Goal: Task Accomplishment & Management: Complete application form

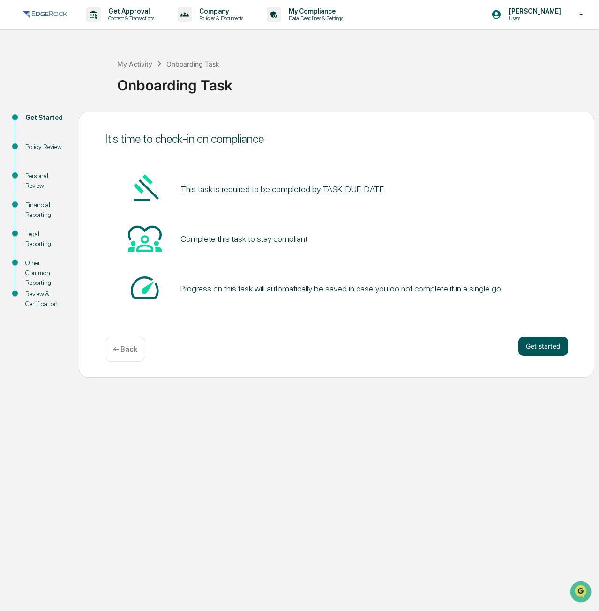
click at [531, 344] on button "Get started" at bounding box center [543, 346] width 50 height 19
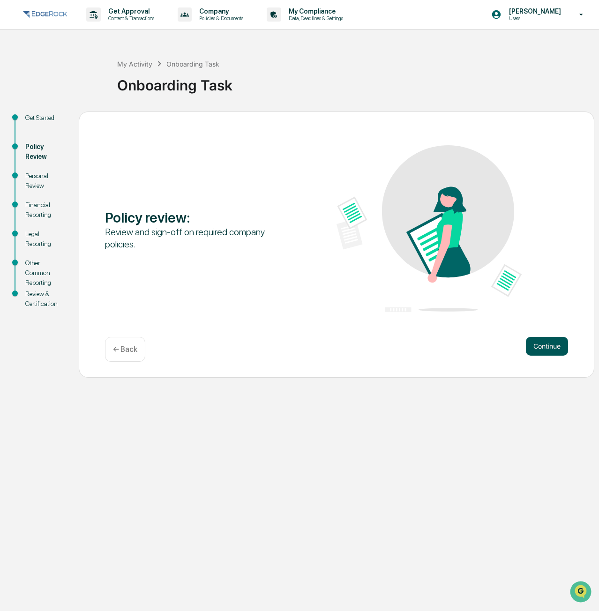
click at [549, 347] on button "Continue" at bounding box center [547, 346] width 42 height 19
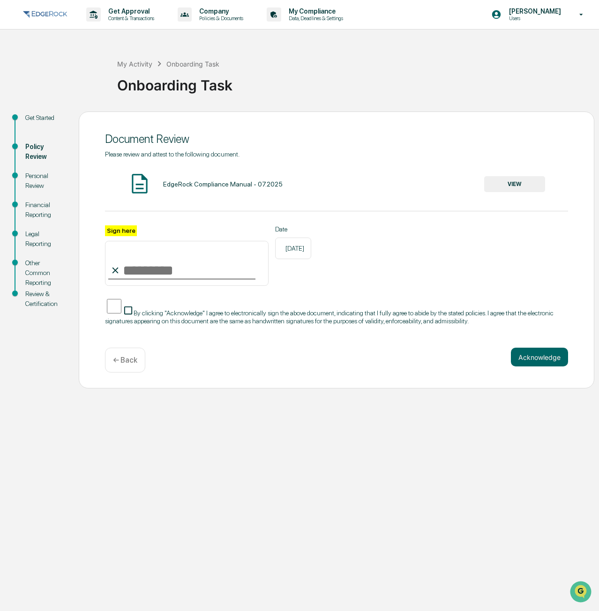
click at [201, 267] on input "Sign here" at bounding box center [186, 263] width 163 height 45
type input "**********"
click at [527, 361] on button "Acknowledge" at bounding box center [539, 357] width 57 height 19
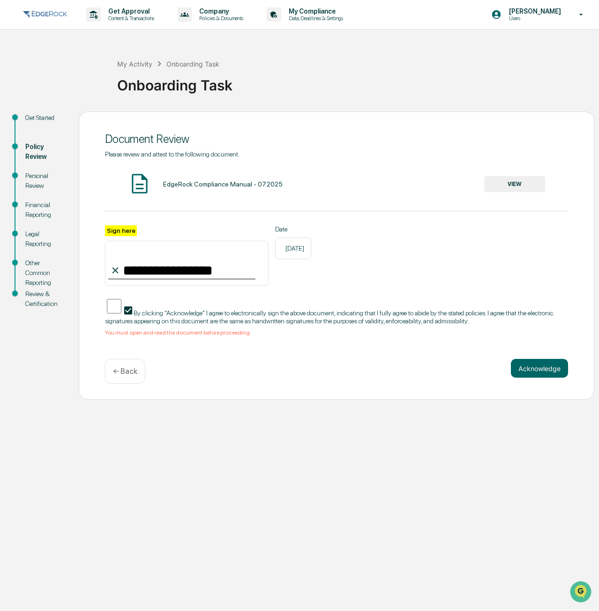
click at [489, 181] on button "VIEW" at bounding box center [514, 184] width 61 height 16
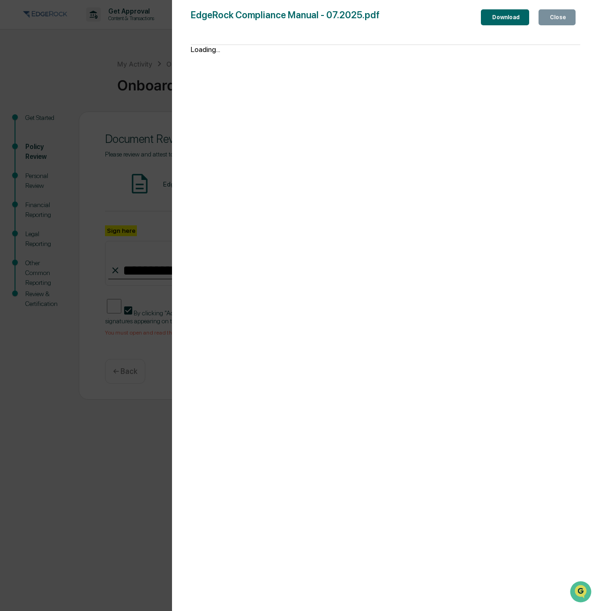
click at [565, 17] on div "Close" at bounding box center [557, 17] width 18 height 7
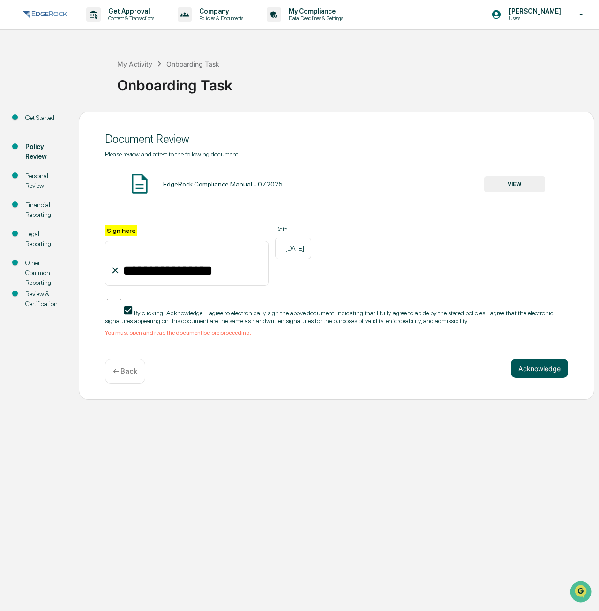
click at [527, 378] on button "Acknowledge" at bounding box center [539, 368] width 57 height 19
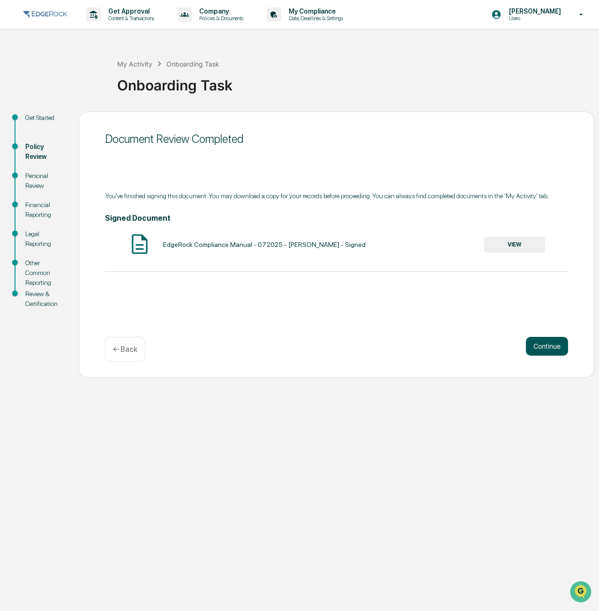
click at [541, 343] on button "Continue" at bounding box center [547, 346] width 42 height 19
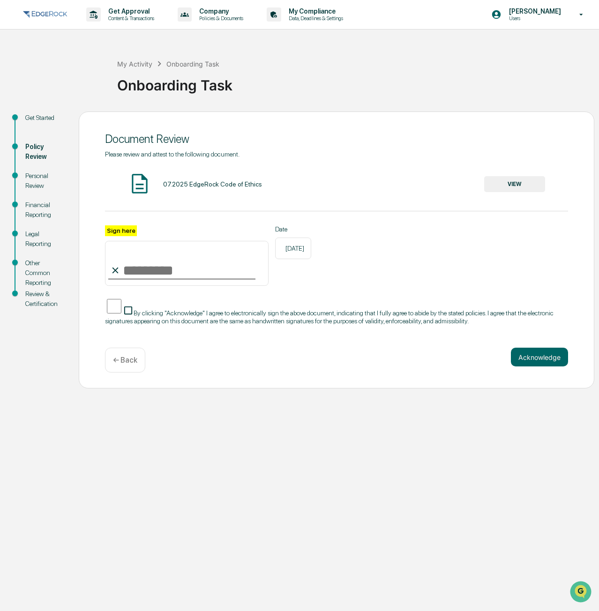
click at [201, 270] on input "Sign here" at bounding box center [186, 263] width 163 height 45
click at [496, 180] on button "VIEW" at bounding box center [514, 184] width 61 height 16
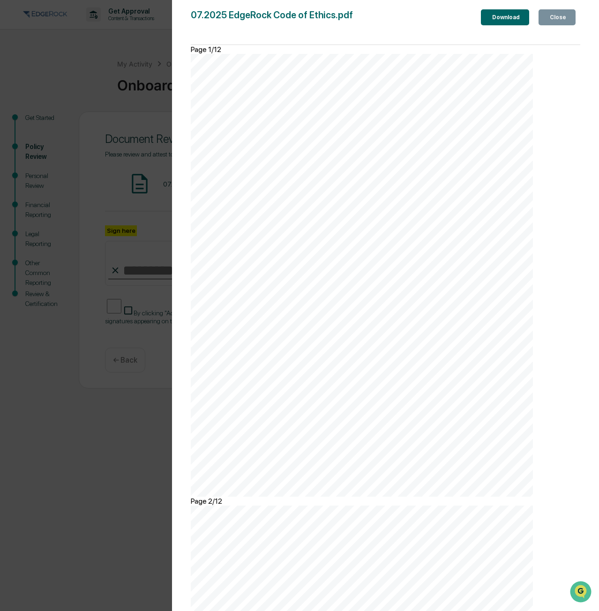
click at [563, 15] on div "Close" at bounding box center [557, 17] width 18 height 7
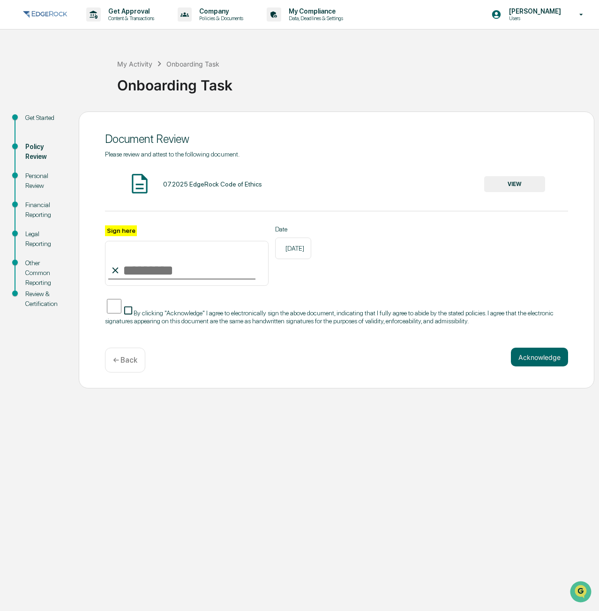
click at [167, 254] on input "Sign here" at bounding box center [186, 263] width 163 height 45
type input "**********"
click at [529, 357] on button "Acknowledge" at bounding box center [539, 357] width 57 height 19
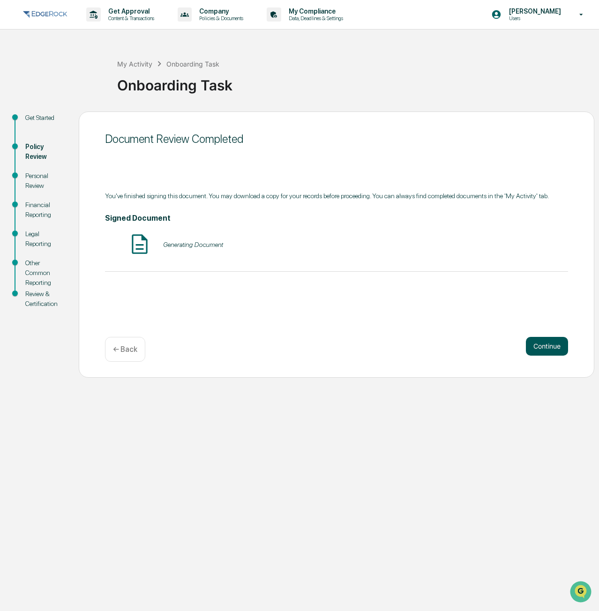
click at [535, 349] on button "Continue" at bounding box center [547, 346] width 42 height 19
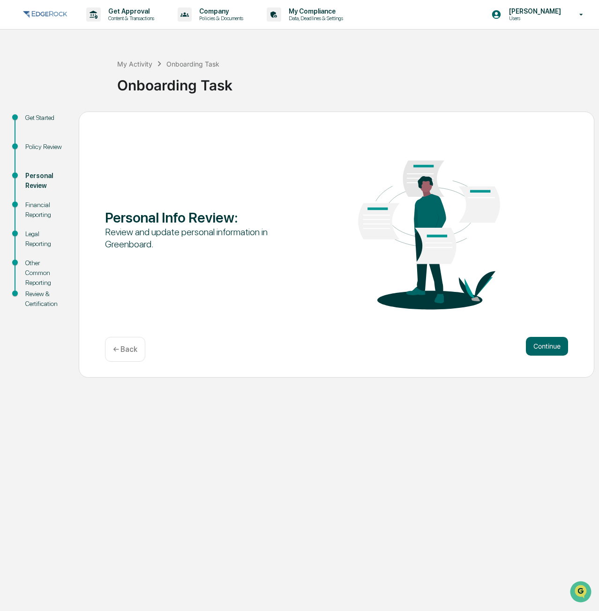
click at [535, 349] on button "Continue" at bounding box center [547, 346] width 42 height 19
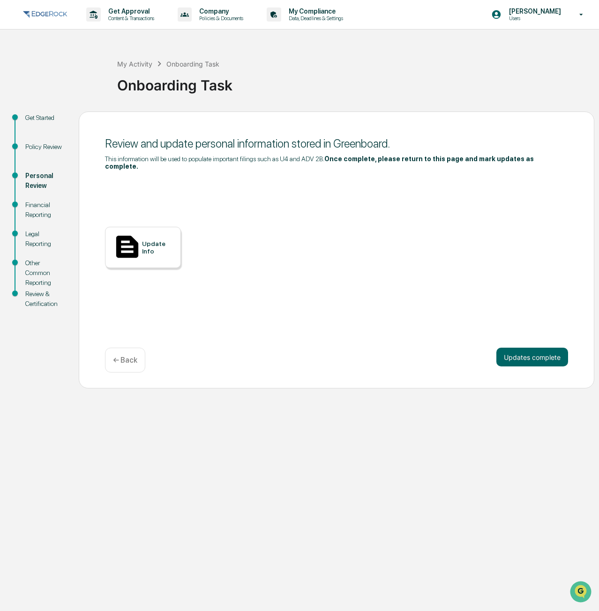
click at [144, 247] on div "Update Info" at bounding box center [157, 247] width 31 height 15
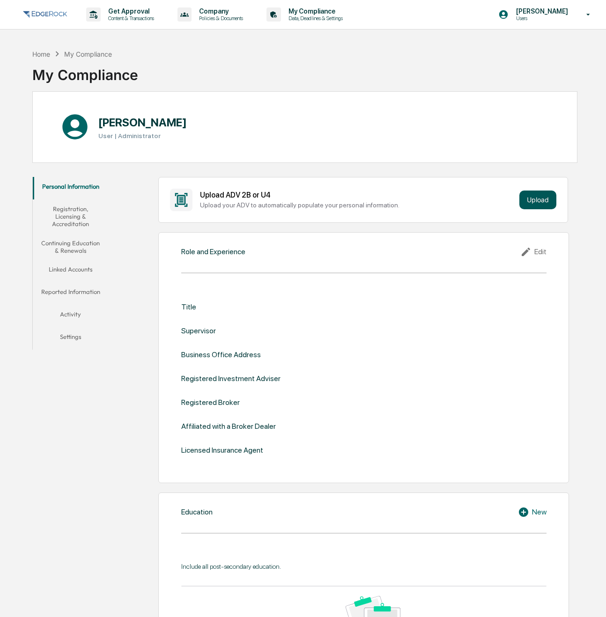
click at [544, 196] on button "Upload" at bounding box center [537, 200] width 37 height 19
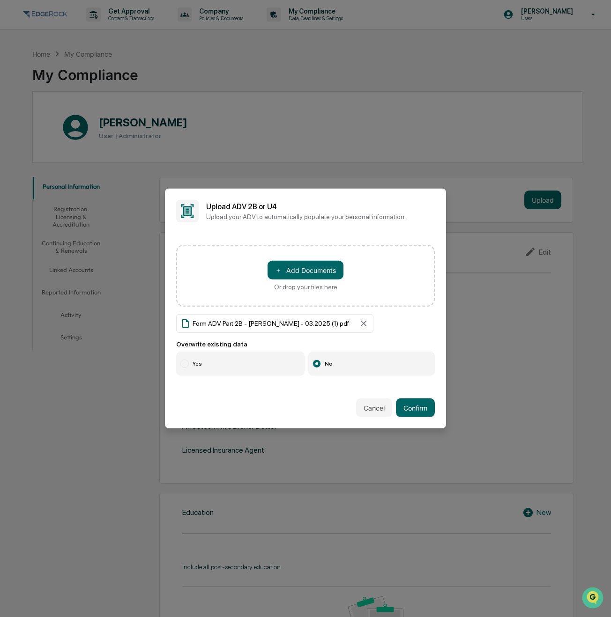
click at [246, 369] on label "Yes" at bounding box center [240, 364] width 128 height 24
click at [421, 408] on button "Confirm" at bounding box center [415, 408] width 39 height 19
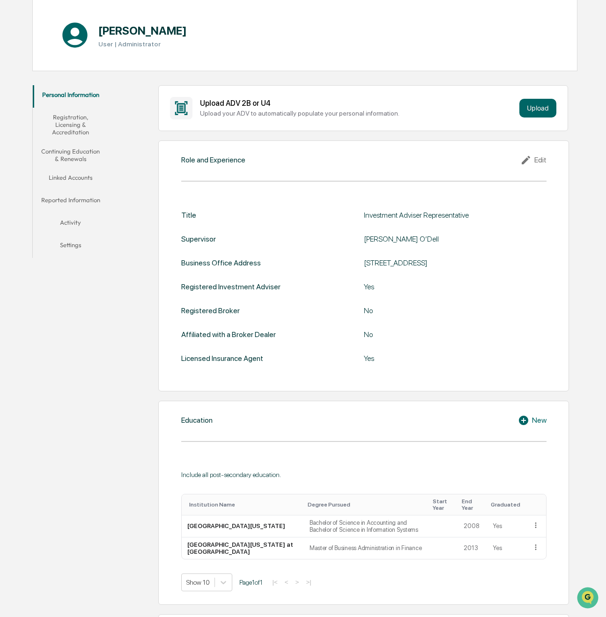
scroll to position [94, 0]
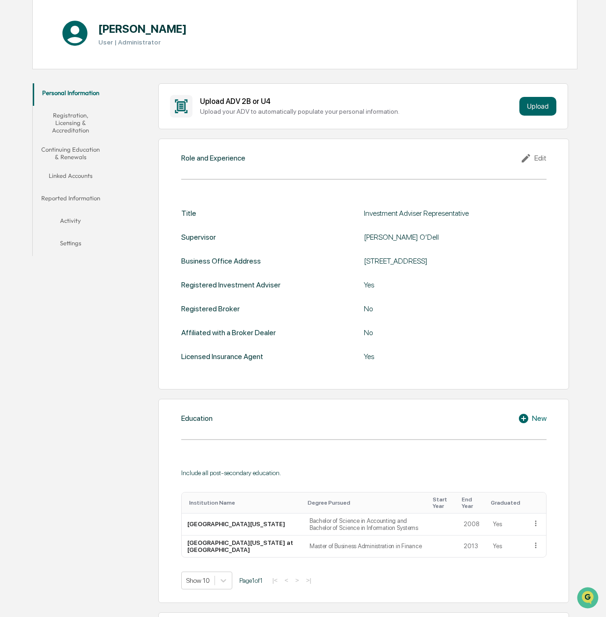
click at [539, 160] on div "Edit" at bounding box center [533, 158] width 26 height 11
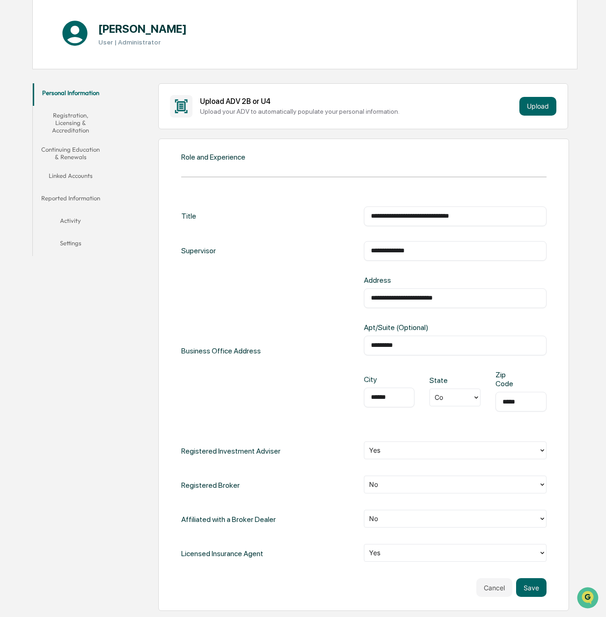
drag, startPoint x: 498, startPoint y: 218, endPoint x: -13, endPoint y: 172, distance: 512.6
click at [0, 172] on html "**********" at bounding box center [303, 214] width 606 height 617
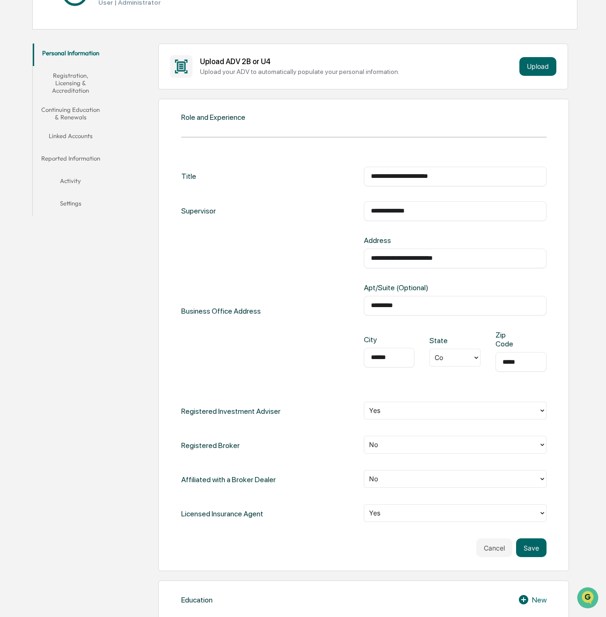
scroll to position [187, 0]
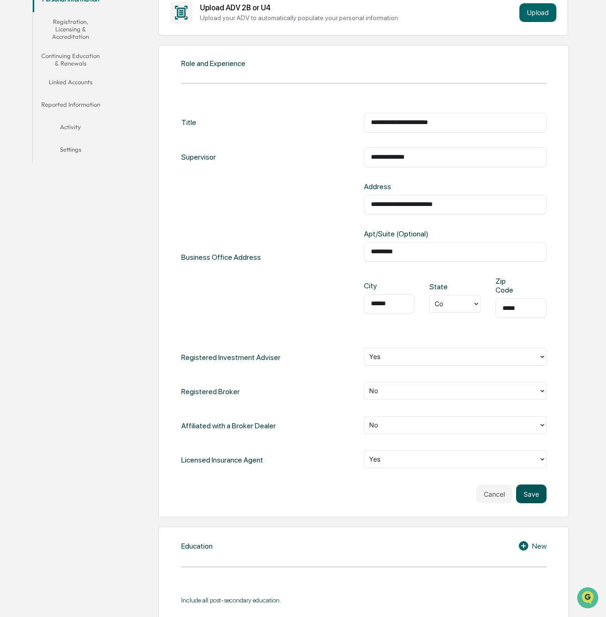
type input "**********"
click at [536, 499] on button "Save" at bounding box center [531, 494] width 30 height 19
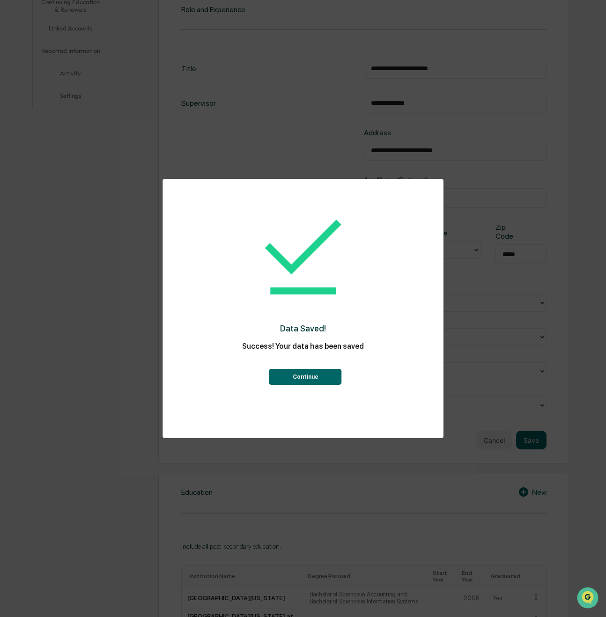
scroll to position [281, 0]
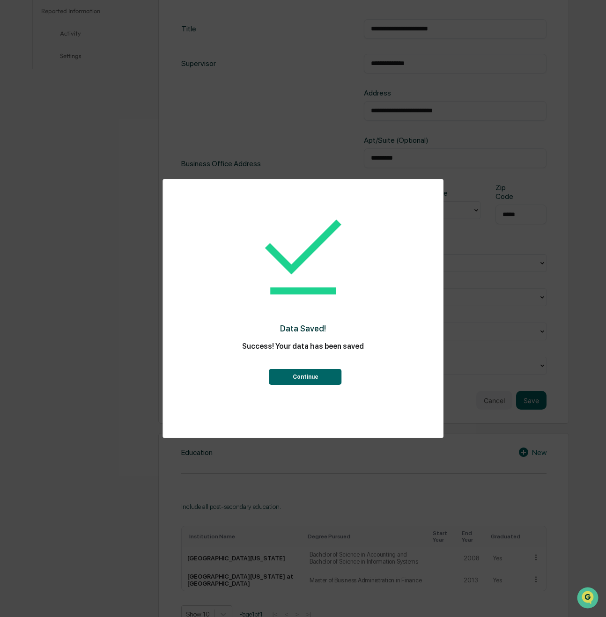
click at [327, 381] on button "Continue" at bounding box center [305, 377] width 73 height 16
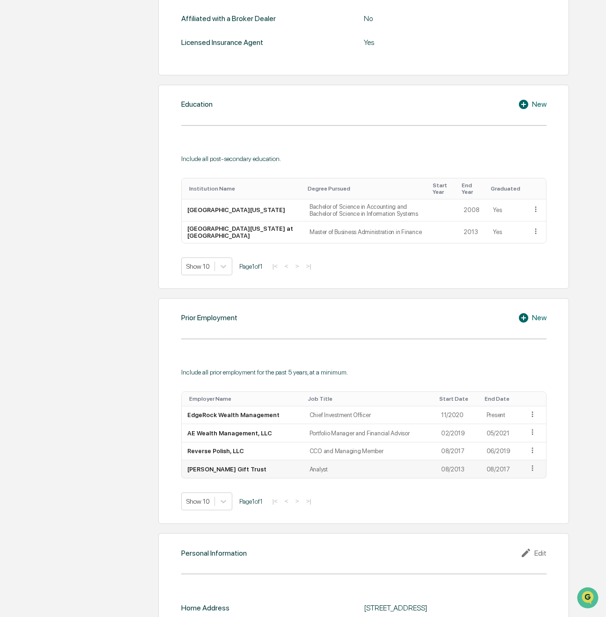
scroll to position [485, 0]
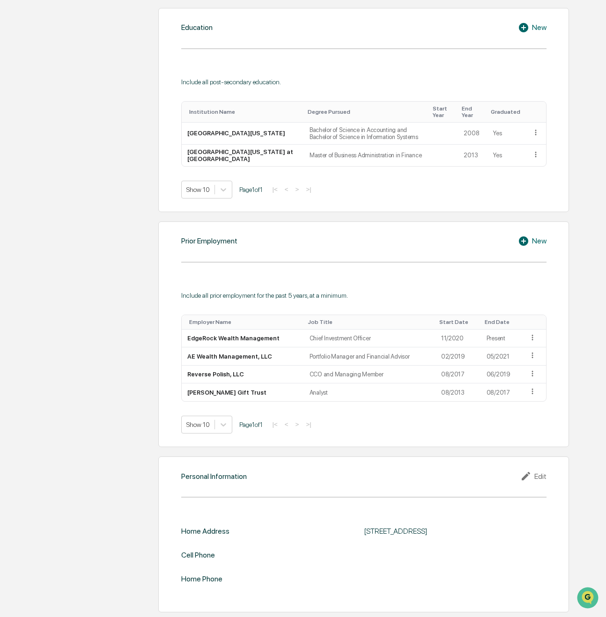
click at [542, 478] on div "Edit" at bounding box center [533, 476] width 26 height 11
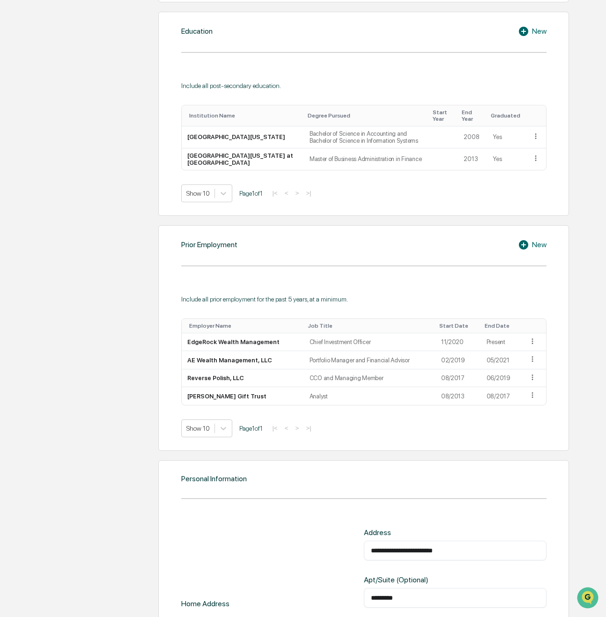
scroll to position [665, 0]
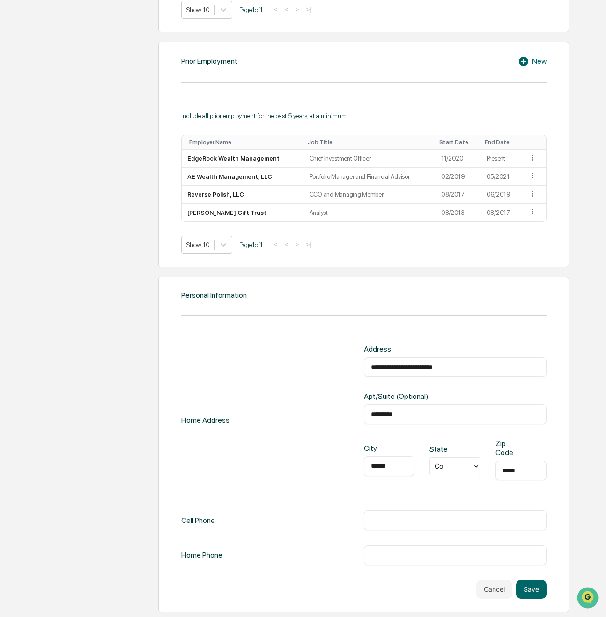
drag, startPoint x: 471, startPoint y: 365, endPoint x: 57, endPoint y: 337, distance: 414.6
click at [57, 337] on div "Personal Information Registration, Licensing & Accreditation Continuing Educati…" at bounding box center [305, 63] width 546 height 1110
type input "**********"
drag, startPoint x: 438, startPoint y: 416, endPoint x: 242, endPoint y: 402, distance: 196.8
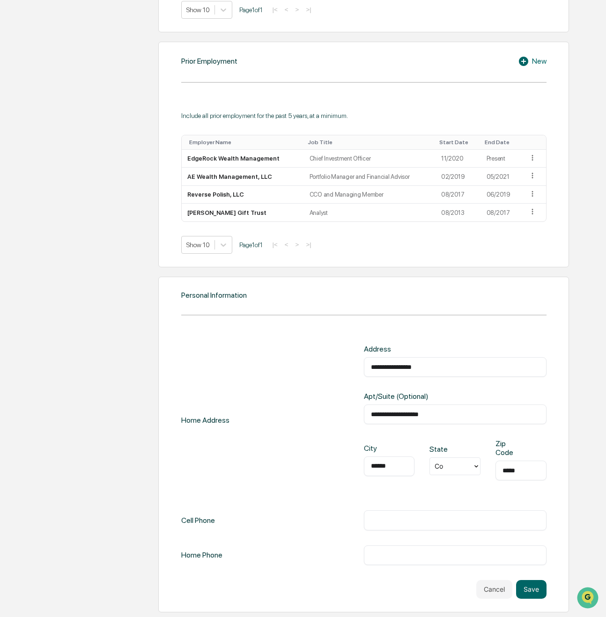
click at [242, 402] on div "**********" at bounding box center [363, 420] width 365 height 151
click at [386, 466] on input "******" at bounding box center [389, 466] width 37 height 9
drag, startPoint x: 399, startPoint y: 468, endPoint x: 155, endPoint y: 452, distance: 244.1
click at [155, 452] on div "Upload ADV 2B or U4 Upload your ADV to automatically populate your personal inf…" at bounding box center [345, 63] width 465 height 1110
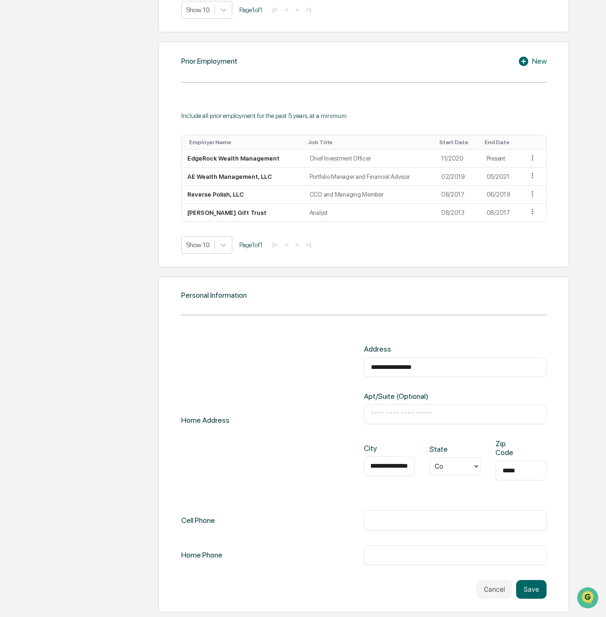
type input "**********"
click at [530, 475] on input "*****" at bounding box center [521, 470] width 37 height 9
drag, startPoint x: 533, startPoint y: 470, endPoint x: 267, endPoint y: 439, distance: 267.4
click at [267, 439] on div "**********" at bounding box center [363, 420] width 365 height 151
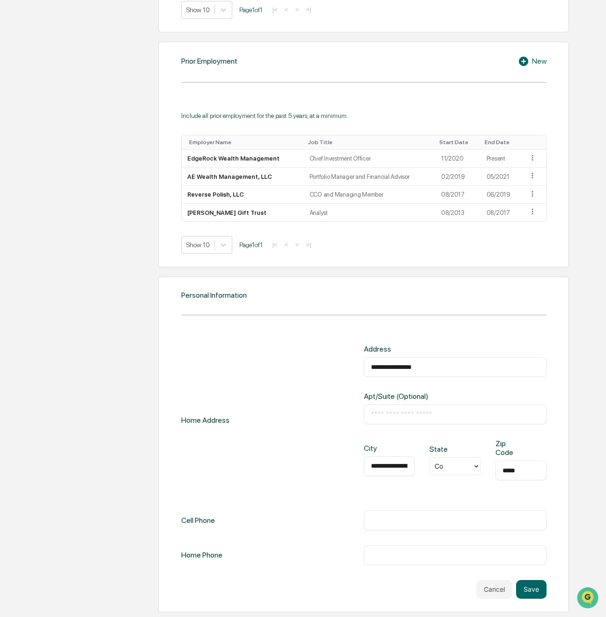
type input "*****"
click at [415, 515] on div "​" at bounding box center [455, 521] width 183 height 20
click at [411, 527] on div "​" at bounding box center [455, 521] width 183 height 20
click at [412, 521] on input "text" at bounding box center [455, 520] width 169 height 9
type input "**********"
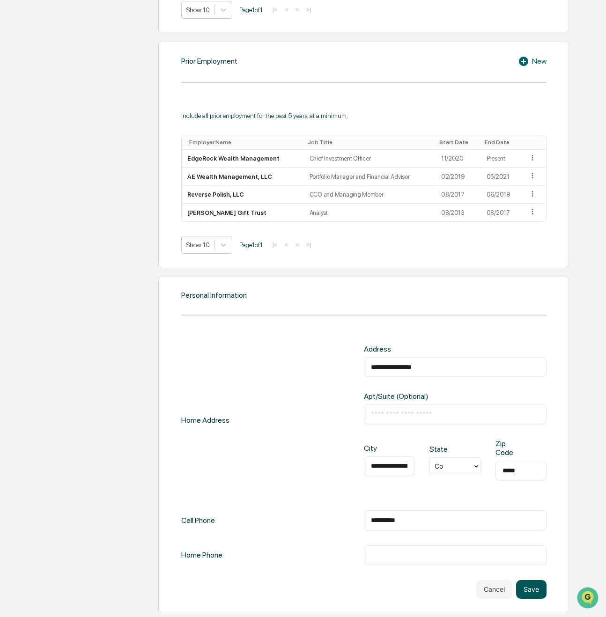
click at [538, 590] on button "Save" at bounding box center [531, 589] width 30 height 19
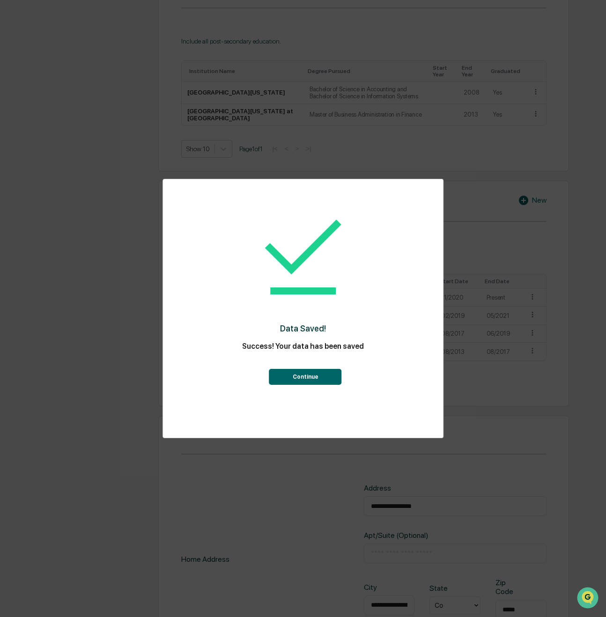
scroll to position [665, 0]
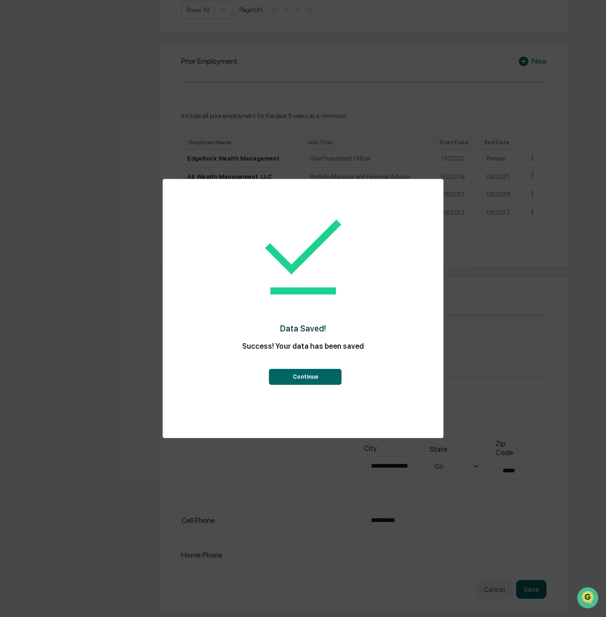
click at [320, 378] on button "Continue" at bounding box center [305, 377] width 73 height 16
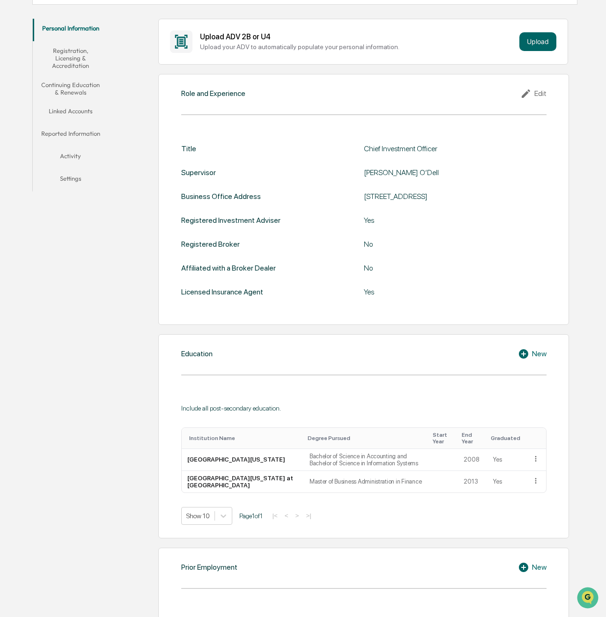
scroll to position [0, 0]
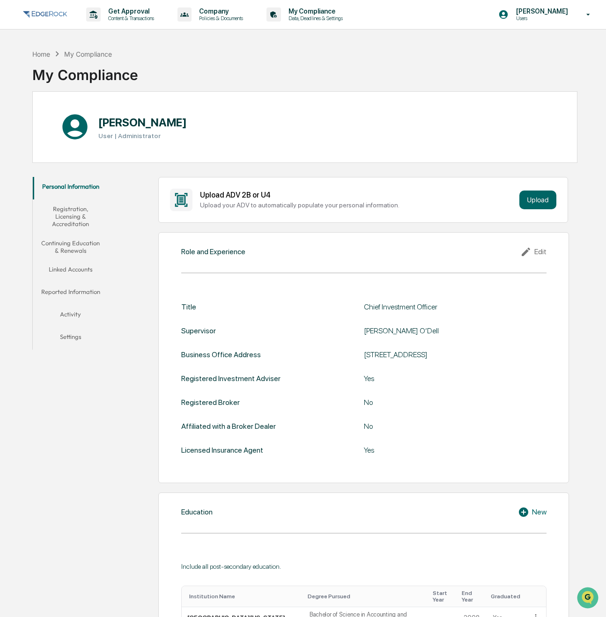
click at [65, 219] on button "Registration, Licensing & Accreditation" at bounding box center [71, 217] width 76 height 34
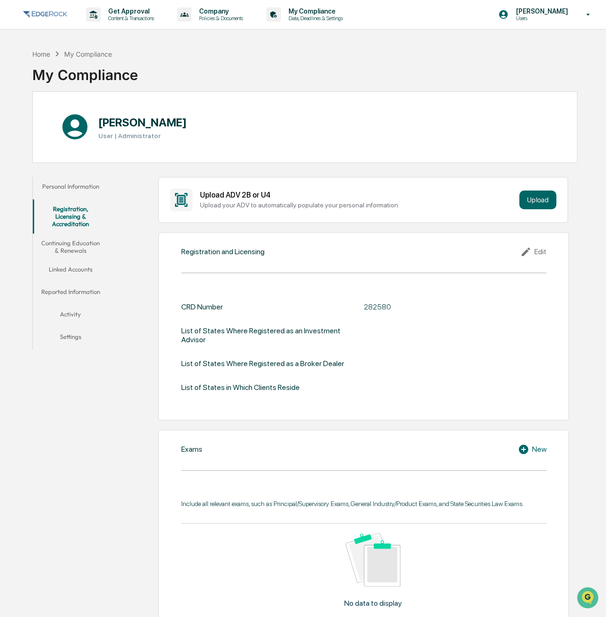
click at [534, 252] on icon at bounding box center [527, 251] width 14 height 11
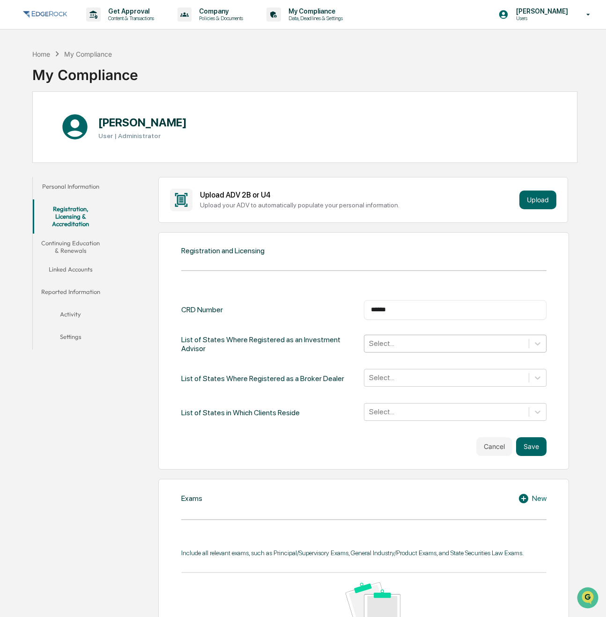
click at [415, 345] on div at bounding box center [446, 343] width 155 height 11
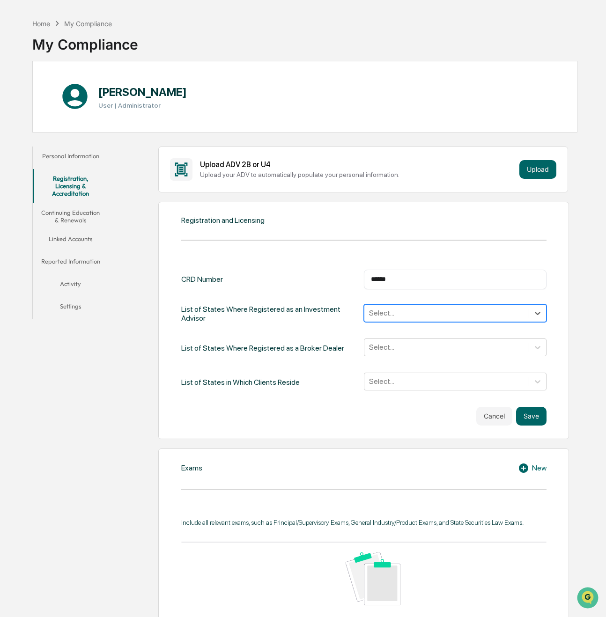
scroll to position [47, 0]
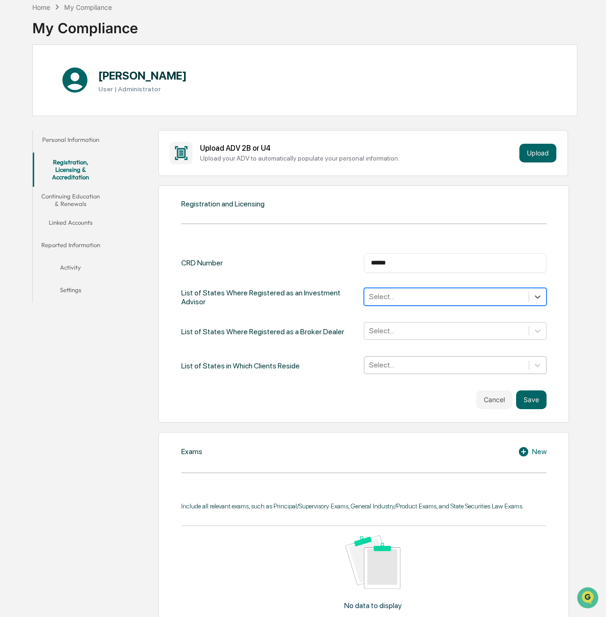
click at [429, 369] on div at bounding box center [446, 365] width 155 height 11
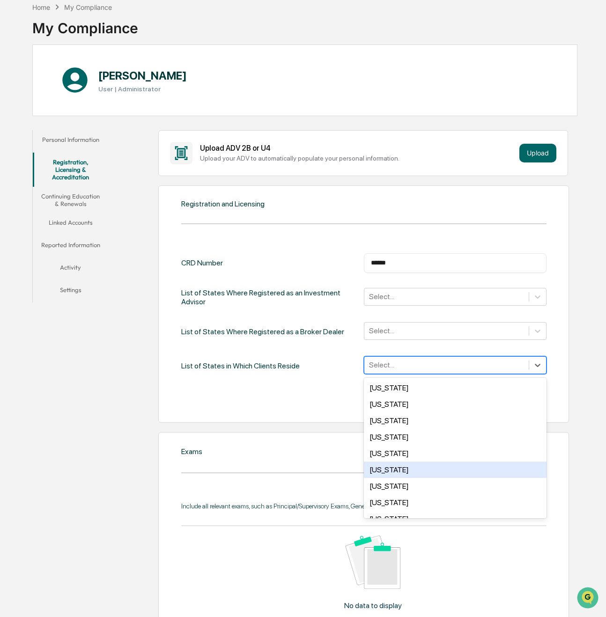
click at [398, 468] on div "[US_STATE]" at bounding box center [455, 470] width 183 height 16
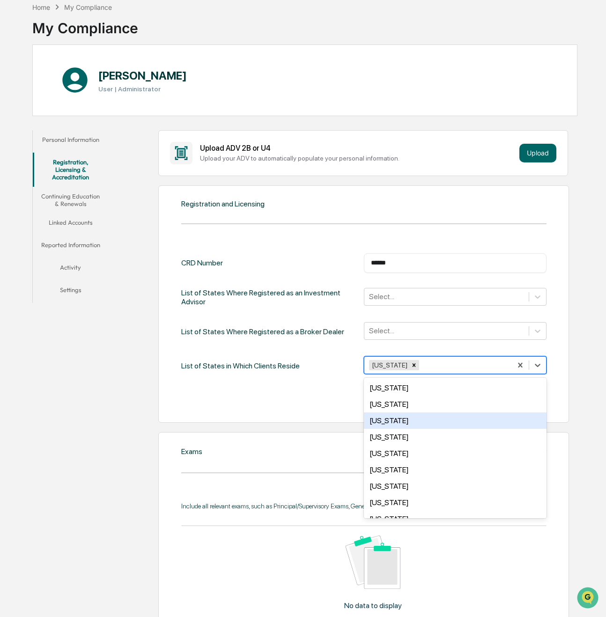
click at [329, 369] on div "List of States in Which Clients Reside option [US_STATE], selected. 49 results …" at bounding box center [363, 365] width 365 height 19
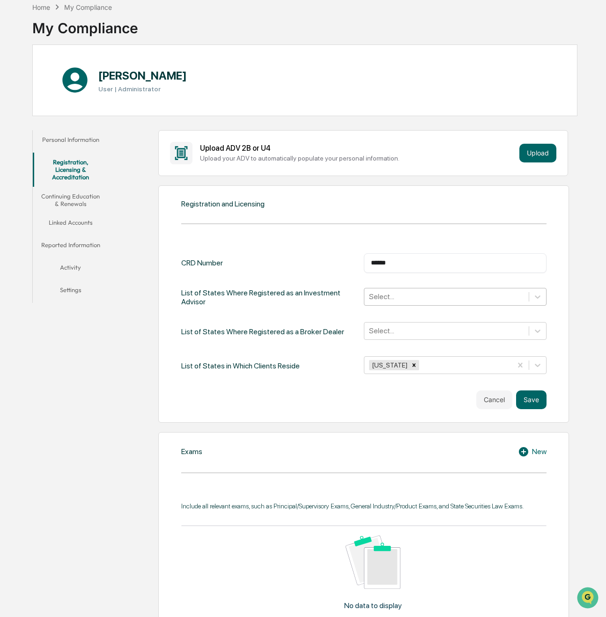
click at [422, 297] on div at bounding box center [446, 296] width 155 height 11
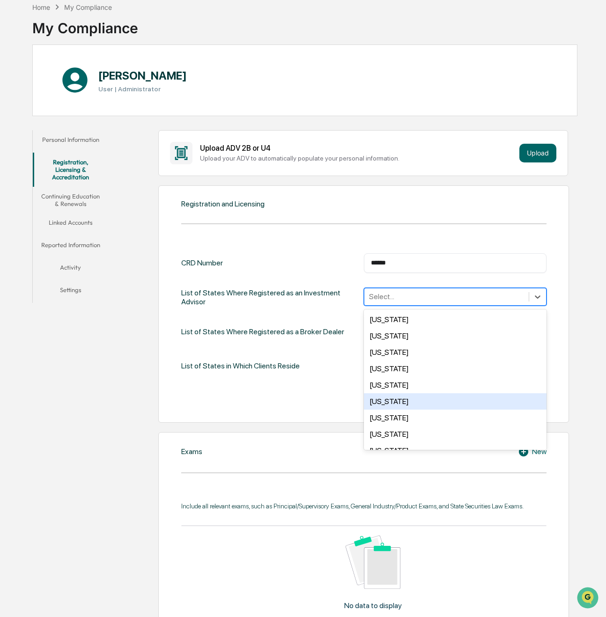
click at [384, 405] on div "[US_STATE]" at bounding box center [455, 401] width 183 height 16
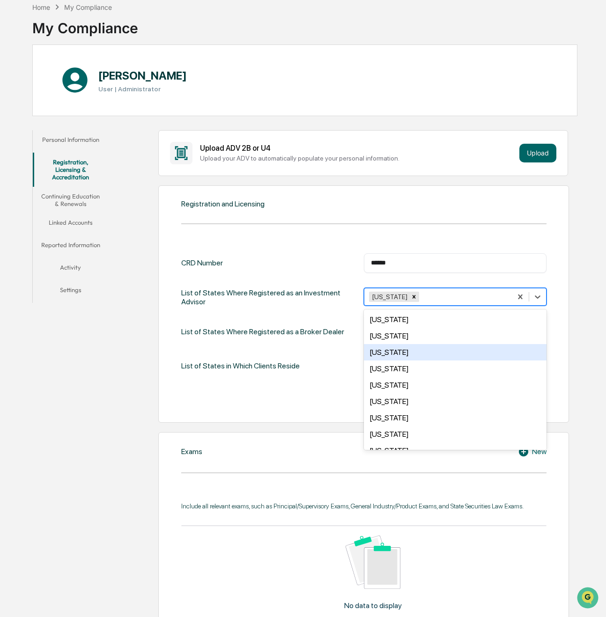
click at [284, 328] on div "List of States Where Registered as a Broker Dealer" at bounding box center [262, 331] width 163 height 19
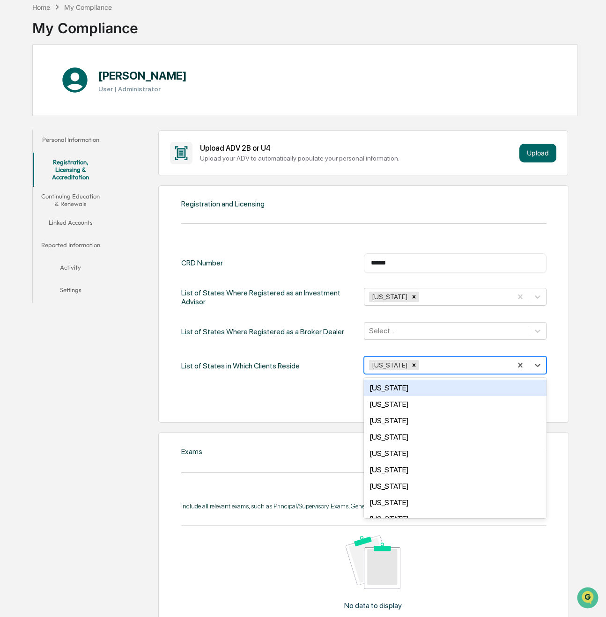
click at [468, 373] on div "[US_STATE]" at bounding box center [455, 365] width 183 height 18
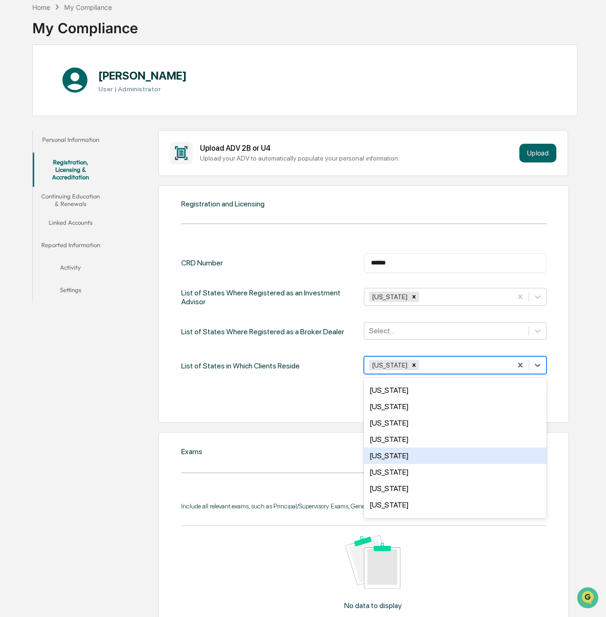
click at [389, 453] on div "[US_STATE]" at bounding box center [455, 456] width 183 height 16
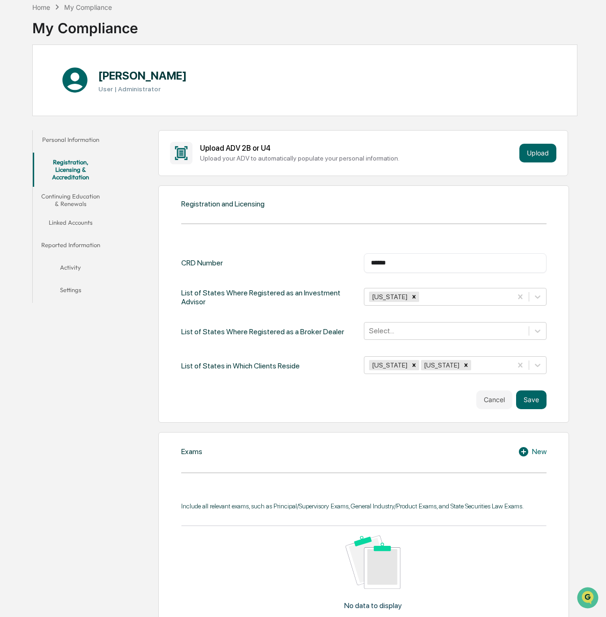
click at [341, 392] on div "Cancel Save" at bounding box center [363, 400] width 365 height 19
click at [529, 402] on button "Save" at bounding box center [531, 400] width 30 height 19
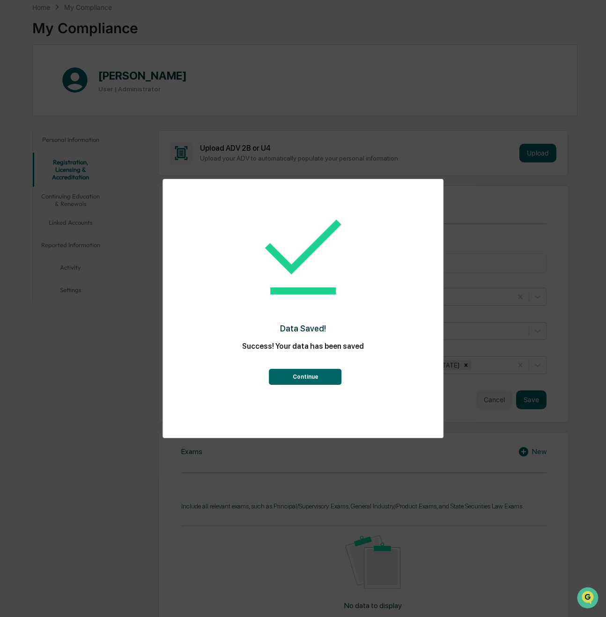
click at [469, 515] on div "Data Saved! Success! Your data has been saved Continue" at bounding box center [303, 308] width 606 height 617
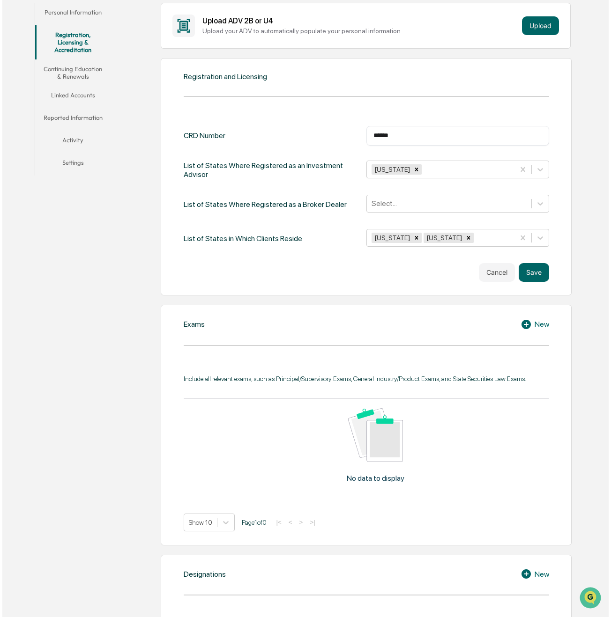
scroll to position [187, 0]
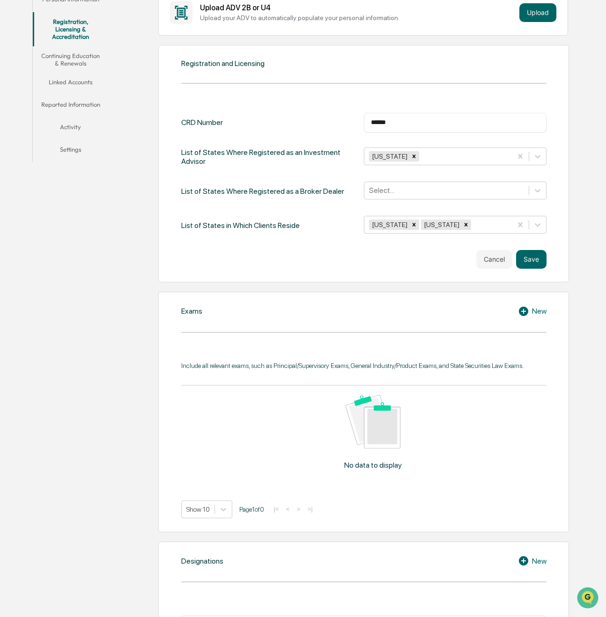
click at [528, 310] on icon at bounding box center [523, 311] width 9 height 9
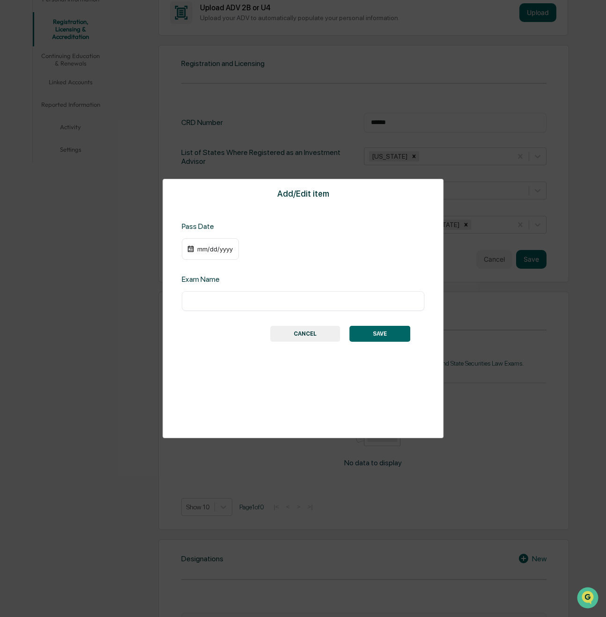
click at [201, 247] on div "mm/dd/yyyy" at bounding box center [214, 248] width 37 height 7
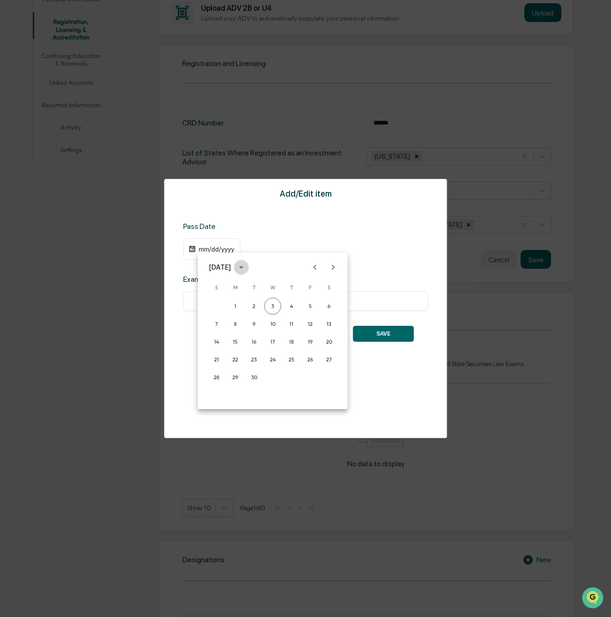
click at [243, 268] on icon "calendar view is open, switch to year view" at bounding box center [241, 268] width 4 height 2
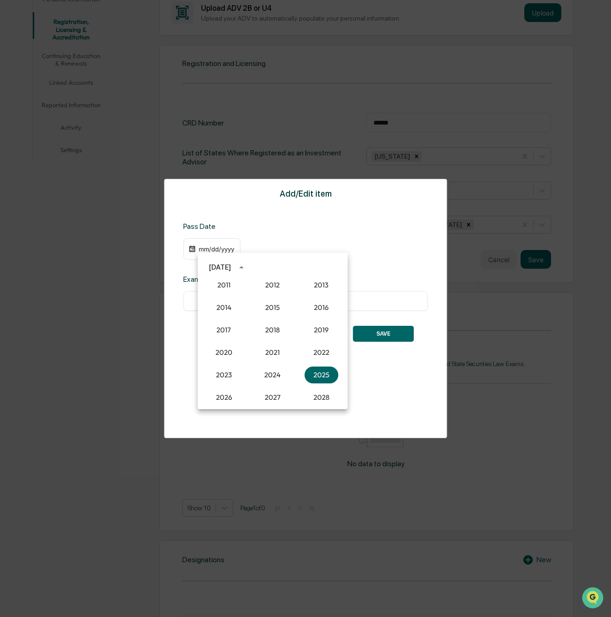
scroll to position [821, 0]
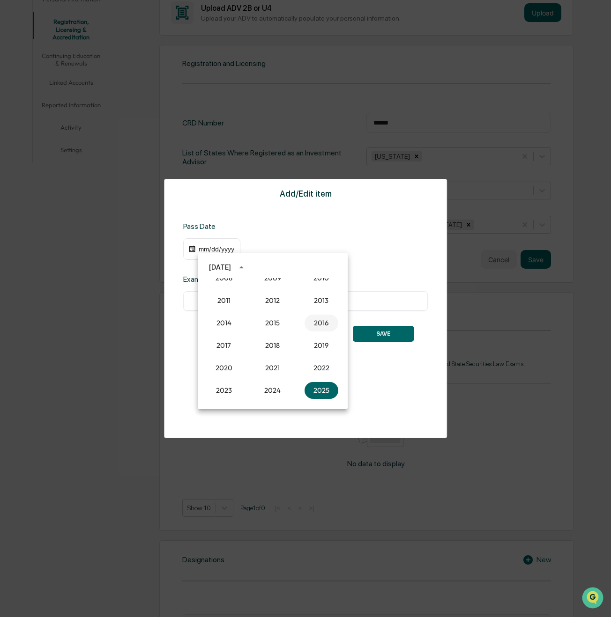
click at [316, 323] on button "2016" at bounding box center [321, 323] width 34 height 17
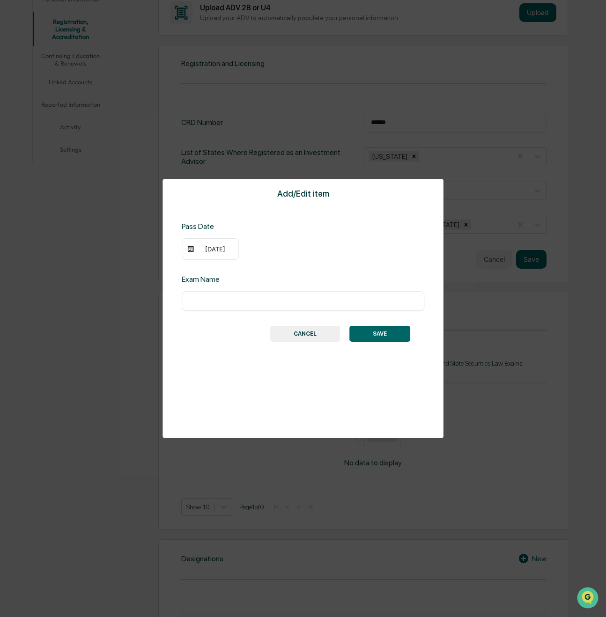
click at [204, 255] on div "[DATE]" at bounding box center [210, 249] width 57 height 22
click at [209, 248] on div "[DATE]" at bounding box center [214, 248] width 37 height 7
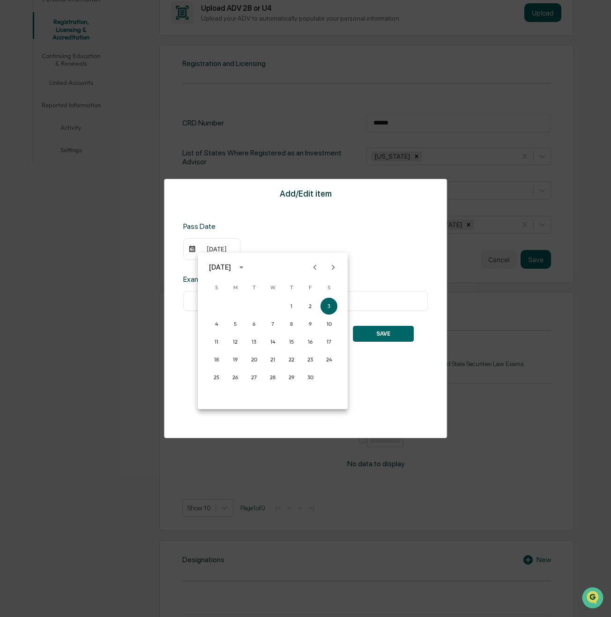
click at [231, 270] on div "[DATE]" at bounding box center [220, 267] width 22 height 10
click at [312, 341] on button "2016" at bounding box center [321, 343] width 34 height 17
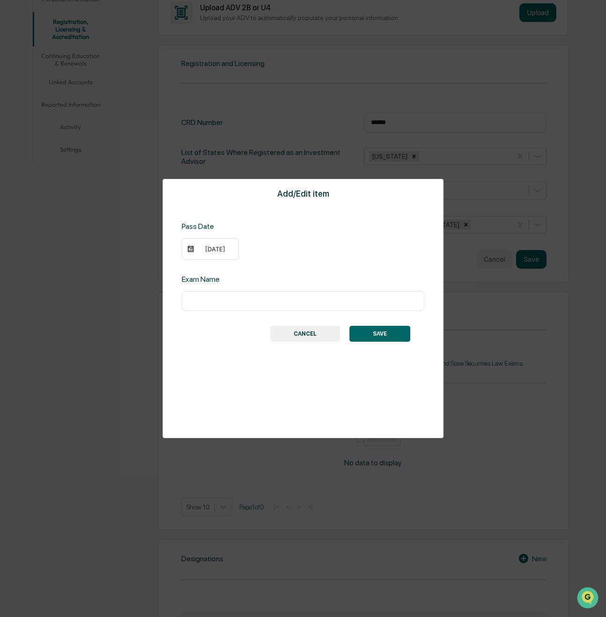
click at [190, 248] on img at bounding box center [190, 248] width 7 height 7
click at [189, 248] on img at bounding box center [190, 248] width 7 height 7
click at [199, 250] on div "[DATE]" at bounding box center [214, 248] width 37 height 7
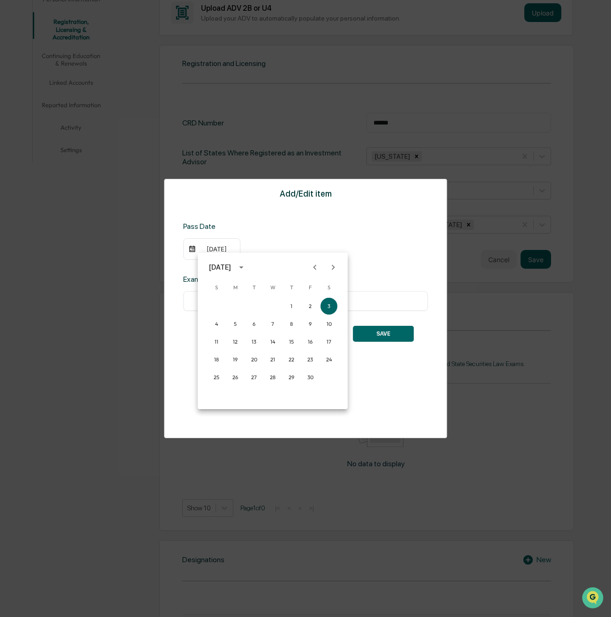
click at [246, 269] on icon "calendar view is open, switch to year view" at bounding box center [241, 267] width 10 height 10
click at [246, 269] on icon "year view is open, switch to calendar view" at bounding box center [241, 267] width 10 height 10
click at [317, 268] on icon "Previous month" at bounding box center [315, 267] width 10 height 10
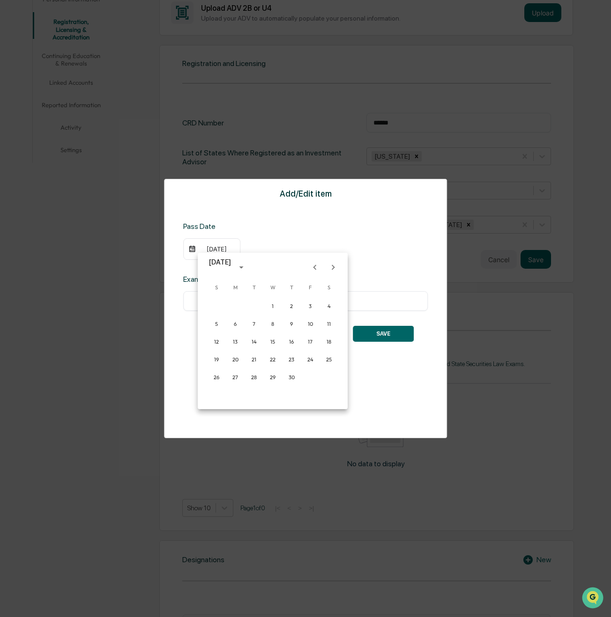
click at [317, 268] on icon "Previous month" at bounding box center [315, 267] width 10 height 10
click at [272, 325] on button "11" at bounding box center [272, 324] width 17 height 17
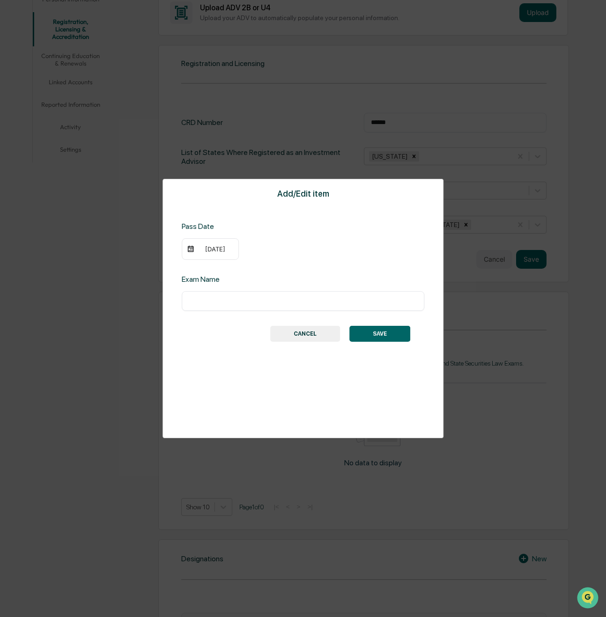
click at [258, 304] on input "text" at bounding box center [303, 301] width 229 height 9
type input "**********"
click at [376, 336] on button "SAVE" at bounding box center [379, 334] width 61 height 16
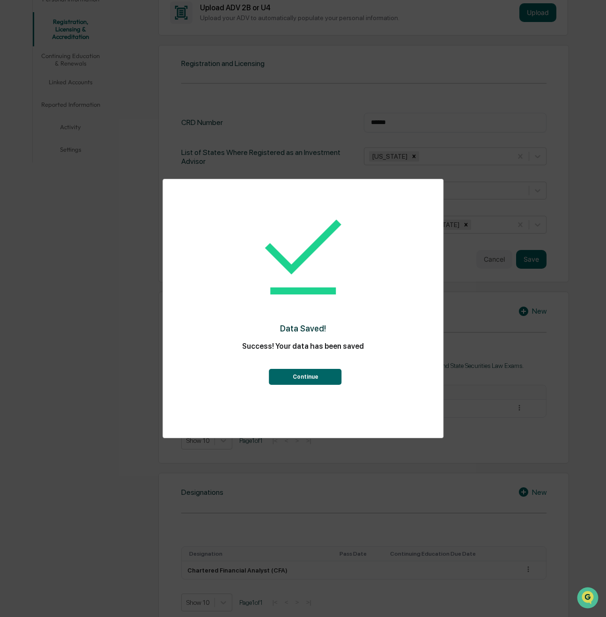
click at [298, 375] on button "Continue" at bounding box center [305, 377] width 73 height 16
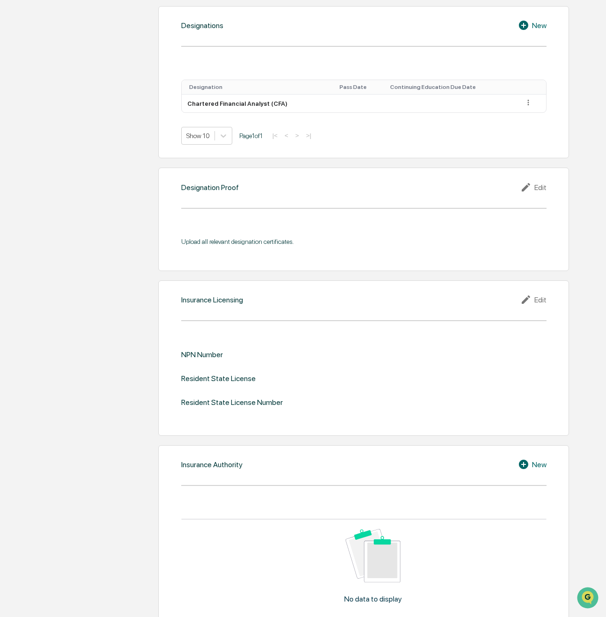
scroll to position [615, 0]
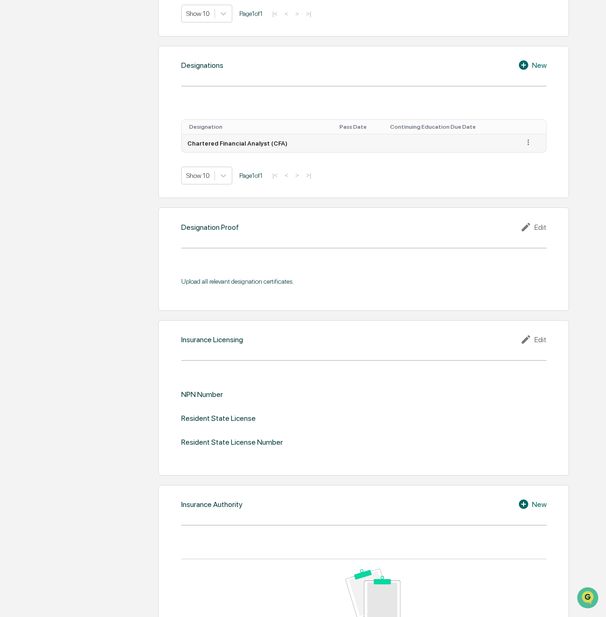
click at [524, 143] on icon at bounding box center [528, 142] width 9 height 9
click at [513, 154] on div "Edit" at bounding box center [518, 155] width 30 height 15
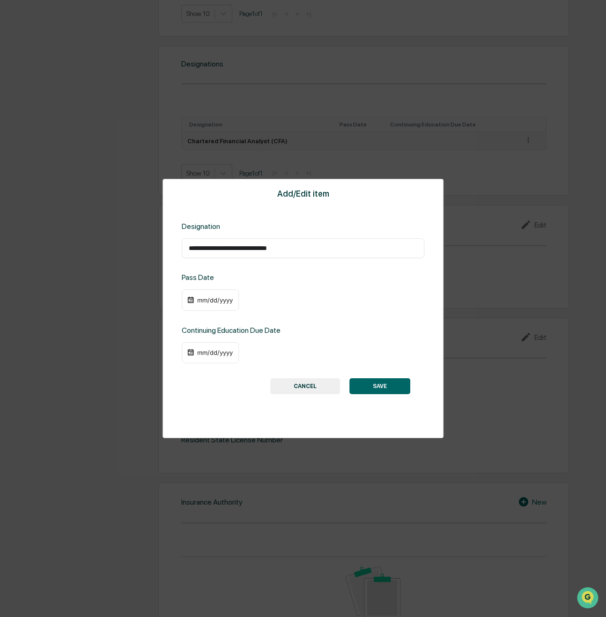
click at [307, 388] on button "CANCEL" at bounding box center [305, 386] width 70 height 16
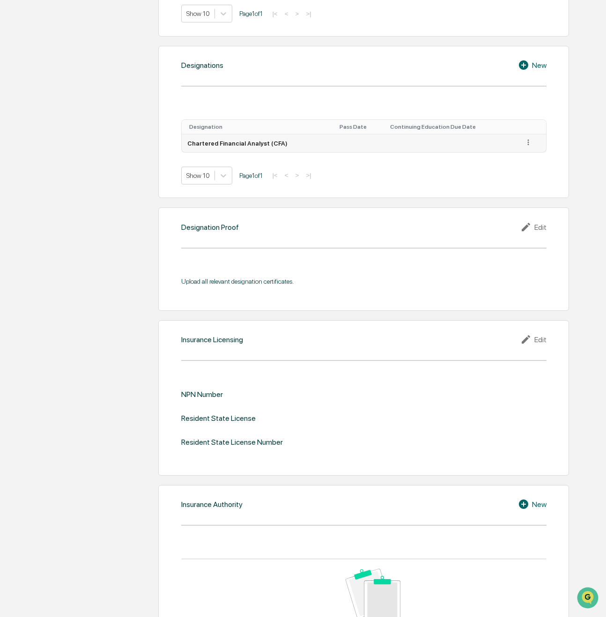
click at [536, 230] on div "Edit" at bounding box center [533, 227] width 26 height 11
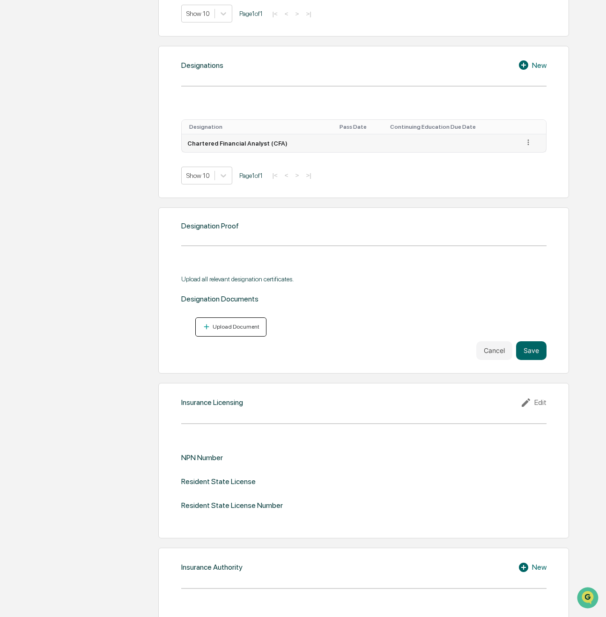
click at [206, 333] on button "Upload Document" at bounding box center [231, 327] width 72 height 19
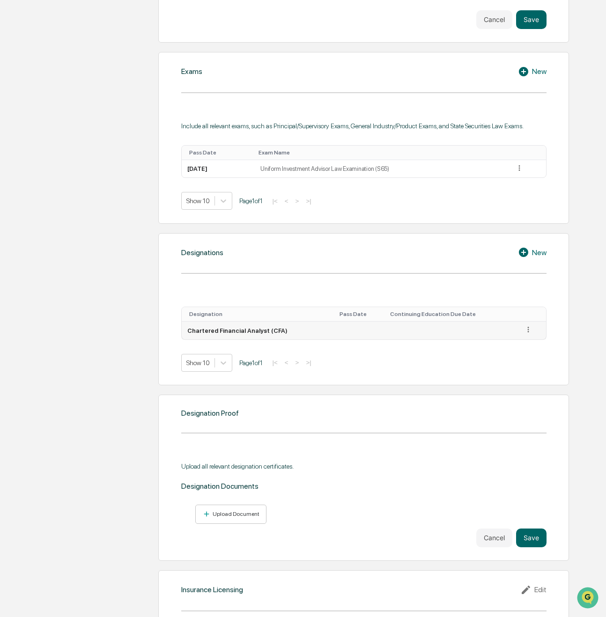
click at [528, 328] on icon at bounding box center [528, 330] width 1 height 6
click at [470, 450] on div "Upload all relevant designation certificates. Designation Documents Upload Docu…" at bounding box center [363, 498] width 365 height 99
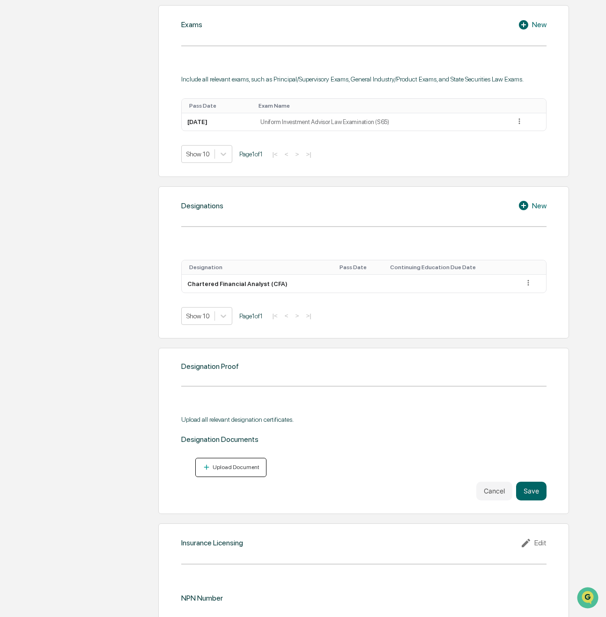
click at [242, 470] on div "Upload Document" at bounding box center [235, 467] width 49 height 7
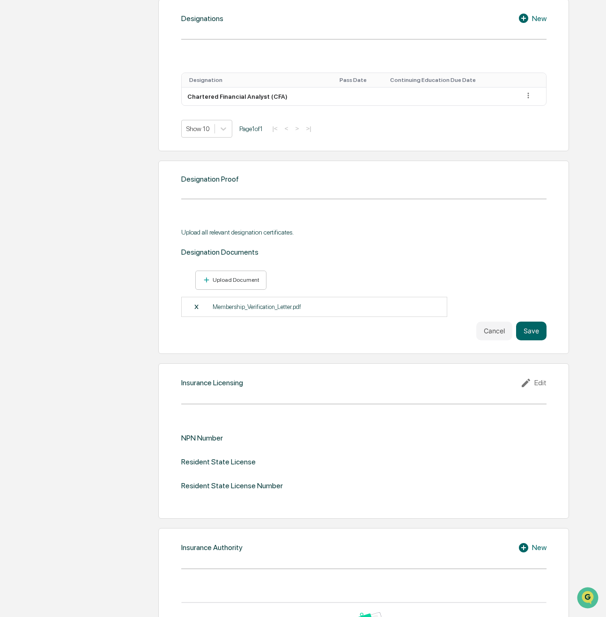
scroll to position [708, 0]
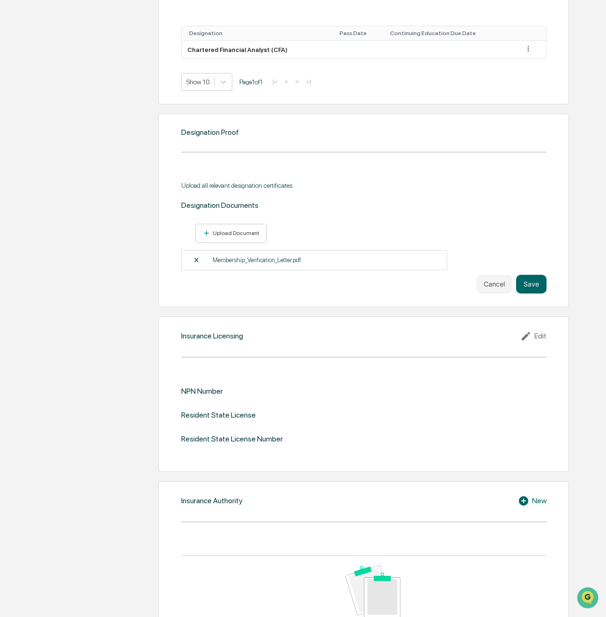
click at [542, 339] on div "Edit" at bounding box center [533, 336] width 26 height 11
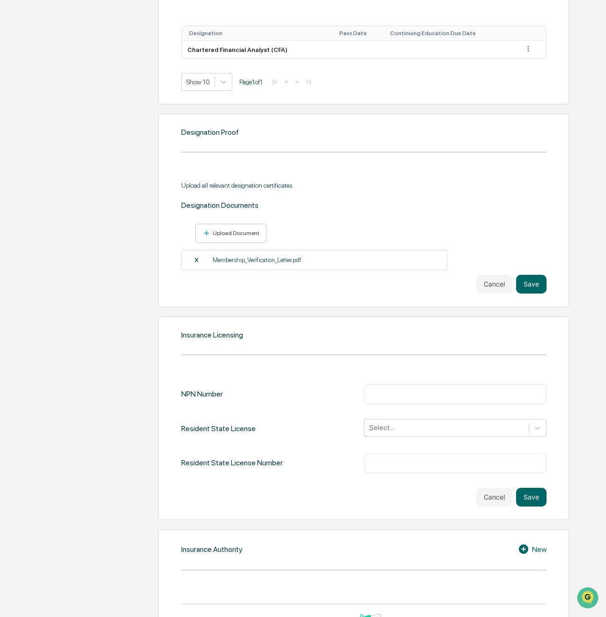
click at [405, 392] on input "text" at bounding box center [455, 394] width 169 height 9
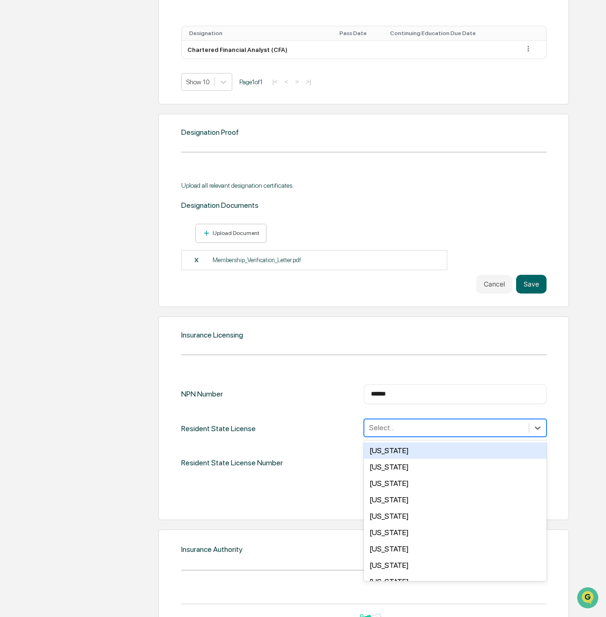
click at [394, 429] on div at bounding box center [446, 428] width 155 height 11
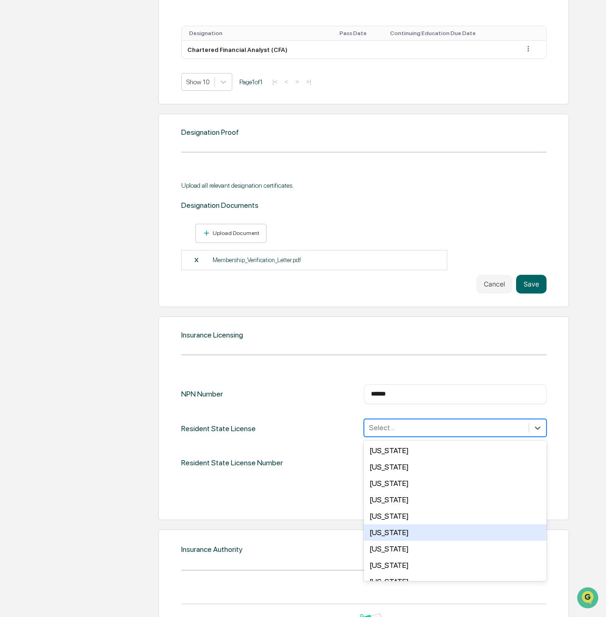
click at [422, 534] on div "[US_STATE]" at bounding box center [455, 533] width 183 height 16
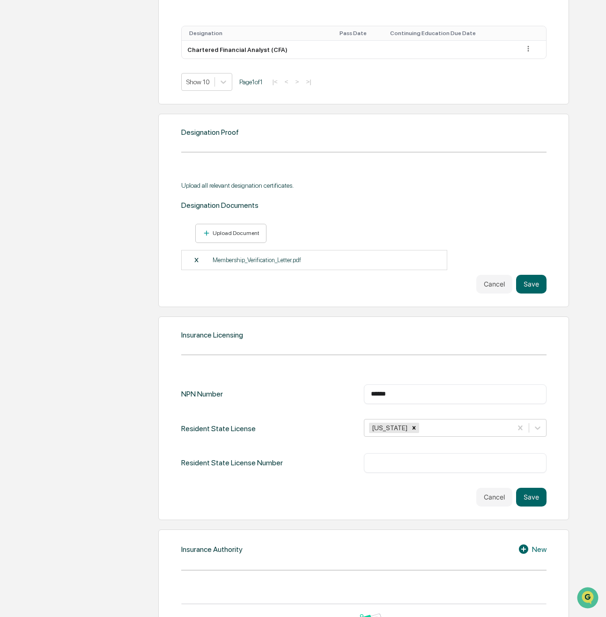
click at [323, 495] on div "Cancel Save" at bounding box center [363, 497] width 365 height 19
drag, startPoint x: 403, startPoint y: 396, endPoint x: 281, endPoint y: 388, distance: 123.0
click at [281, 388] on div "NPN Number ****** ​" at bounding box center [363, 395] width 365 height 20
type input "********"
click at [405, 457] on div "​" at bounding box center [455, 463] width 183 height 20
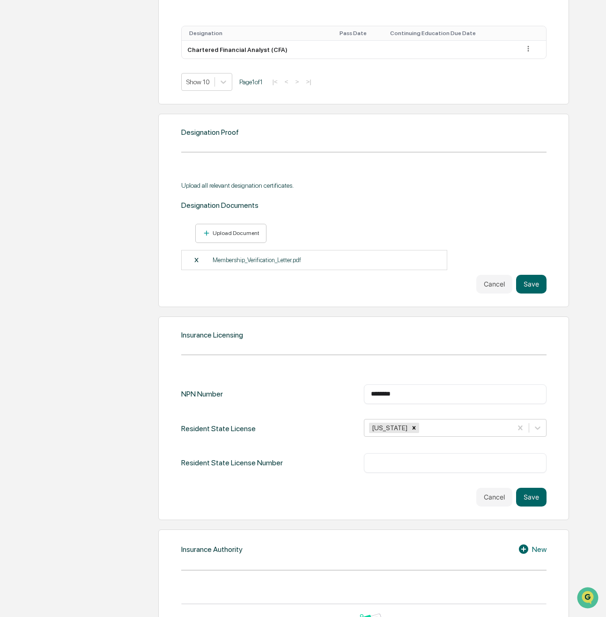
click at [403, 467] on input "text" at bounding box center [455, 463] width 169 height 9
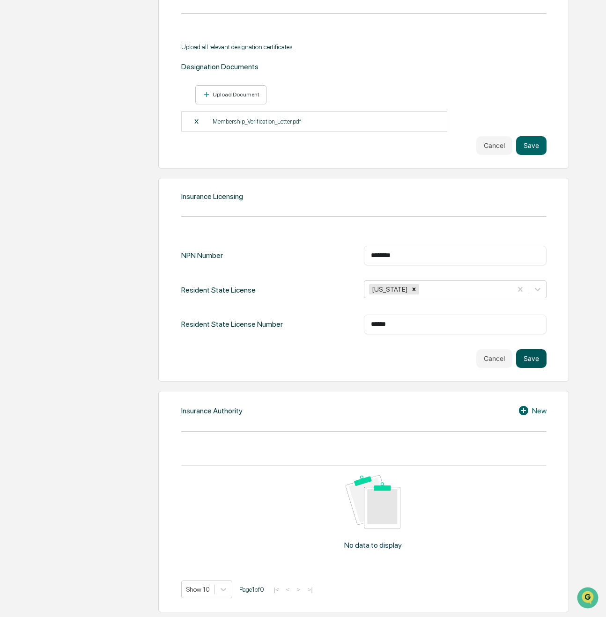
type input "******"
click at [534, 365] on button "Save" at bounding box center [531, 358] width 30 height 19
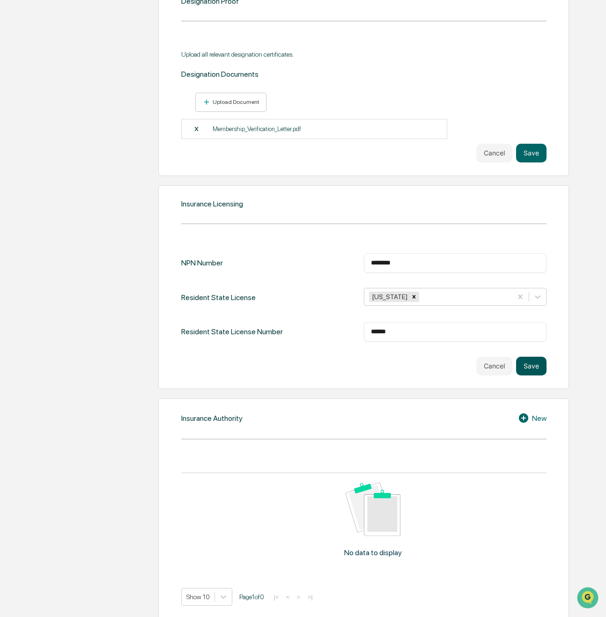
scroll to position [847, 0]
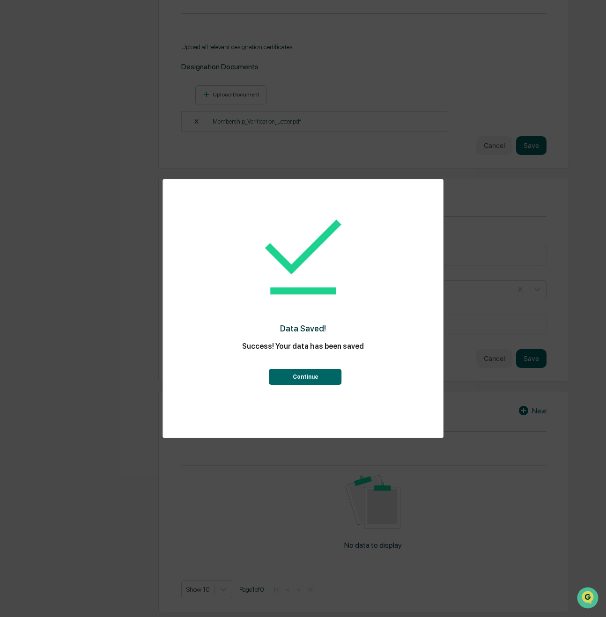
drag, startPoint x: 296, startPoint y: 385, endPoint x: 298, endPoint y: 380, distance: 5.5
click at [297, 385] on button "Continue" at bounding box center [305, 377] width 73 height 16
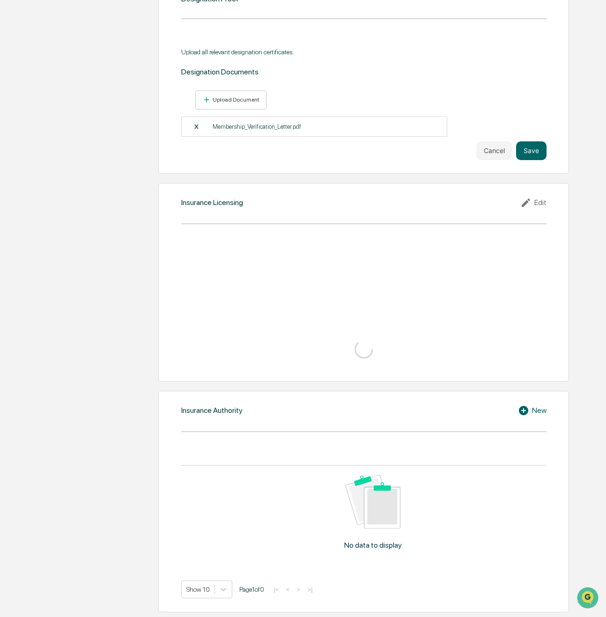
scroll to position [811, 0]
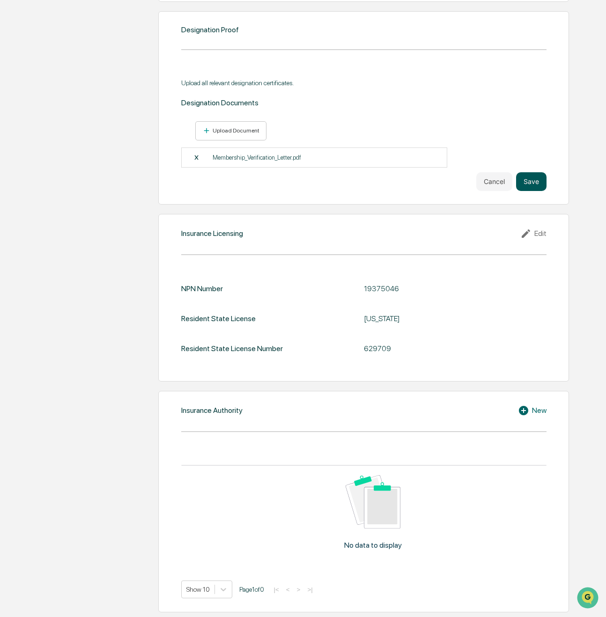
click at [520, 182] on button "Save" at bounding box center [531, 181] width 30 height 19
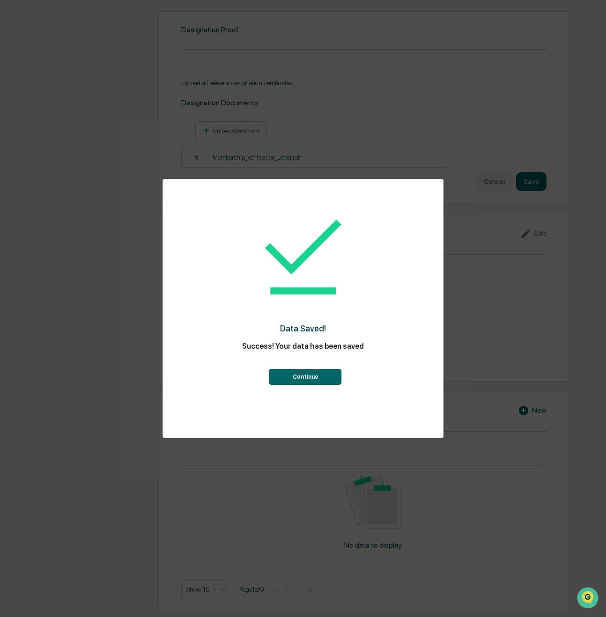
click at [280, 374] on button "Continue" at bounding box center [305, 377] width 73 height 16
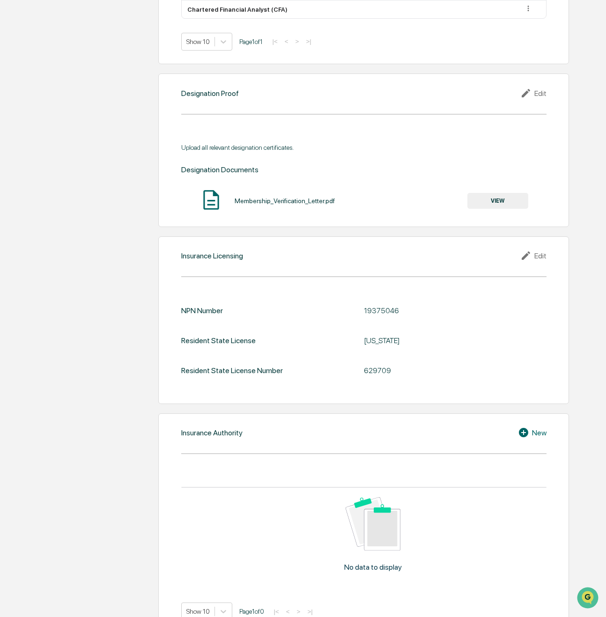
scroll to position [771, 0]
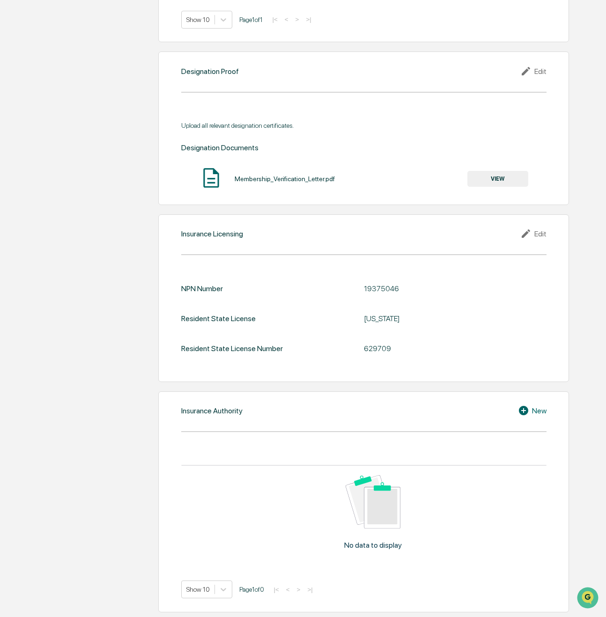
click at [538, 414] on div "New" at bounding box center [532, 410] width 29 height 11
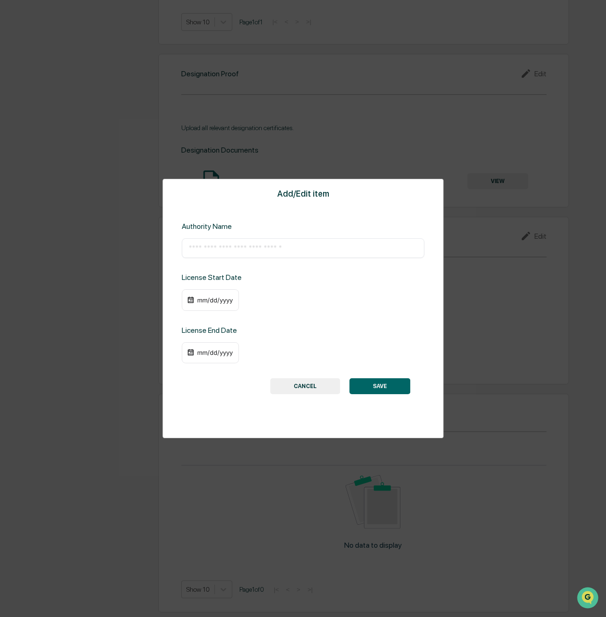
click at [247, 250] on input "text" at bounding box center [303, 248] width 229 height 9
type input "********"
click at [201, 301] on div "mm/dd/yyyy" at bounding box center [214, 300] width 37 height 7
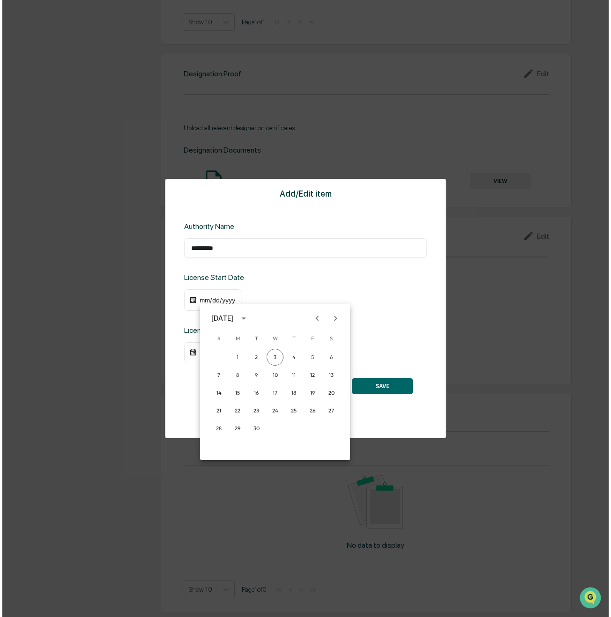
scroll to position [769, 0]
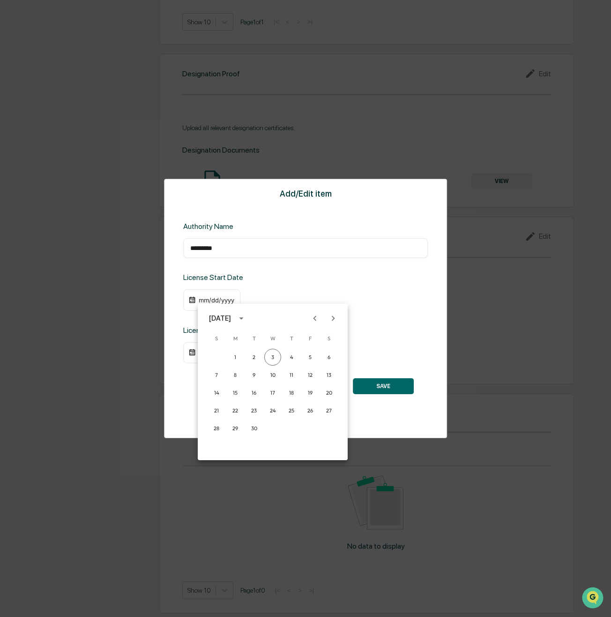
click at [246, 319] on icon "calendar view is open, switch to year view" at bounding box center [241, 318] width 10 height 10
click at [326, 400] on button "2025" at bounding box center [321, 394] width 34 height 17
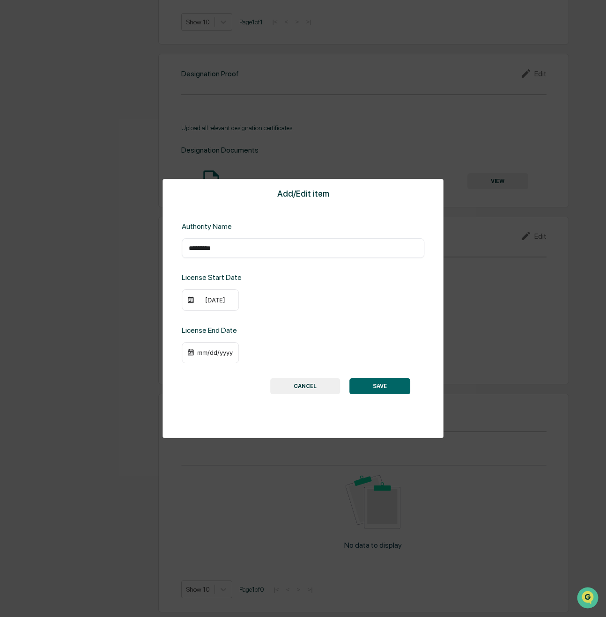
click at [212, 303] on div "[DATE]" at bounding box center [214, 300] width 37 height 7
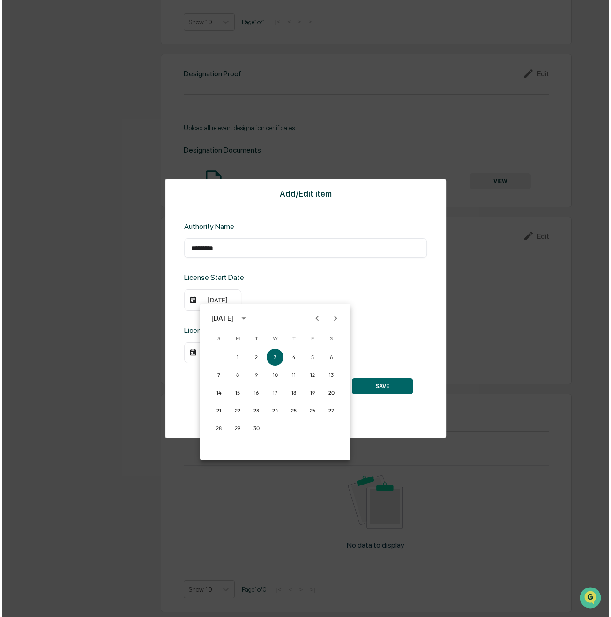
scroll to position [769, 0]
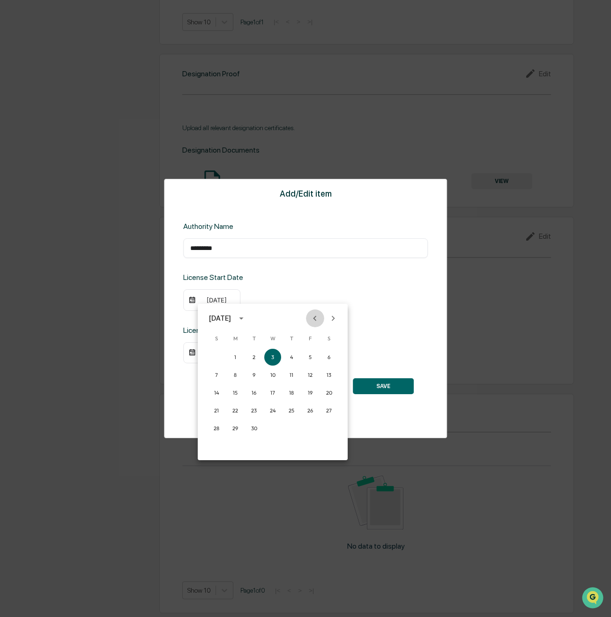
click at [314, 320] on icon "Previous month" at bounding box center [315, 318] width 10 height 10
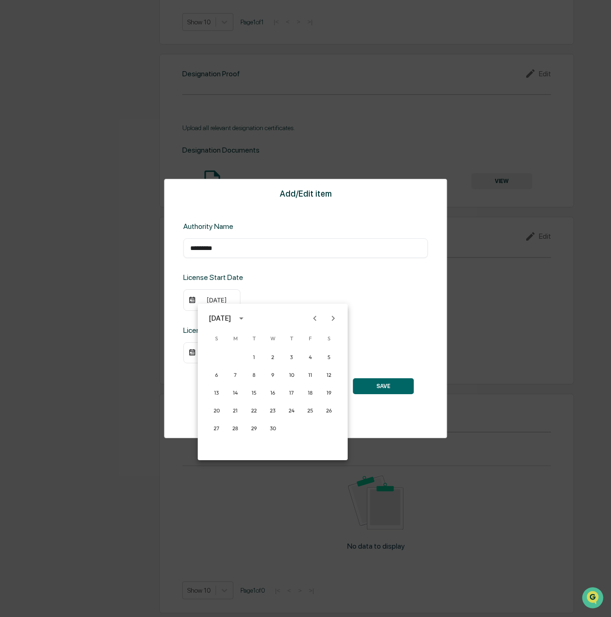
click at [314, 320] on icon "Previous month" at bounding box center [315, 318] width 10 height 10
click at [332, 357] on button "1" at bounding box center [328, 357] width 17 height 17
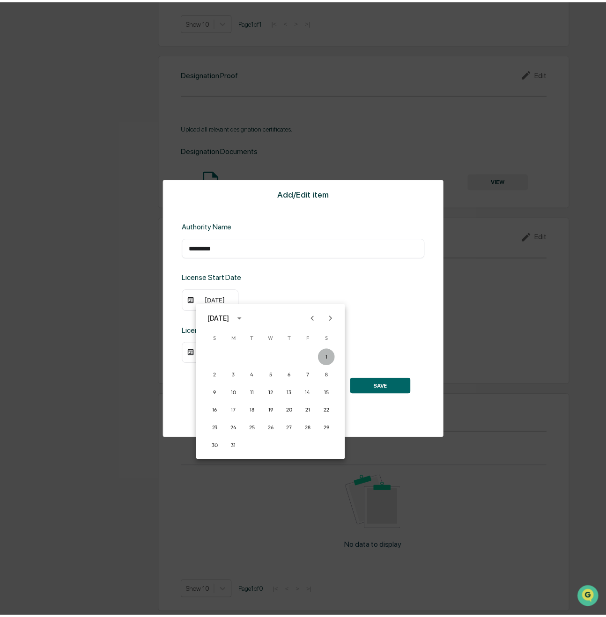
scroll to position [768, 0]
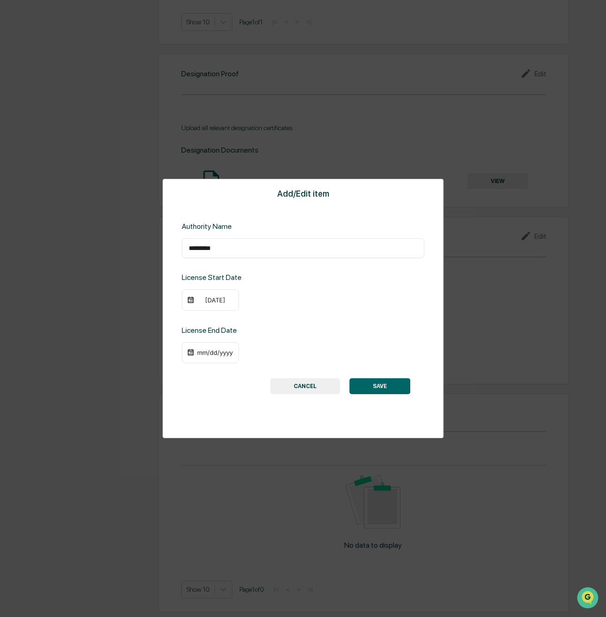
click at [214, 357] on div "mm/dd/yyyy" at bounding box center [210, 353] width 57 height 22
click at [185, 353] on div "mm/dd/yyyy" at bounding box center [210, 353] width 57 height 22
click at [187, 352] on div "mm/dd/yyyy" at bounding box center [210, 353] width 57 height 22
click at [190, 352] on img at bounding box center [190, 352] width 7 height 7
click at [221, 352] on div "mm/dd/yyyy" at bounding box center [214, 352] width 37 height 7
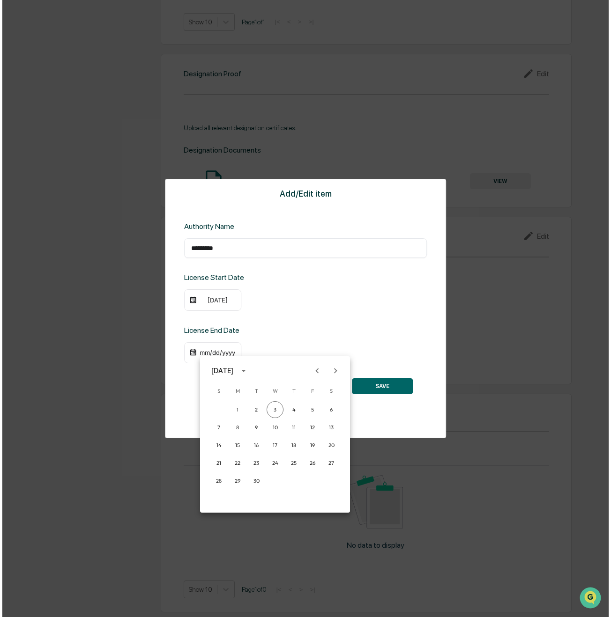
scroll to position [769, 0]
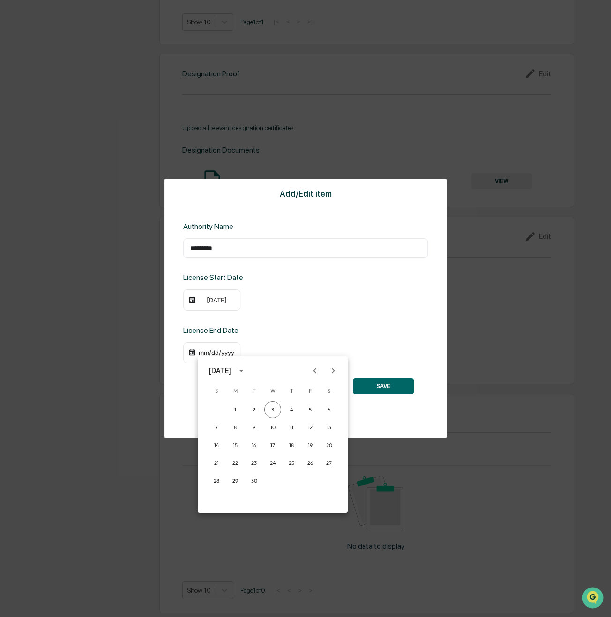
click at [246, 373] on icon "calendar view is open, switch to year view" at bounding box center [241, 371] width 10 height 10
click at [266, 469] on button "2027" at bounding box center [273, 469] width 34 height 17
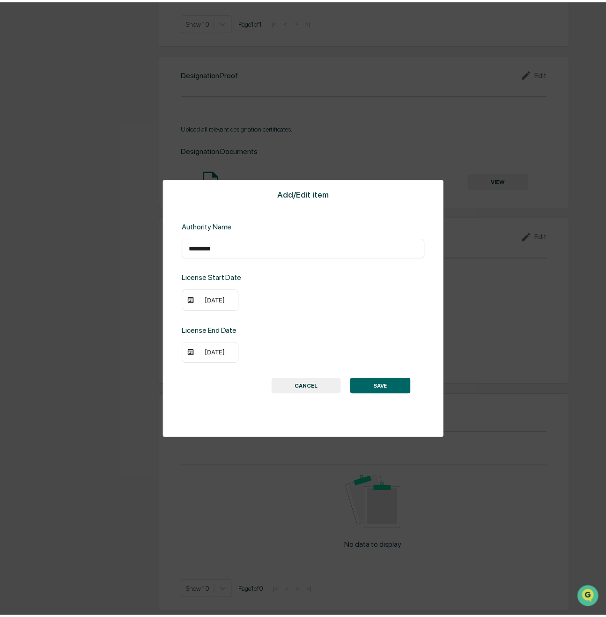
scroll to position [768, 0]
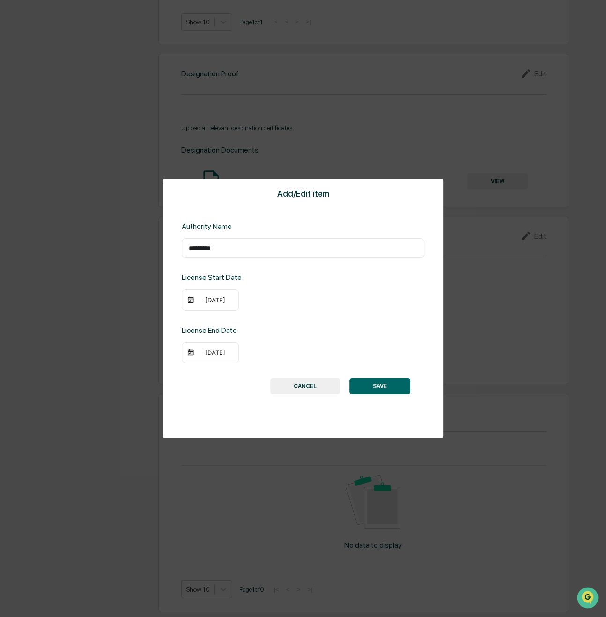
click at [194, 353] on img at bounding box center [190, 352] width 7 height 7
click at [191, 354] on img at bounding box center [190, 352] width 7 height 7
click at [230, 354] on div "[DATE]" at bounding box center [214, 352] width 37 height 7
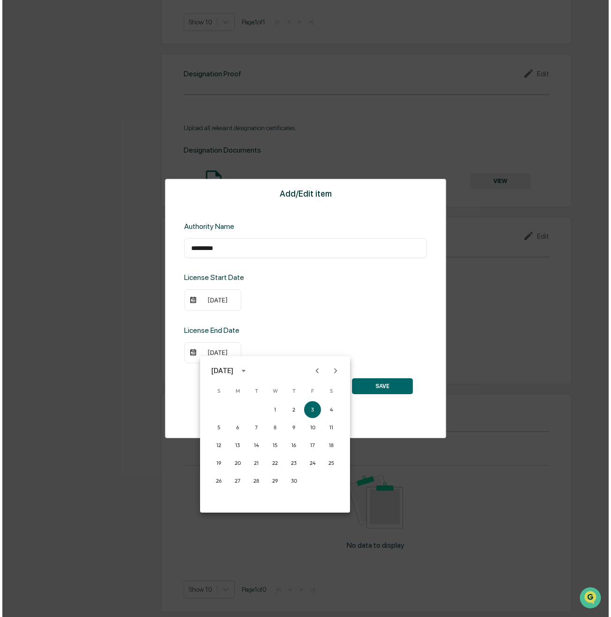
scroll to position [769, 0]
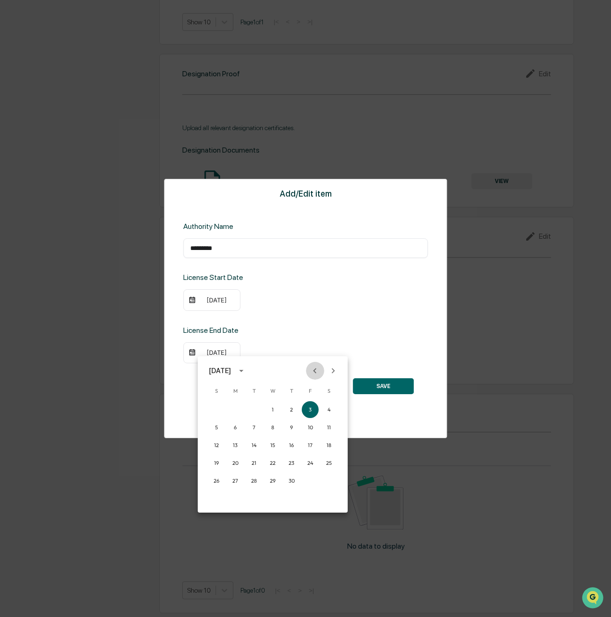
click at [314, 371] on icon "Previous month" at bounding box center [314, 370] width 3 height 5
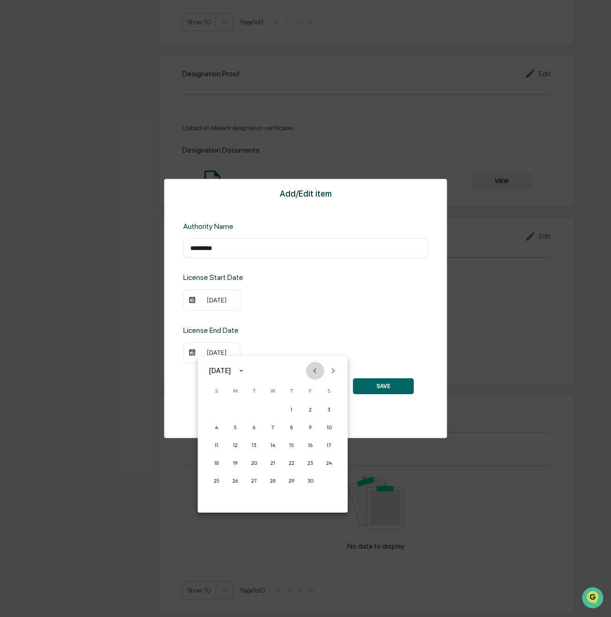
click at [314, 371] on icon "Previous month" at bounding box center [314, 370] width 3 height 5
click at [215, 481] on button "28" at bounding box center [216, 481] width 17 height 17
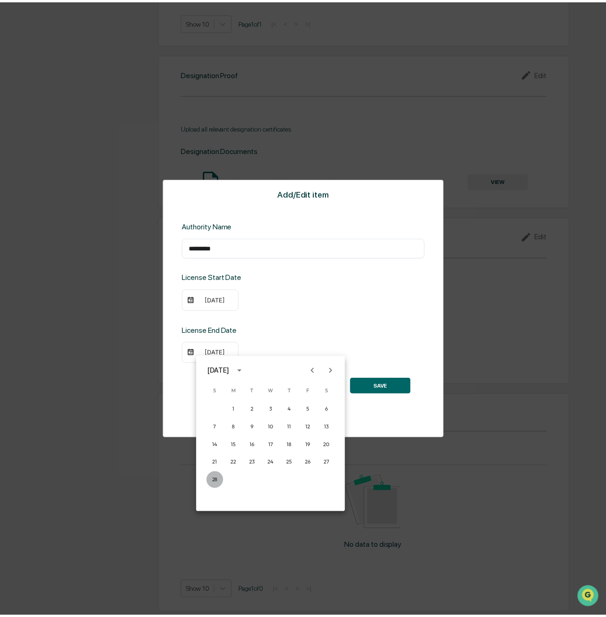
scroll to position [768, 0]
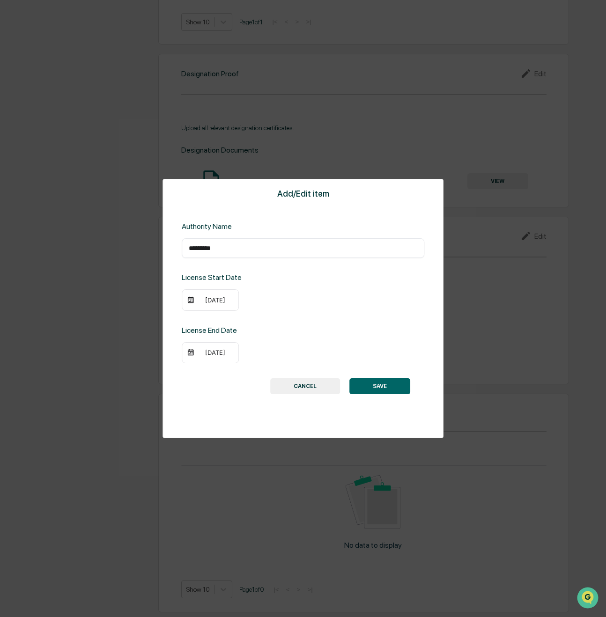
click at [386, 386] on button "SAVE" at bounding box center [379, 386] width 61 height 16
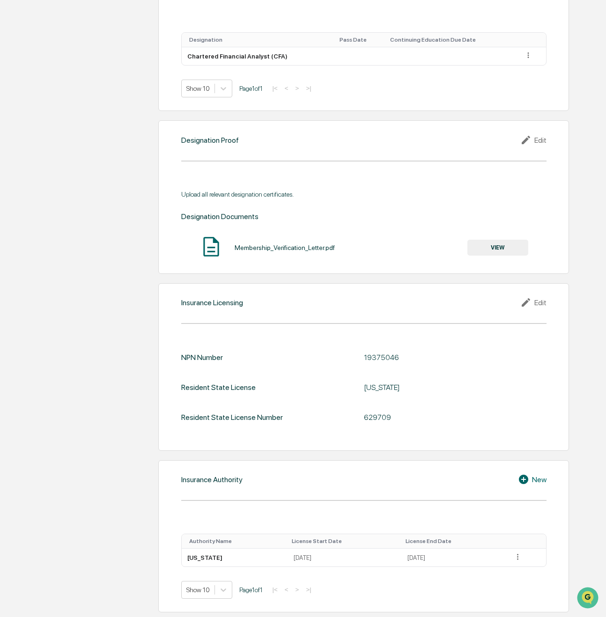
scroll to position [702, 0]
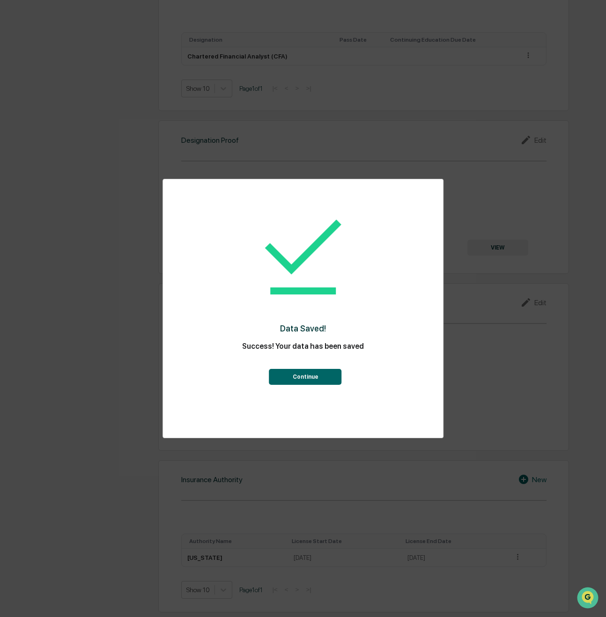
click at [304, 380] on button "Continue" at bounding box center [305, 377] width 73 height 16
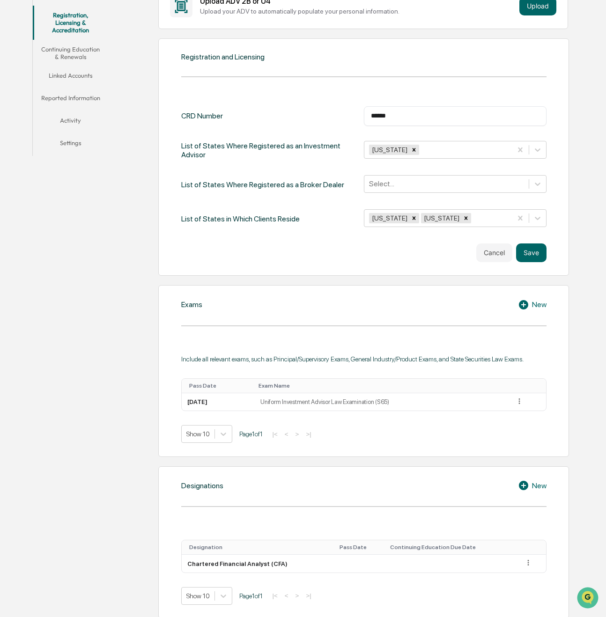
scroll to position [0, 0]
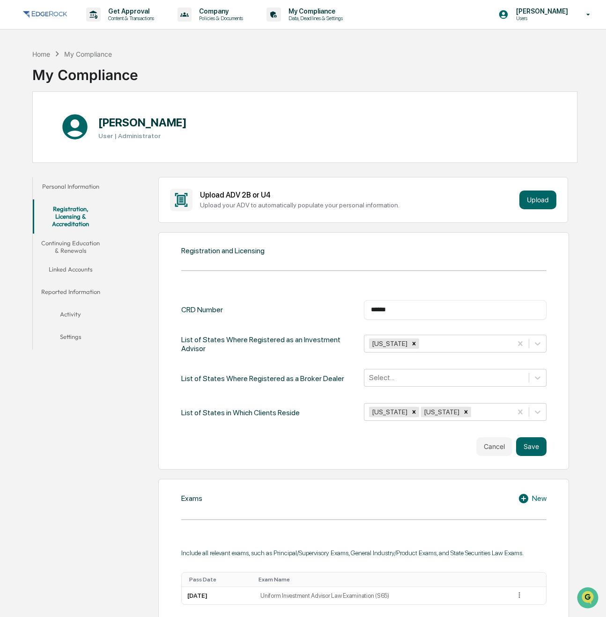
click at [82, 243] on button "Continuing Education & Renewals" at bounding box center [71, 247] width 76 height 27
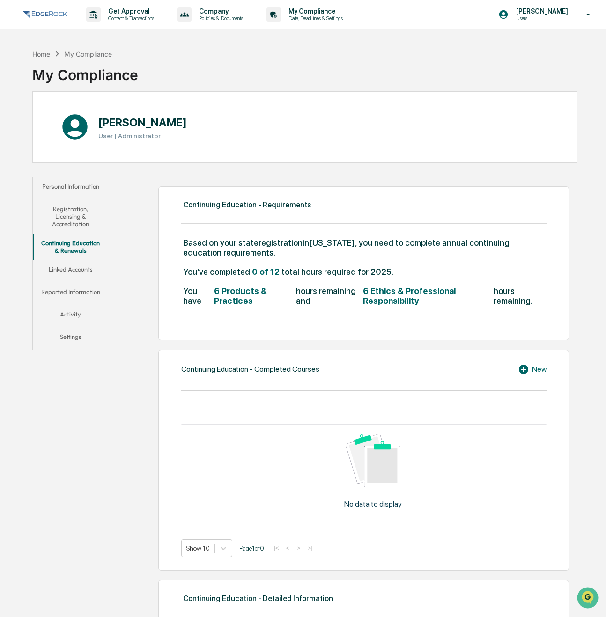
click at [96, 271] on button "Linked Accounts" at bounding box center [71, 271] width 76 height 22
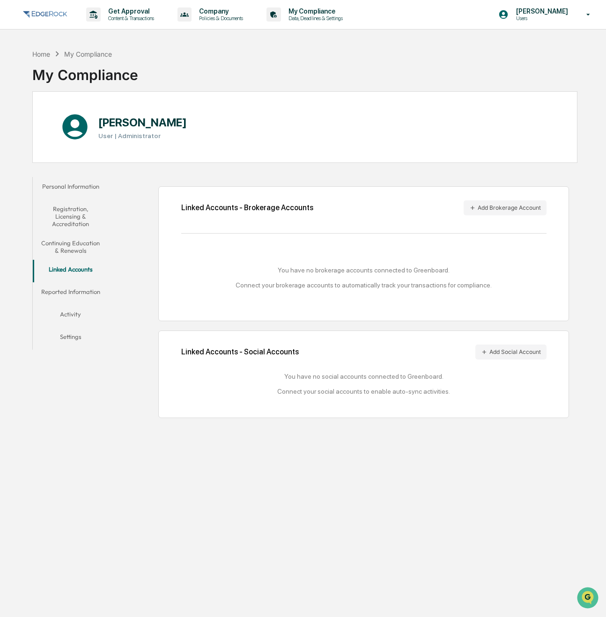
click at [81, 240] on button "Continuing Education & Renewals" at bounding box center [71, 247] width 76 height 27
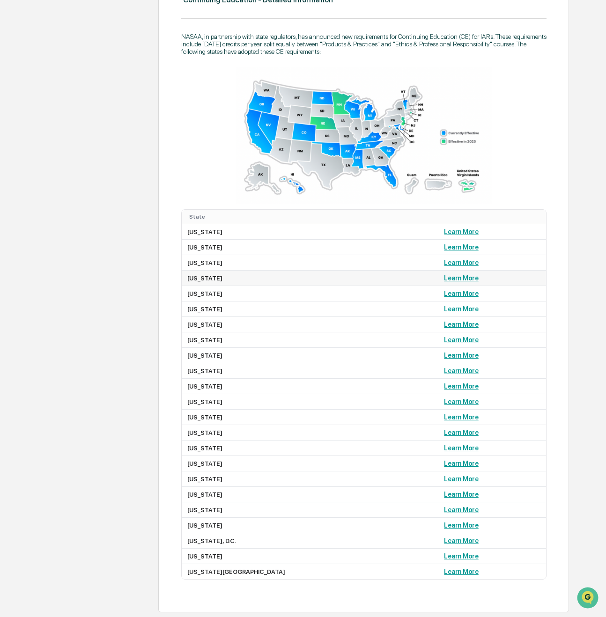
scroll to position [178, 0]
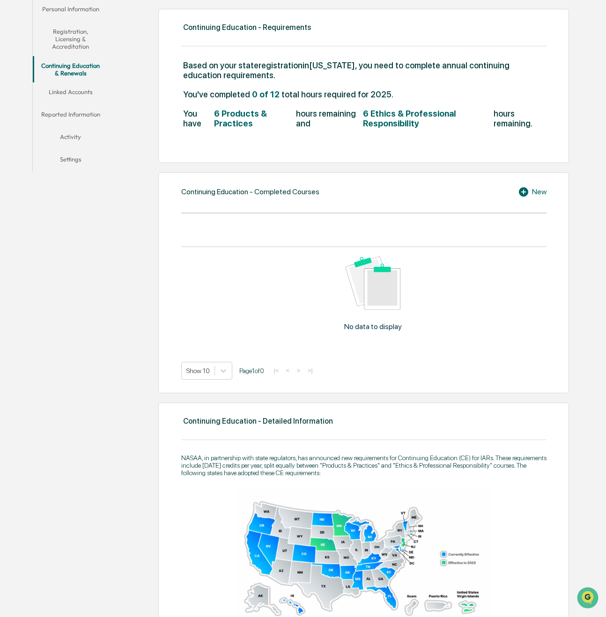
click at [529, 193] on icon at bounding box center [525, 191] width 14 height 11
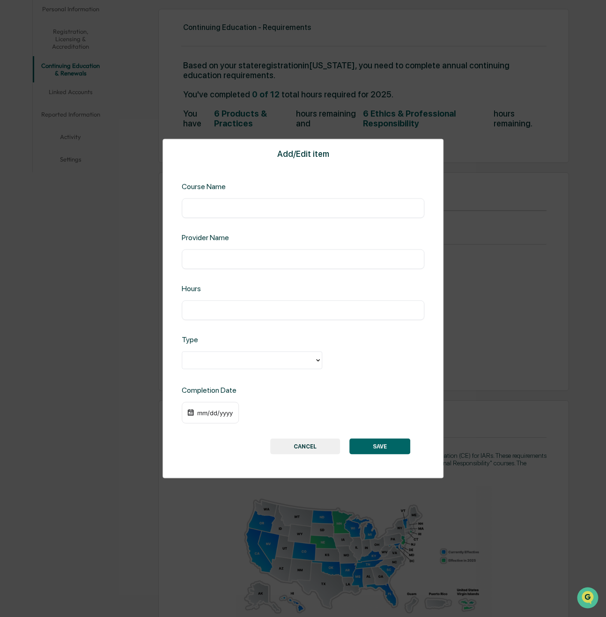
click at [293, 450] on button "CANCEL" at bounding box center [305, 446] width 70 height 16
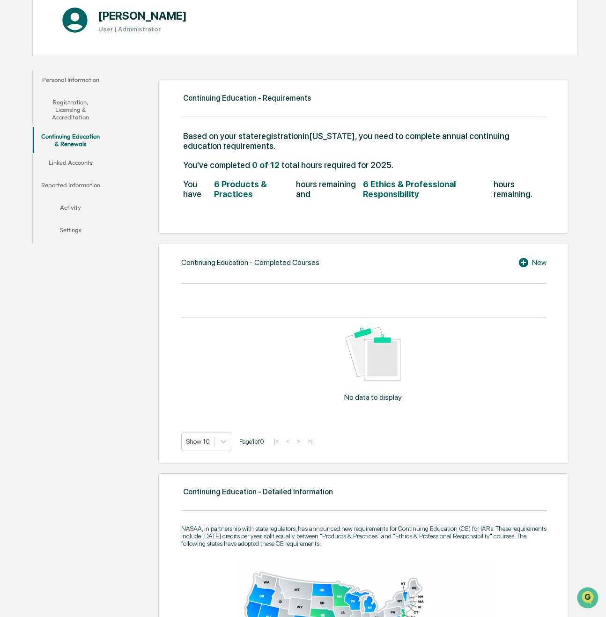
scroll to position [0, 0]
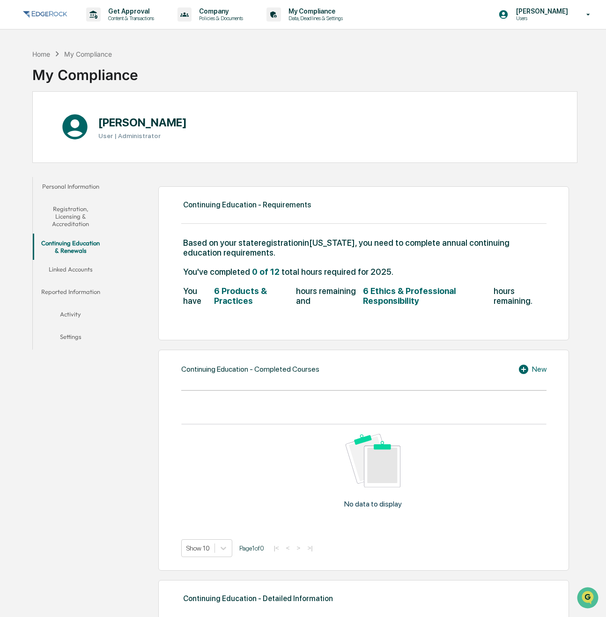
click at [85, 271] on button "Linked Accounts" at bounding box center [71, 271] width 76 height 22
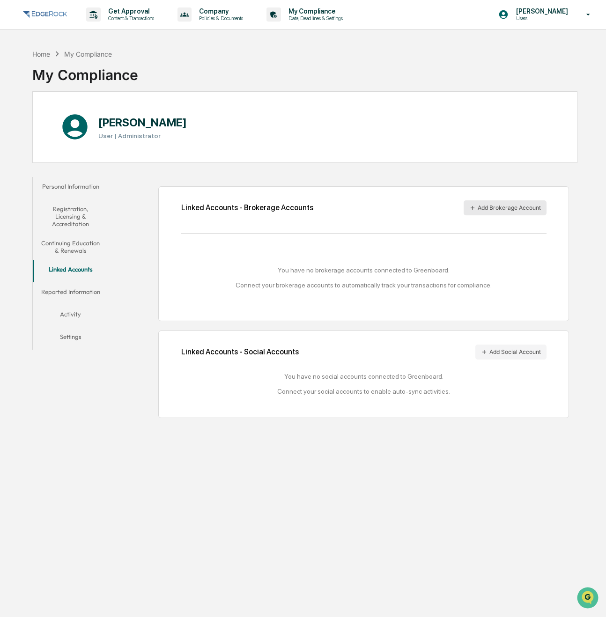
click at [526, 208] on button "Add Brokerage Account" at bounding box center [505, 207] width 83 height 15
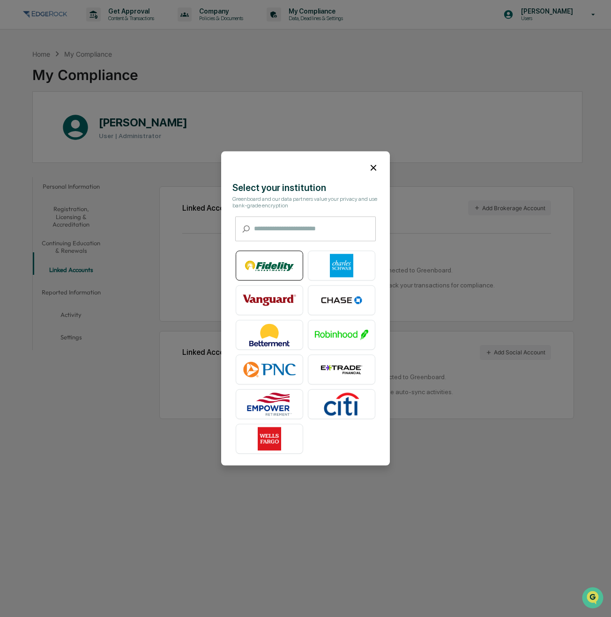
click at [271, 265] on img at bounding box center [269, 265] width 53 height 23
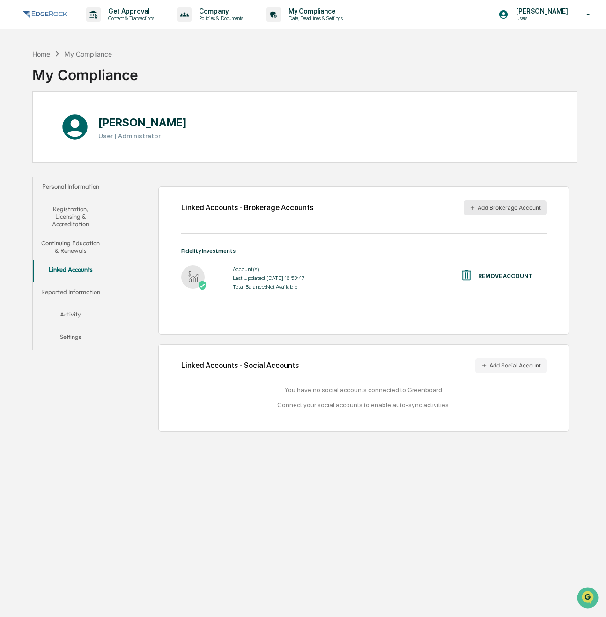
click at [495, 208] on button "Add Brokerage Account" at bounding box center [505, 207] width 83 height 15
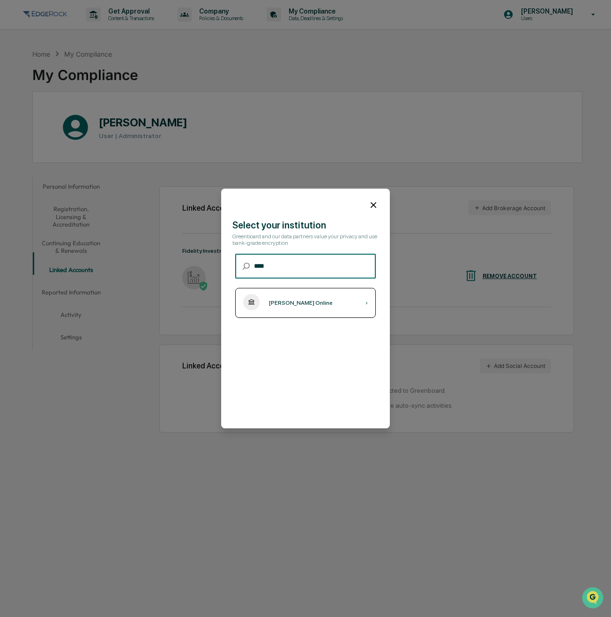
type input "****"
click at [306, 301] on div "[PERSON_NAME] Online" at bounding box center [301, 303] width 64 height 7
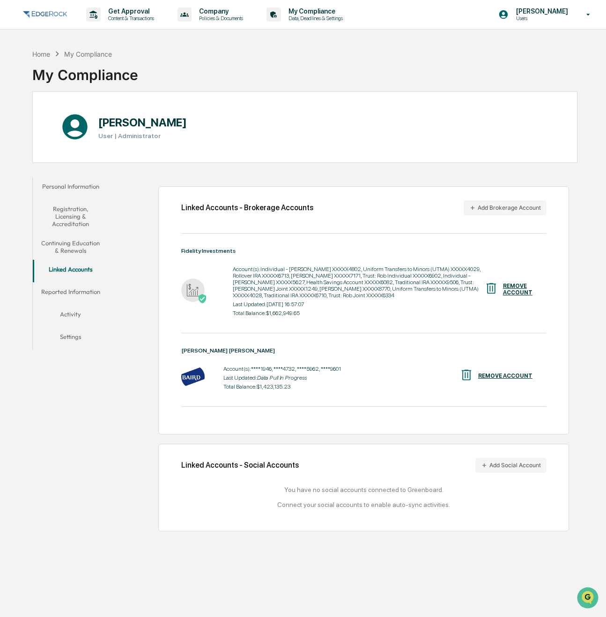
click at [138, 382] on div "Linked Accounts - Brokerage Accounts Add Brokerage Account Fidelity Investments…" at bounding box center [345, 354] width 465 height 364
click at [517, 468] on button "Add Social Account" at bounding box center [510, 465] width 71 height 15
click at [137, 338] on div "Linked Accounts - Brokerage Accounts Add Brokerage Account Fidelity Investments…" at bounding box center [345, 354] width 465 height 364
click at [517, 470] on button "Add Social Account" at bounding box center [510, 465] width 71 height 15
click at [342, 533] on div "Linked Accounts - Brokerage Accounts Add Brokerage Account Fidelity Investments…" at bounding box center [345, 354] width 465 height 364
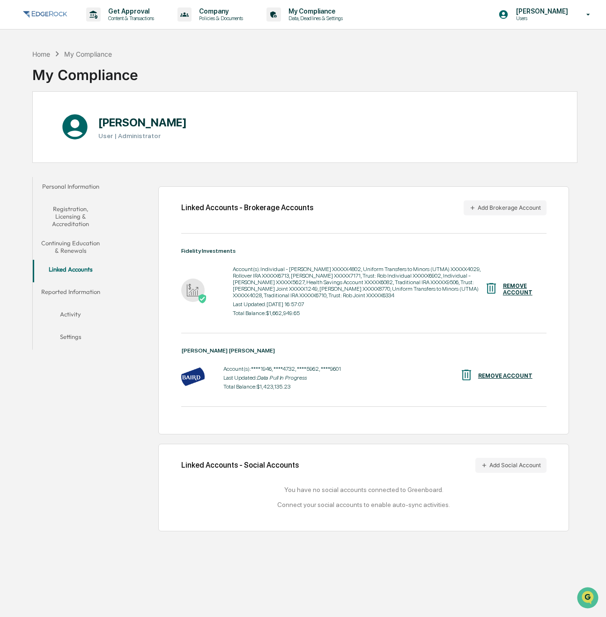
click at [58, 292] on button "Reported Information" at bounding box center [71, 293] width 76 height 22
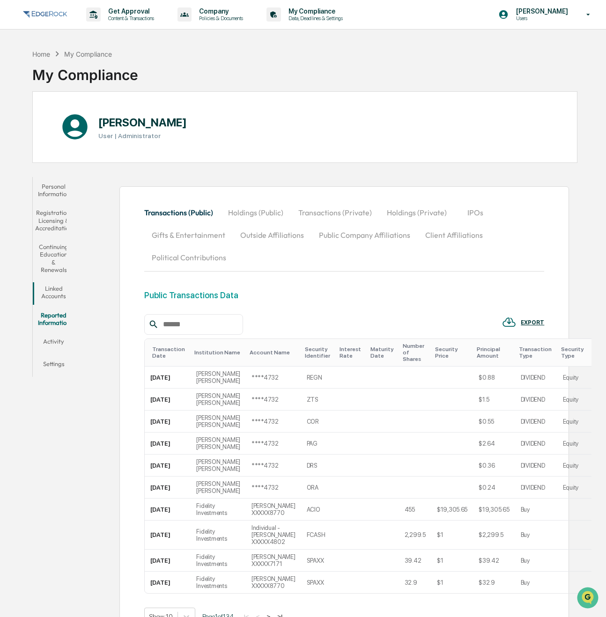
click at [430, 212] on button "Holdings (Private)" at bounding box center [416, 212] width 75 height 22
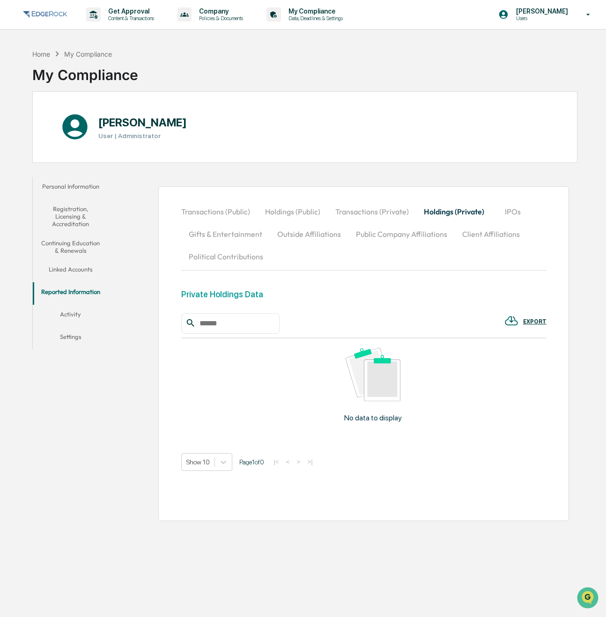
click at [280, 315] on div at bounding box center [230, 323] width 98 height 21
click at [240, 324] on input "text" at bounding box center [236, 324] width 80 height 12
click at [83, 270] on button "Linked Accounts" at bounding box center [71, 271] width 76 height 22
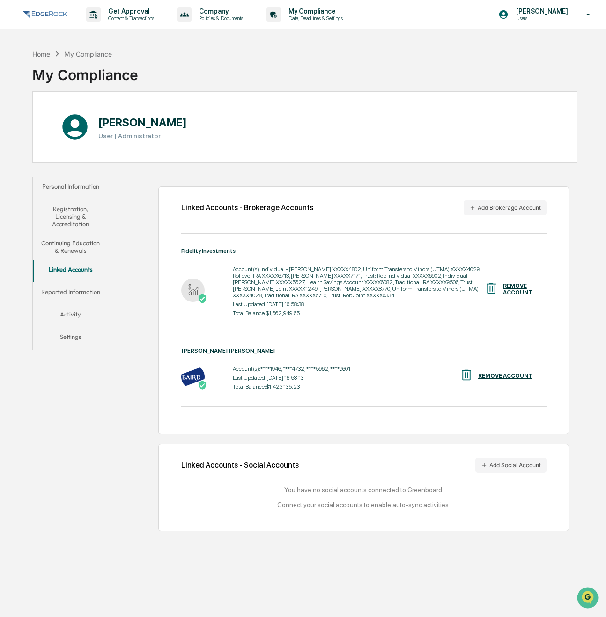
click at [75, 295] on button "Reported Information" at bounding box center [71, 293] width 76 height 22
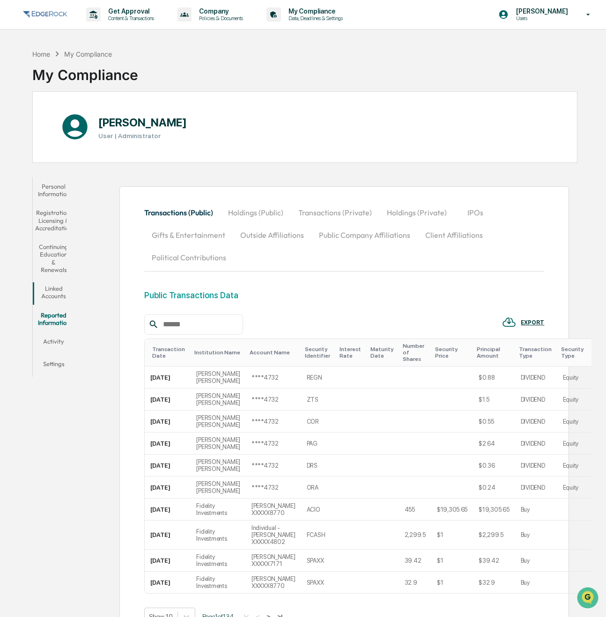
click at [291, 213] on button "Holdings (Public)" at bounding box center [256, 212] width 70 height 22
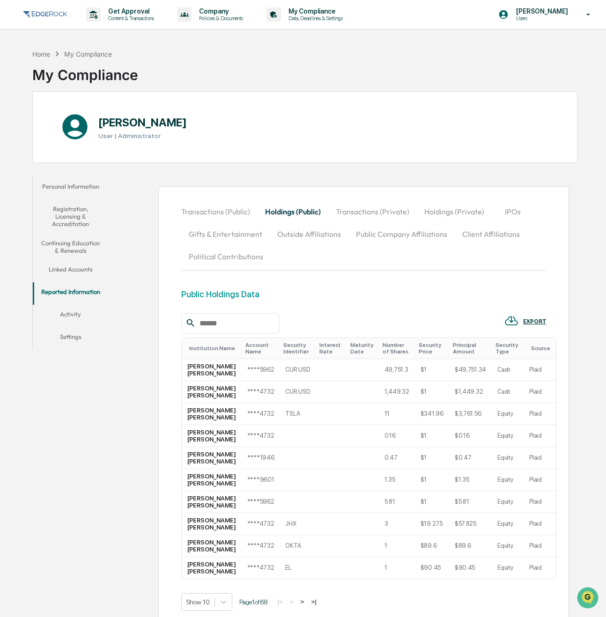
click at [337, 213] on button "Transactions (Private)" at bounding box center [372, 211] width 89 height 22
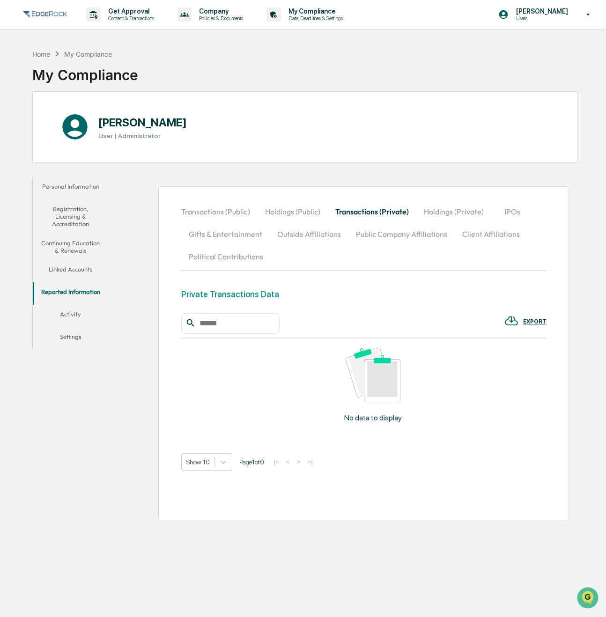
click at [208, 327] on input "text" at bounding box center [236, 324] width 80 height 12
click at [84, 321] on button "Activity" at bounding box center [71, 316] width 76 height 22
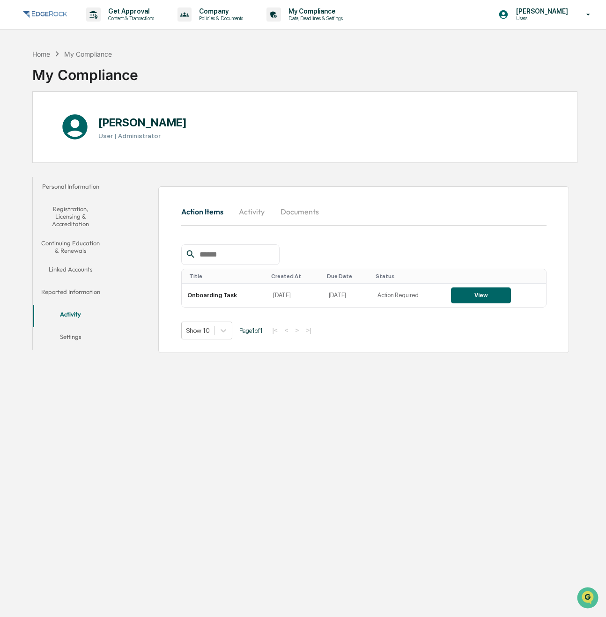
click at [80, 337] on button "Settings" at bounding box center [71, 338] width 76 height 22
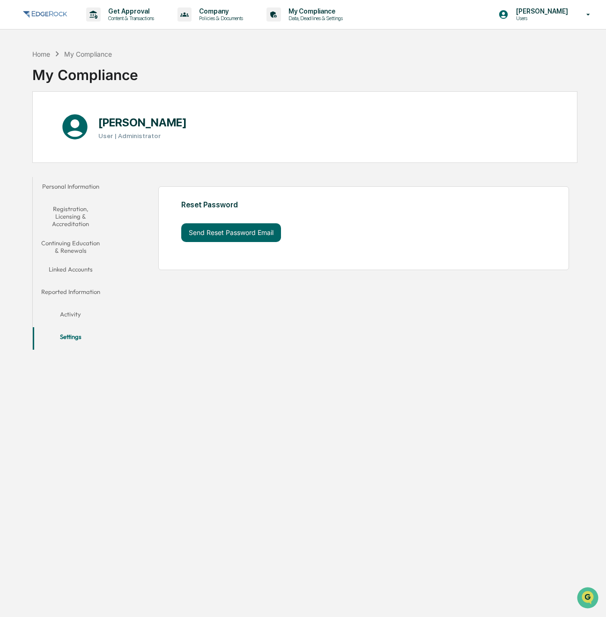
click at [81, 315] on button "Activity" at bounding box center [71, 316] width 76 height 22
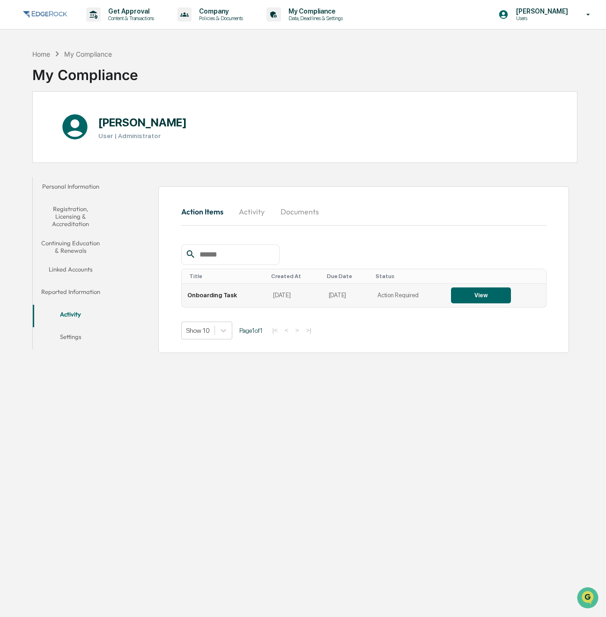
click at [487, 294] on button "View" at bounding box center [481, 296] width 60 height 16
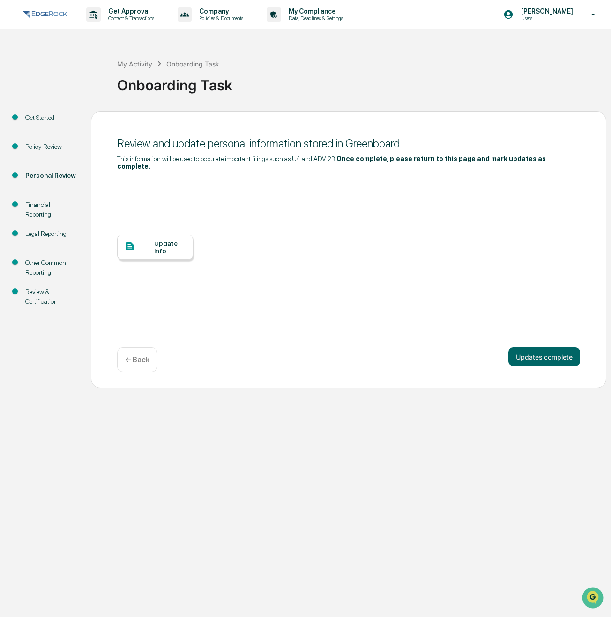
click at [45, 208] on div "Financial Reporting" at bounding box center [50, 210] width 51 height 20
click at [38, 206] on div "Financial Reporting" at bounding box center [50, 210] width 51 height 20
click at [549, 355] on button "Updates complete" at bounding box center [544, 357] width 72 height 19
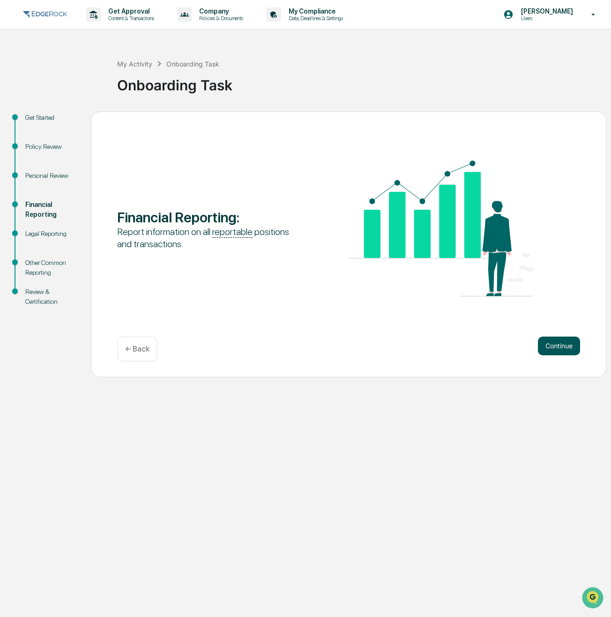
click at [562, 346] on button "Continue" at bounding box center [559, 346] width 42 height 19
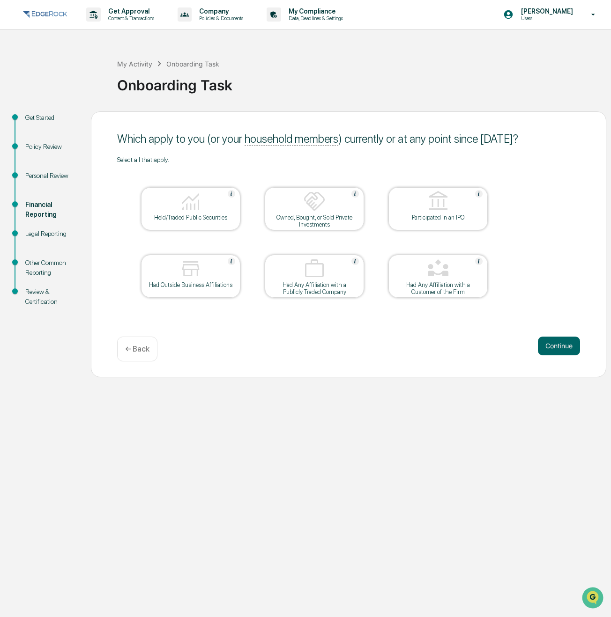
click at [317, 219] on div "Owned, Bought, or Sold Private Investments" at bounding box center [314, 221] width 84 height 14
click at [561, 351] on button "Continue" at bounding box center [559, 346] width 42 height 19
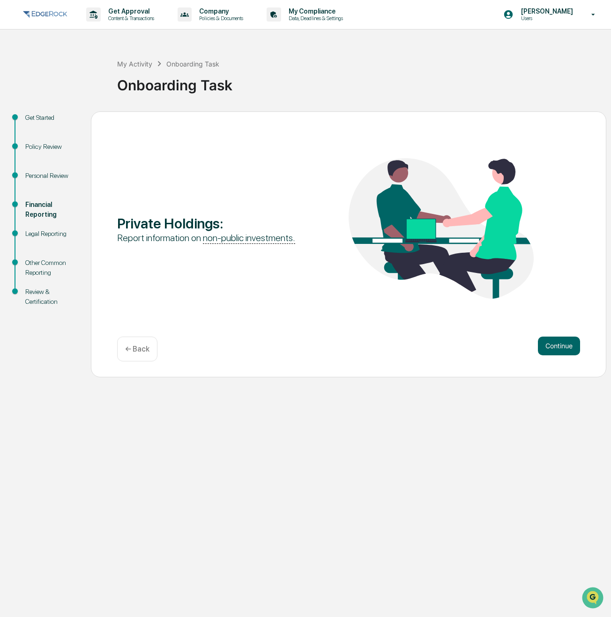
click at [561, 351] on button "Continue" at bounding box center [559, 346] width 42 height 19
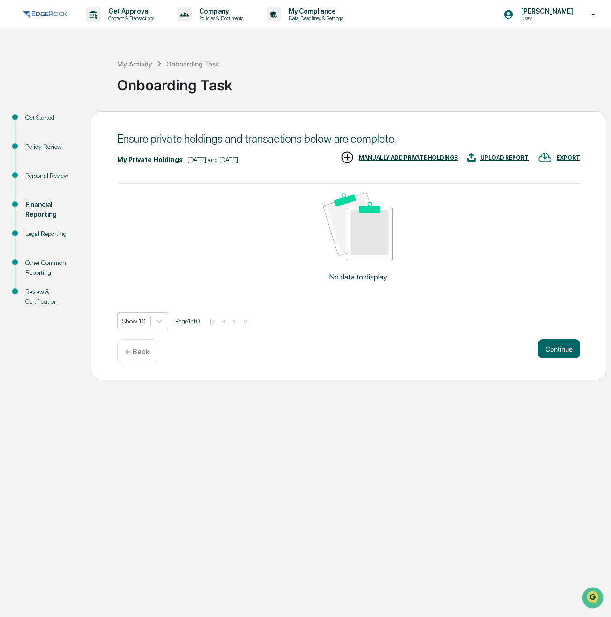
click at [434, 158] on div "MANUALLY ADD PRIVATE HOLDINGS" at bounding box center [408, 158] width 99 height 7
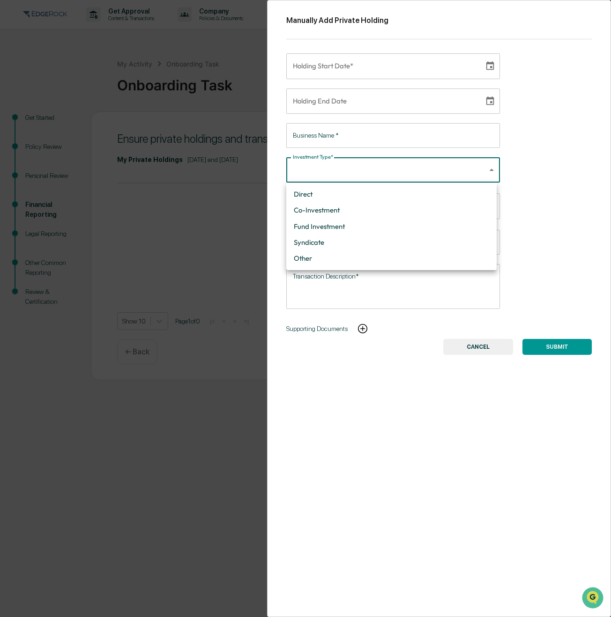
click at [329, 167] on body "Get Approval Content & Transactions Company Policies & Documents My Compliance …" at bounding box center [305, 308] width 611 height 617
click at [329, 167] on div at bounding box center [305, 308] width 611 height 617
click at [329, 167] on body "Get Approval Content & Transactions Company Policies & Documents My Compliance …" at bounding box center [305, 308] width 611 height 617
click at [325, 189] on li "Direct" at bounding box center [391, 194] width 210 height 16
type input "******"
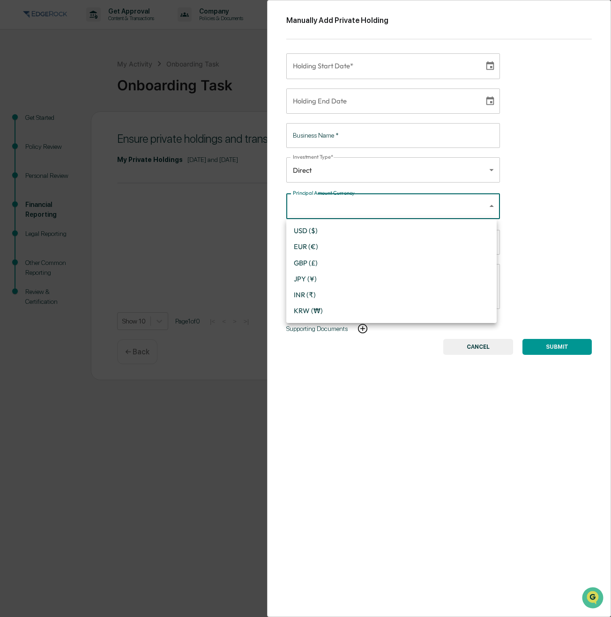
click at [341, 203] on body "Get Approval Content & Transactions Company Policies & Documents My Compliance …" at bounding box center [305, 308] width 611 height 617
click at [341, 203] on div at bounding box center [305, 308] width 611 height 617
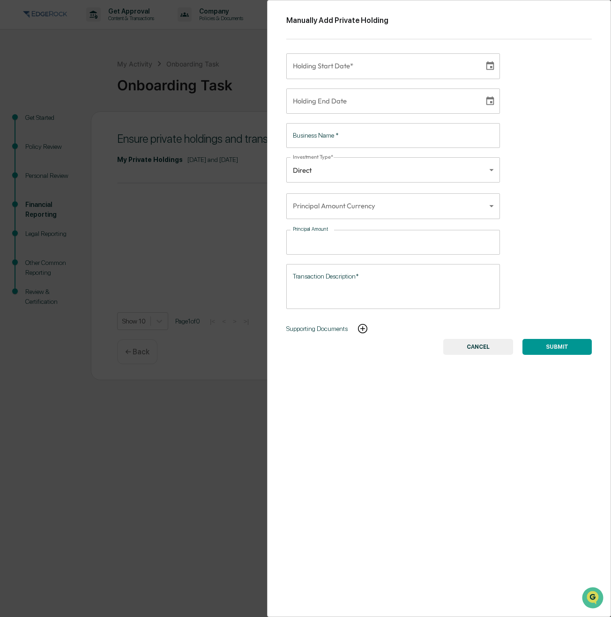
click at [485, 65] on icon "Choose date" at bounding box center [490, 66] width 10 height 10
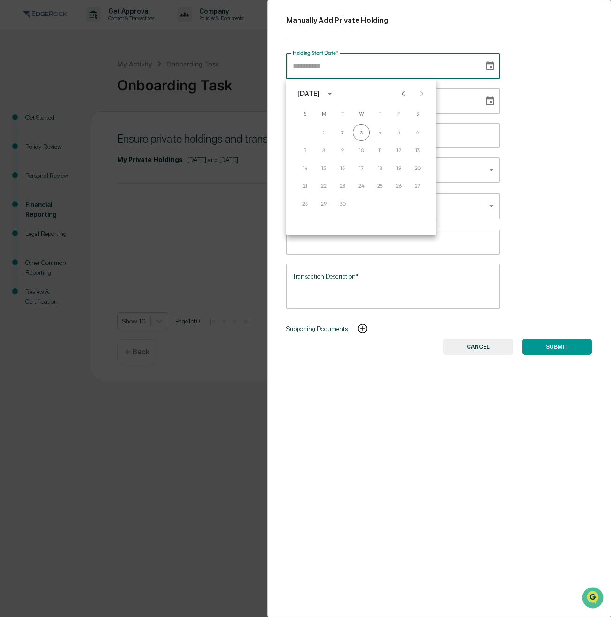
click at [483, 342] on button "CANCEL" at bounding box center [478, 347] width 70 height 16
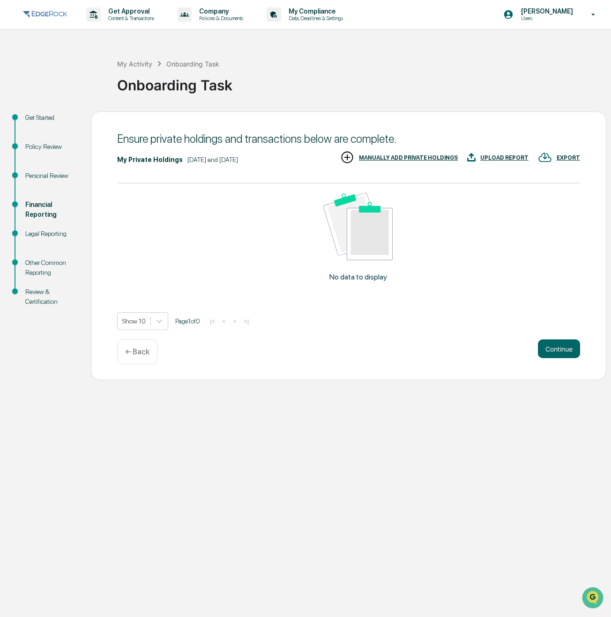
click at [142, 356] on p "← Back" at bounding box center [137, 352] width 24 height 9
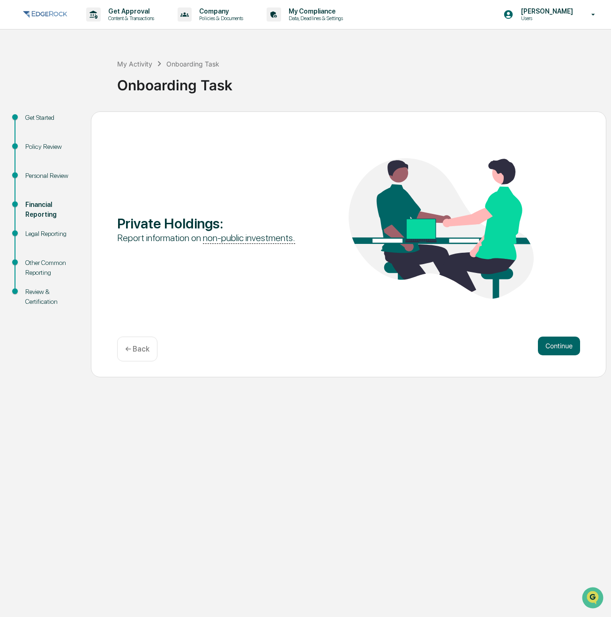
click at [135, 360] on div "← Back" at bounding box center [137, 349] width 40 height 25
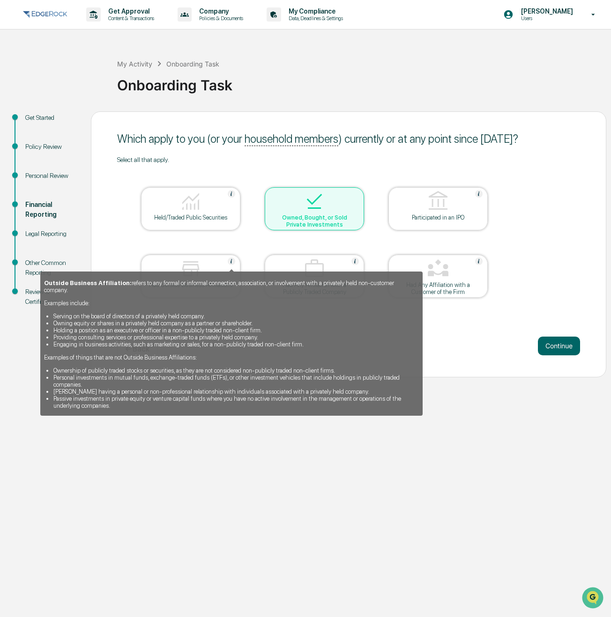
click at [233, 259] on img at bounding box center [231, 261] width 7 height 7
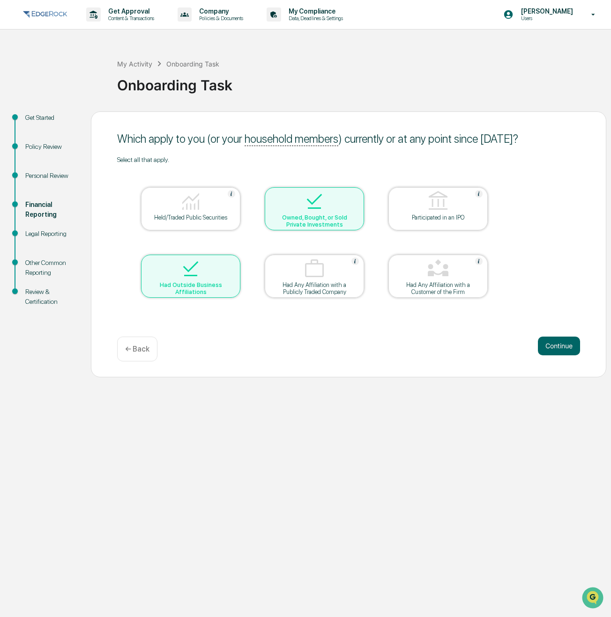
click at [233, 259] on div at bounding box center [191, 270] width 94 height 24
click at [344, 200] on div at bounding box center [314, 202] width 94 height 24
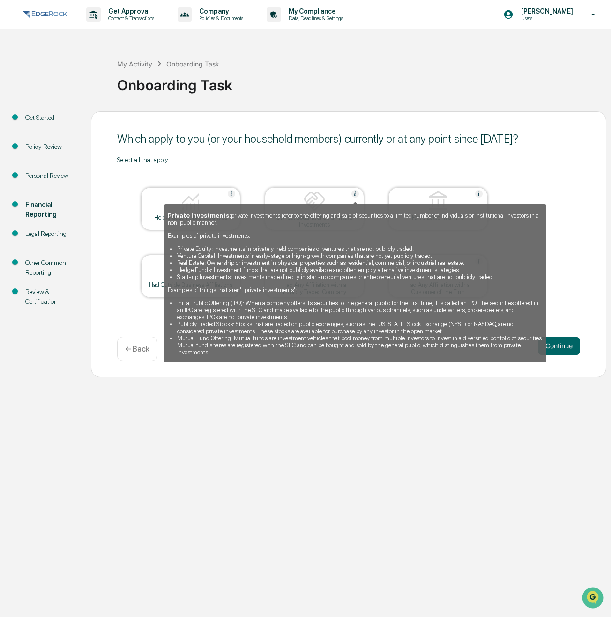
click at [355, 194] on img at bounding box center [354, 193] width 7 height 7
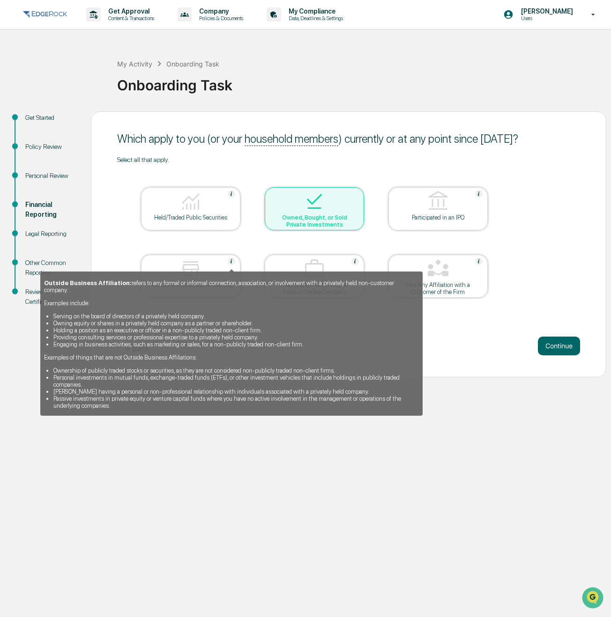
click at [232, 262] on img at bounding box center [231, 261] width 7 height 7
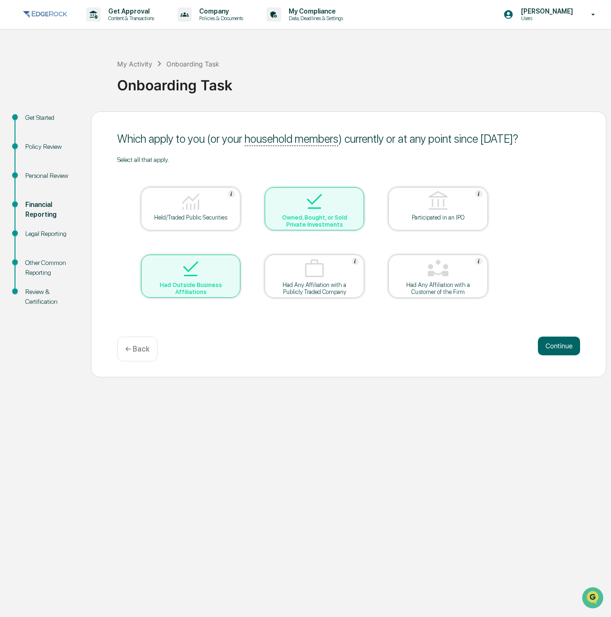
click at [560, 333] on div "Which apply to you (or your household members ) currently or at any point since…" at bounding box center [348, 244] width 515 height 266
click at [556, 349] on button "Continue" at bounding box center [559, 346] width 42 height 19
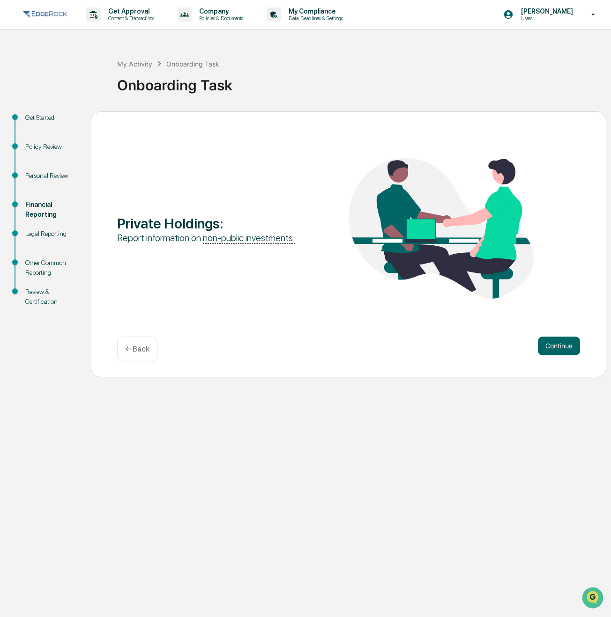
click at [138, 353] on p "← Back" at bounding box center [137, 349] width 24 height 9
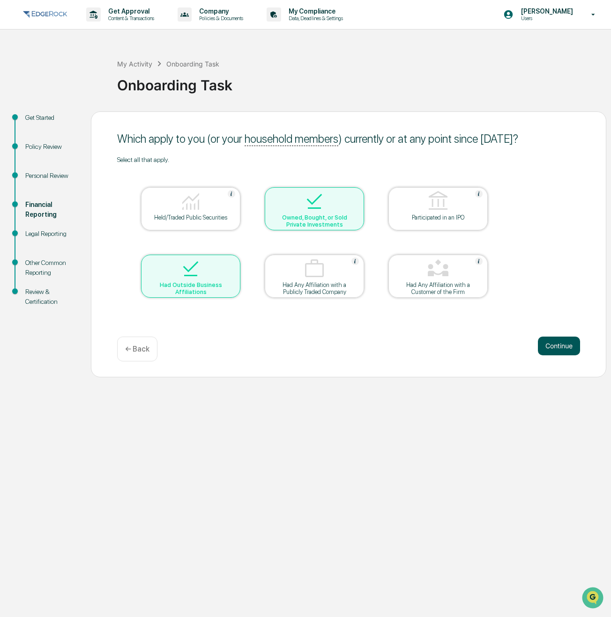
click at [554, 347] on button "Continue" at bounding box center [559, 346] width 42 height 19
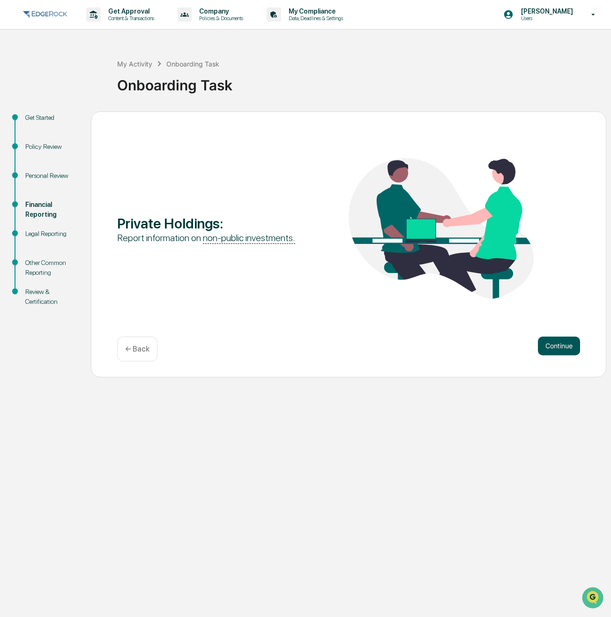
click at [557, 347] on button "Continue" at bounding box center [559, 346] width 42 height 19
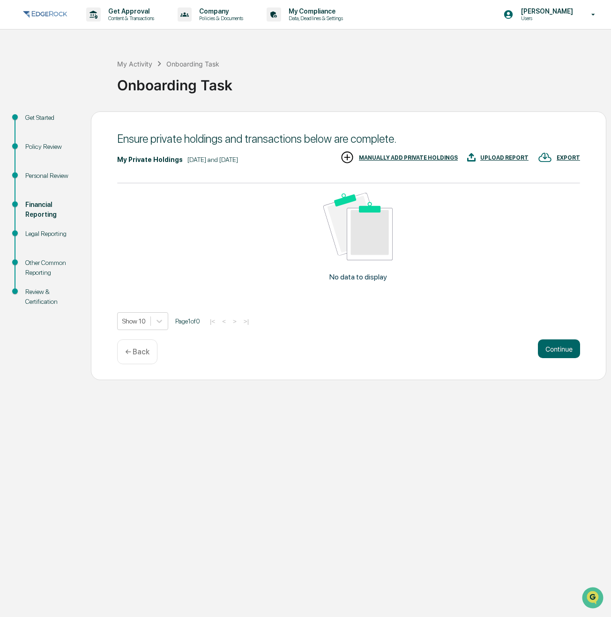
click at [435, 154] on div "MANUALLY ADD PRIVATE HOLDINGS" at bounding box center [399, 157] width 118 height 15
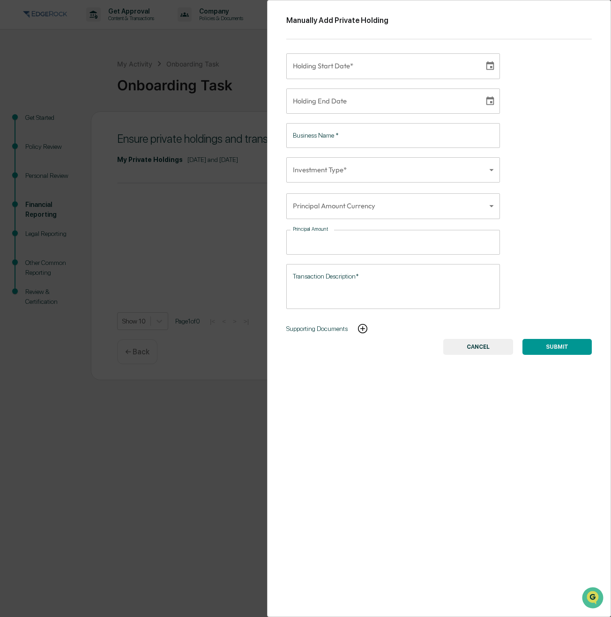
click at [488, 64] on icon "Choose date" at bounding box center [490, 65] width 8 height 9
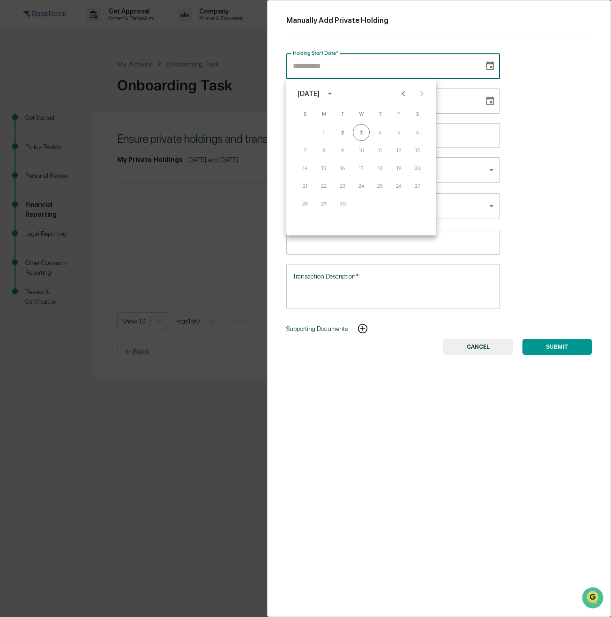
click at [319, 95] on div "[DATE]" at bounding box center [308, 94] width 22 height 10
click at [349, 147] on button "2021" at bounding box center [343, 147] width 34 height 17
click at [298, 141] on button "Apr" at bounding box center [313, 141] width 34 height 17
click at [395, 201] on button "30" at bounding box center [398, 203] width 17 height 17
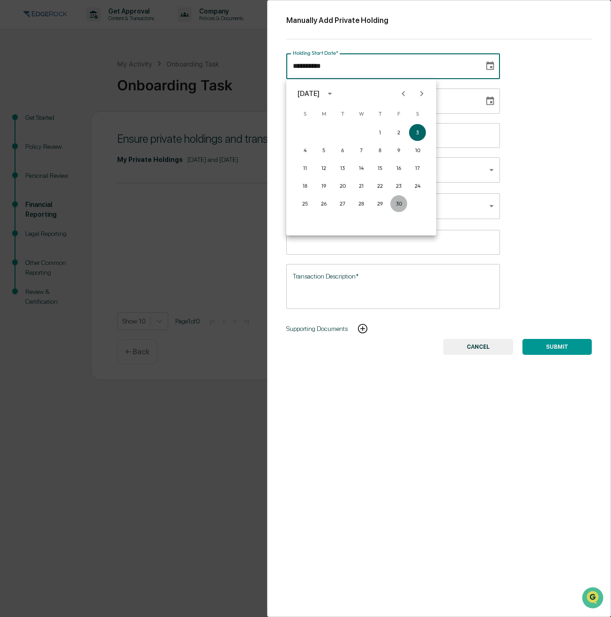
type input "**********"
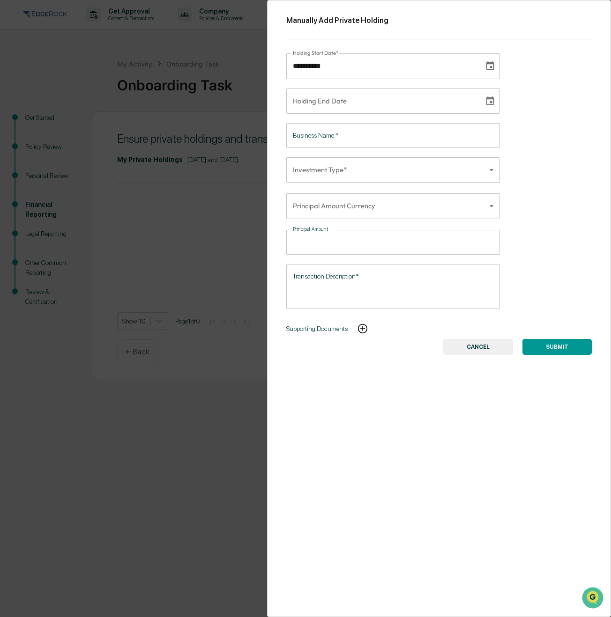
click at [376, 133] on input "Business Name   *" at bounding box center [393, 135] width 214 height 25
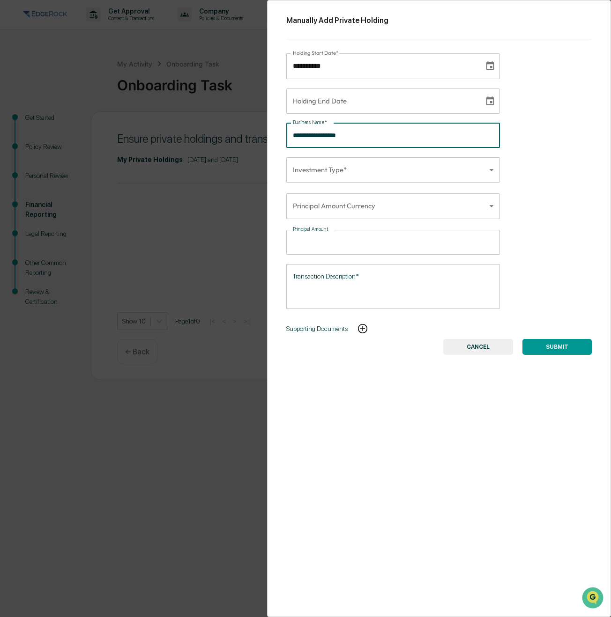
type input "**********"
click at [365, 156] on div "**********" at bounding box center [439, 308] width 344 height 617
click at [363, 163] on body "**********" at bounding box center [305, 308] width 611 height 617
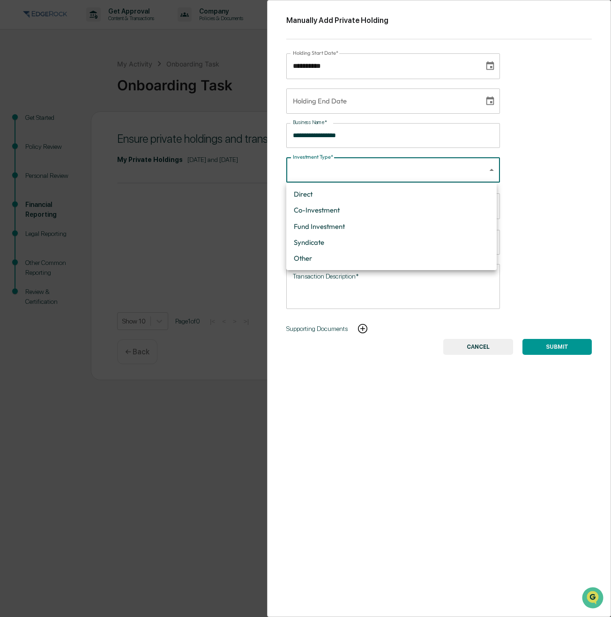
click at [359, 189] on li "Direct" at bounding box center [391, 194] width 210 height 16
type input "******"
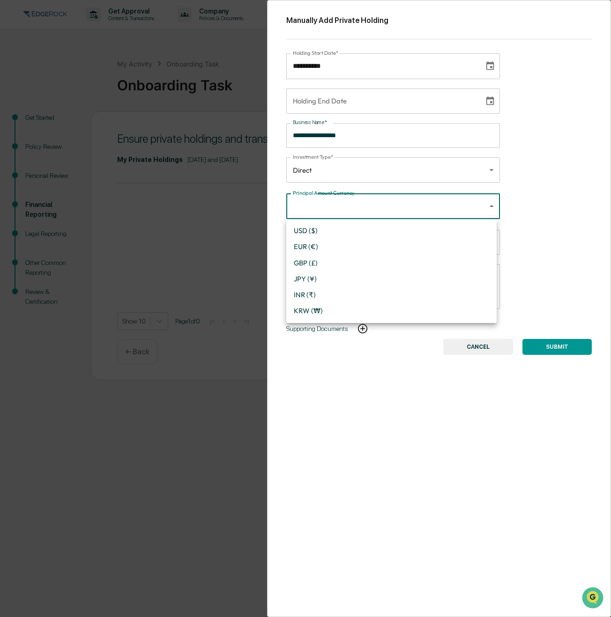
click at [369, 205] on body "**********" at bounding box center [305, 308] width 611 height 617
click at [344, 225] on li "USD ($)" at bounding box center [391, 231] width 210 height 16
type input "*"
click at [342, 240] on input "Principal Amount" at bounding box center [400, 242] width 199 height 25
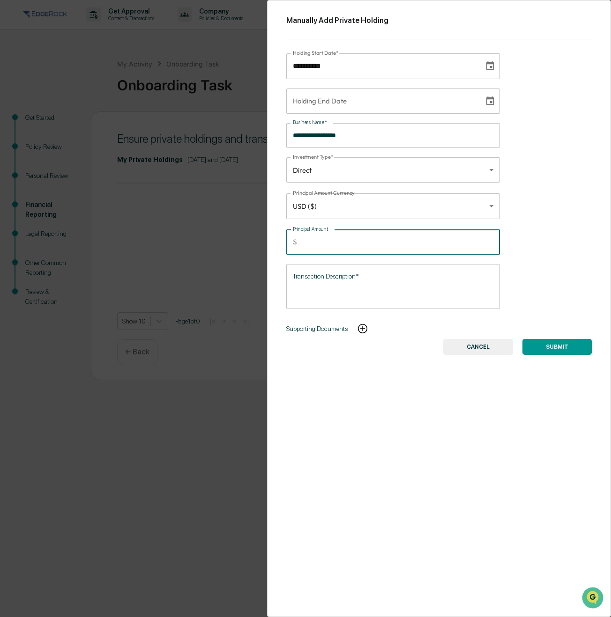
type input "******"
click at [421, 283] on textarea "**********" at bounding box center [391, 287] width 197 height 30
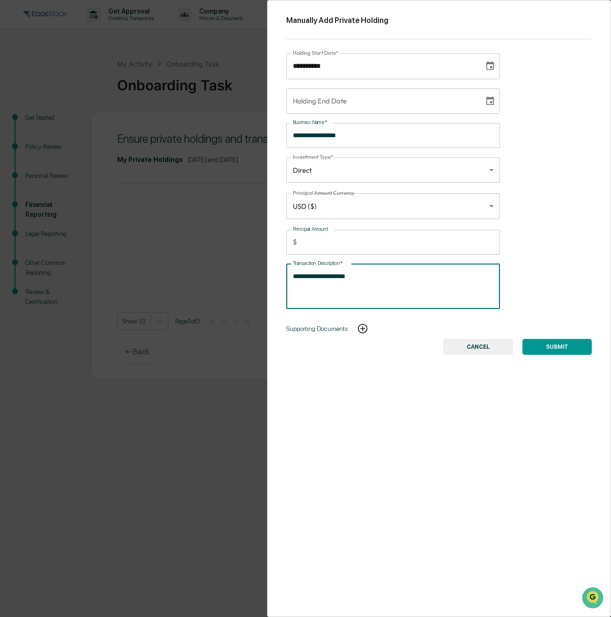
click at [421, 283] on textarea "**********" at bounding box center [391, 287] width 197 height 30
click at [385, 280] on textarea "**********" at bounding box center [391, 287] width 197 height 30
type textarea "**********"
click at [554, 352] on button "SUBMIT" at bounding box center [556, 347] width 69 height 16
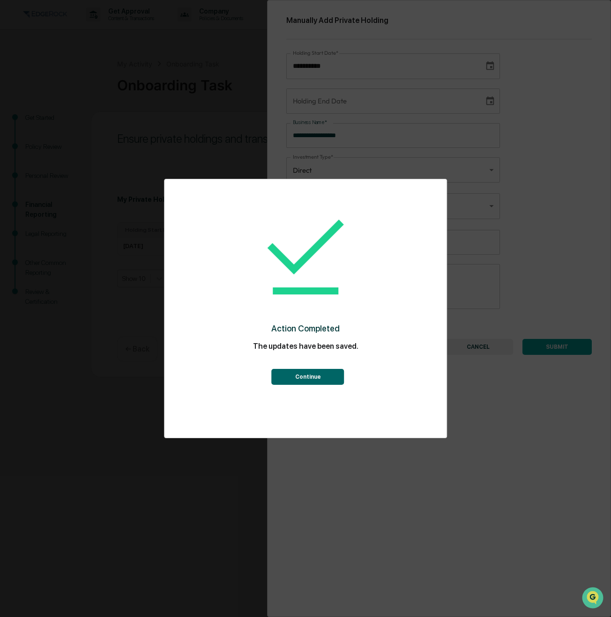
click at [310, 374] on button "Continue" at bounding box center [308, 377] width 73 height 16
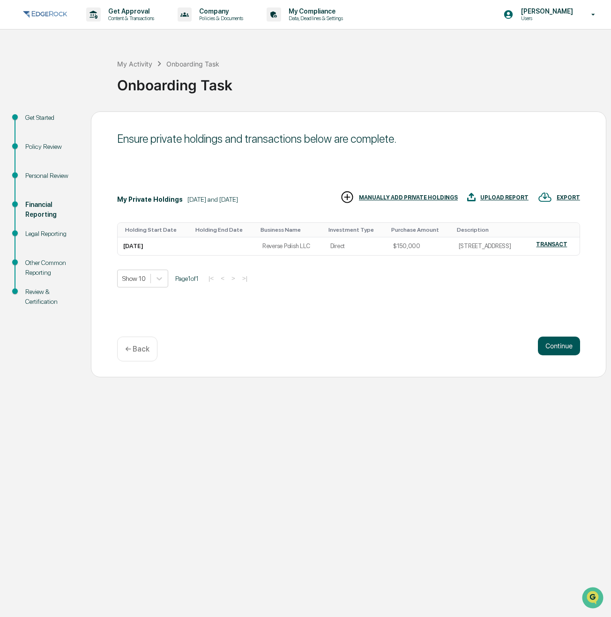
click at [548, 346] on button "Continue" at bounding box center [559, 346] width 42 height 19
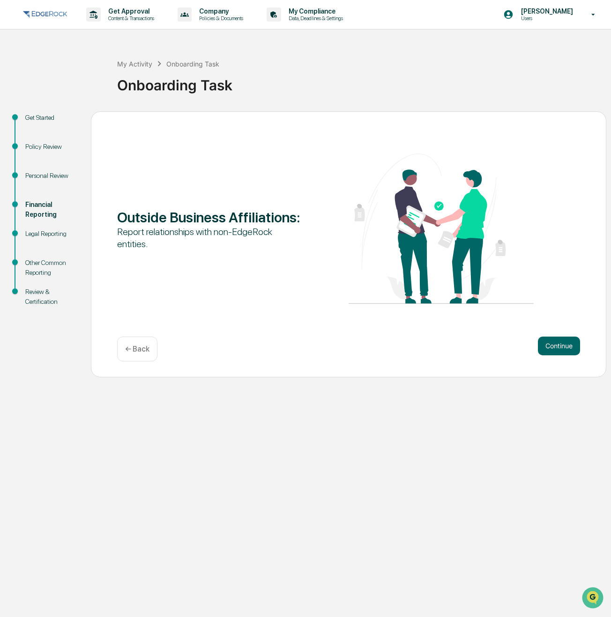
click at [548, 346] on button "Continue" at bounding box center [559, 346] width 42 height 19
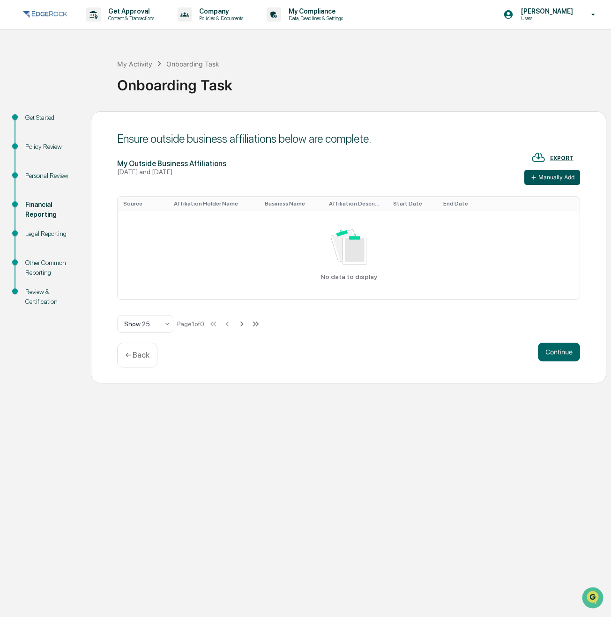
click at [554, 179] on button "Manually Add" at bounding box center [552, 177] width 56 height 15
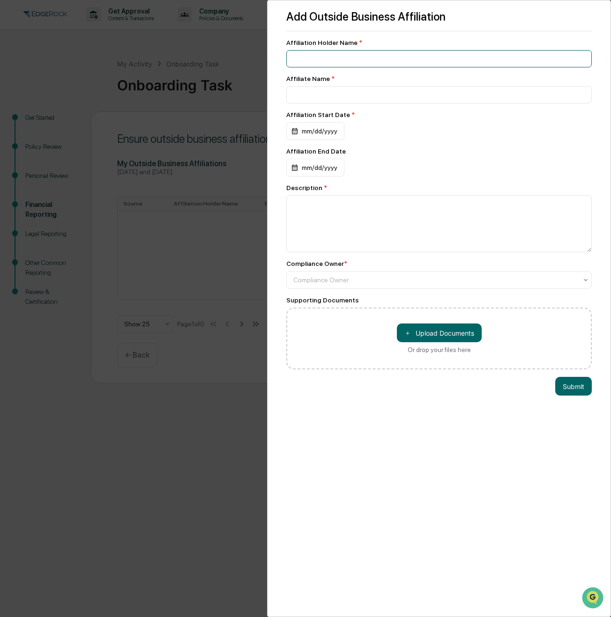
click at [391, 60] on input at bounding box center [438, 58] width 305 height 17
type input "**********"
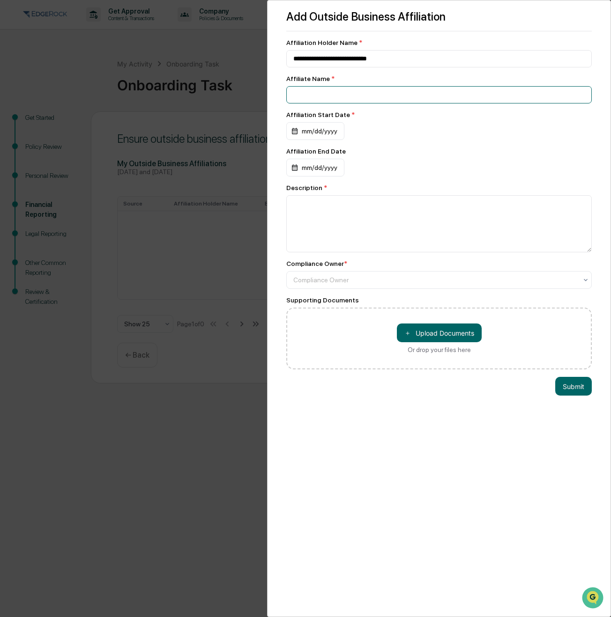
click at [373, 67] on input at bounding box center [438, 58] width 305 height 17
type input "**********"
click at [309, 131] on div "mm/dd/yyyy" at bounding box center [315, 131] width 58 height 18
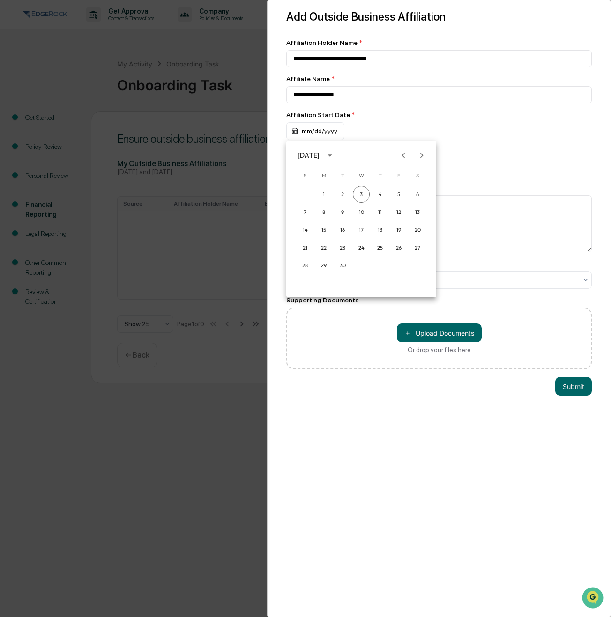
click at [335, 156] on icon "calendar view is open, switch to year view" at bounding box center [330, 155] width 10 height 10
click at [335, 156] on icon "year view is open, switch to calendar view" at bounding box center [330, 155] width 10 height 10
click at [319, 152] on div "[DATE]" at bounding box center [308, 155] width 22 height 10
click at [411, 231] on button "2025" at bounding box center [410, 231] width 34 height 17
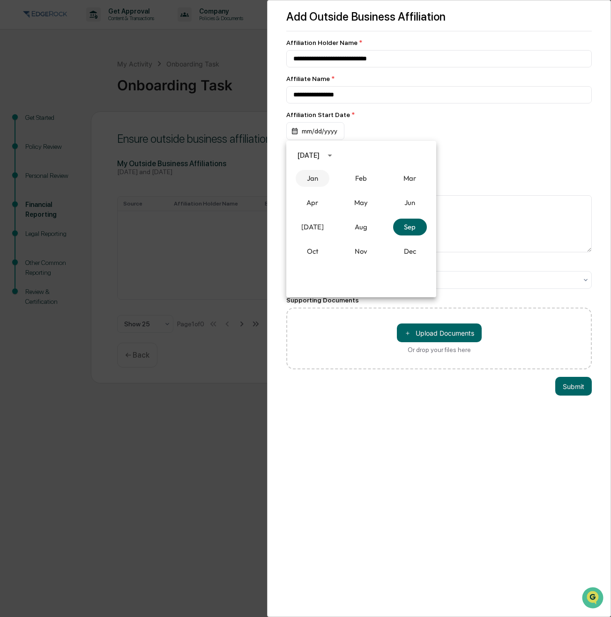
click at [306, 179] on button "Jan" at bounding box center [313, 178] width 34 height 17
click at [326, 214] on button "6" at bounding box center [323, 212] width 17 height 17
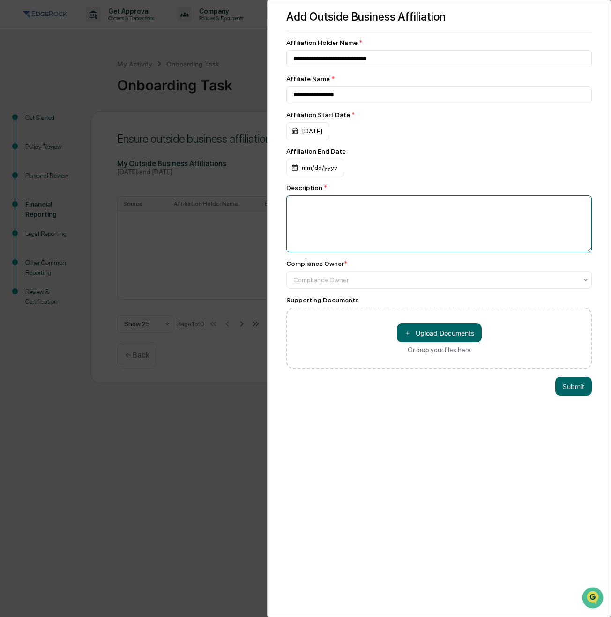
click at [338, 220] on textarea at bounding box center [438, 223] width 305 height 57
type textarea "**********"
click at [363, 201] on textarea "**********" at bounding box center [436, 223] width 301 height 57
click at [489, 244] on textarea "**********" at bounding box center [436, 223] width 301 height 57
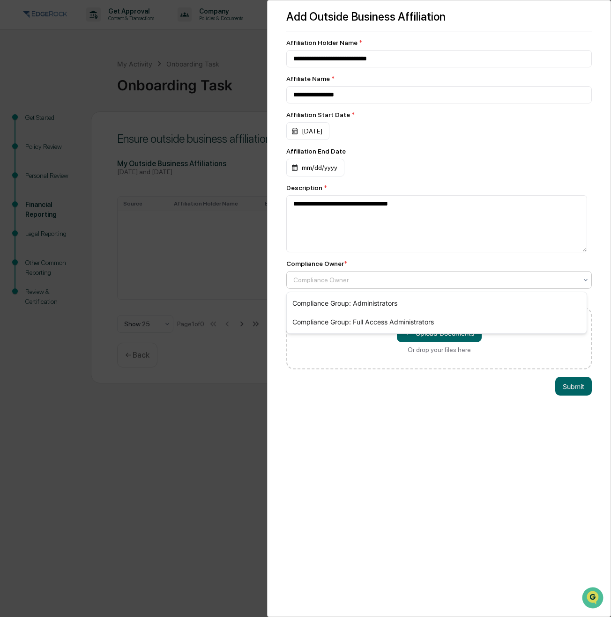
click at [465, 286] on div "Compliance Owner" at bounding box center [435, 280] width 293 height 13
click at [465, 285] on div at bounding box center [435, 279] width 284 height 9
click at [435, 286] on div "Compliance Owner" at bounding box center [435, 280] width 293 height 13
click at [418, 325] on div "Compliance Group: Full Access Administrators" at bounding box center [437, 322] width 300 height 19
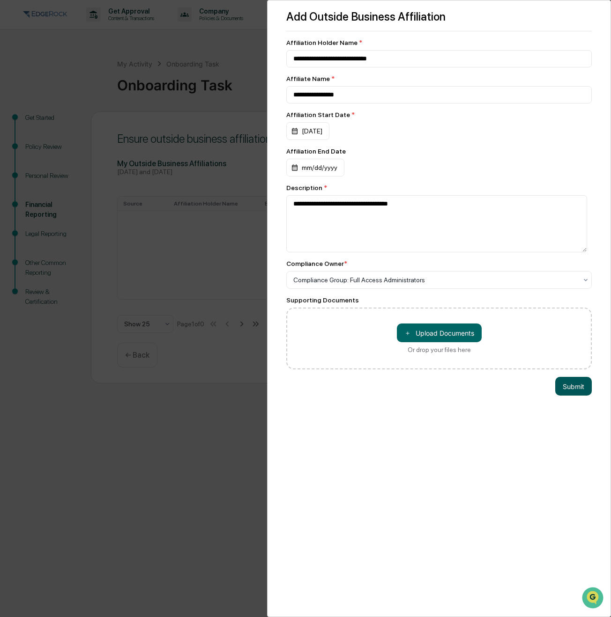
click at [573, 386] on button "Submit" at bounding box center [573, 386] width 37 height 19
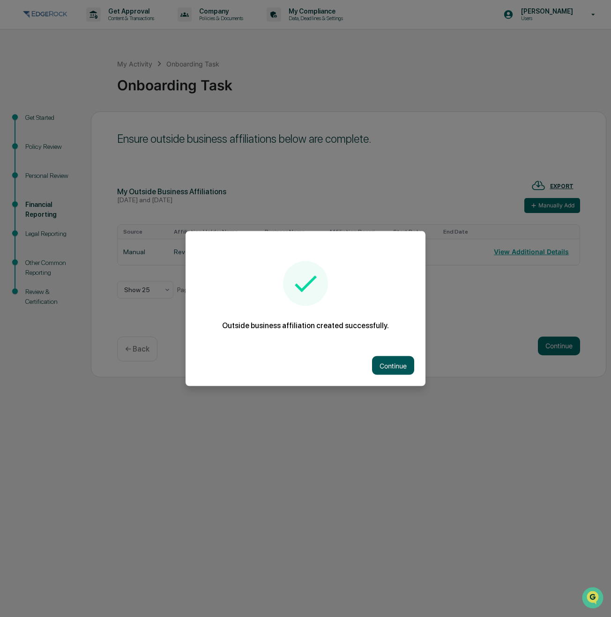
click at [386, 361] on button "Continue" at bounding box center [393, 365] width 42 height 19
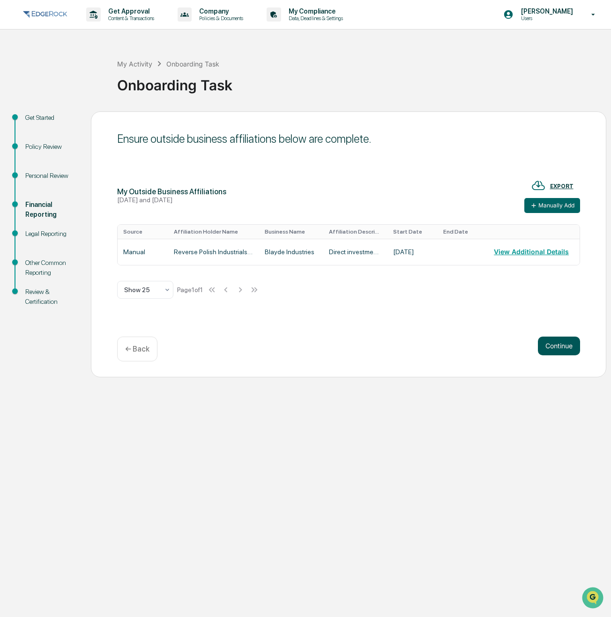
click at [558, 349] on button "Continue" at bounding box center [559, 346] width 42 height 19
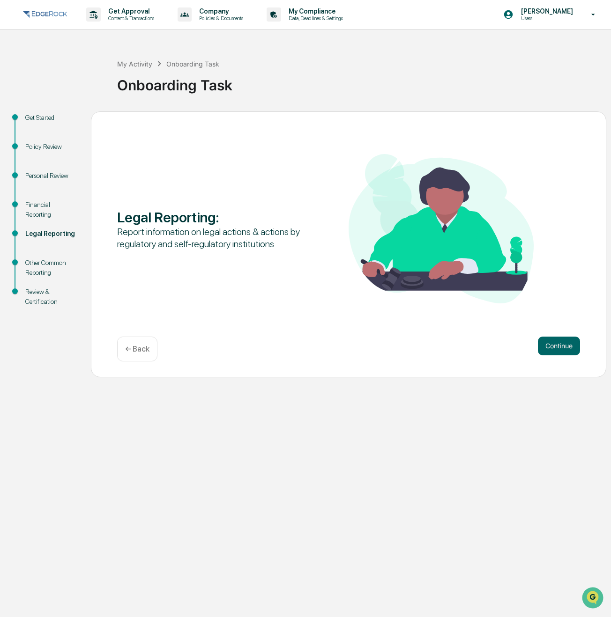
click at [558, 349] on button "Continue" at bounding box center [559, 346] width 42 height 19
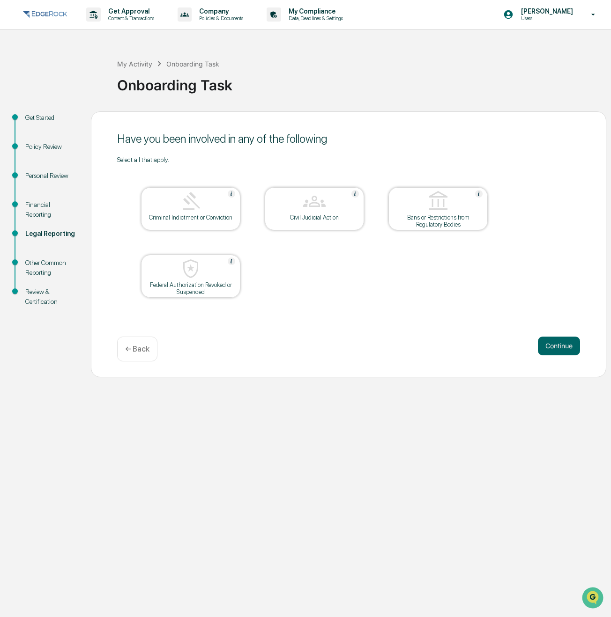
click at [558, 349] on button "Continue" at bounding box center [559, 346] width 42 height 19
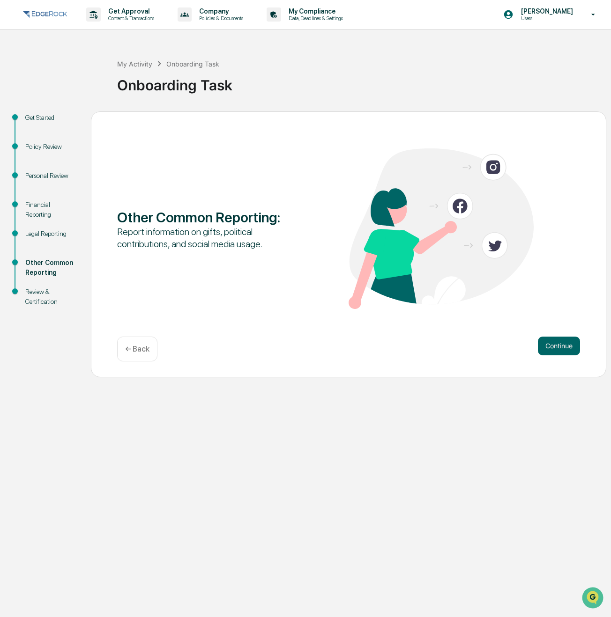
click at [558, 349] on button "Continue" at bounding box center [559, 346] width 42 height 19
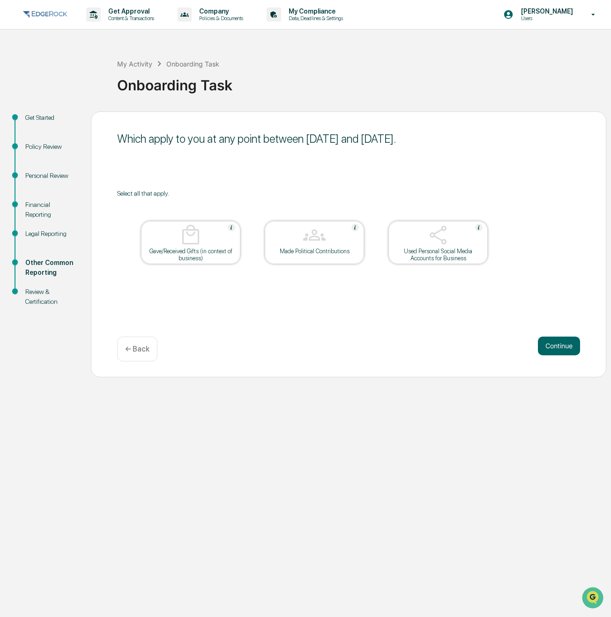
click at [453, 259] on div "Used Personal Social Media Accounts for Business" at bounding box center [438, 255] width 84 height 14
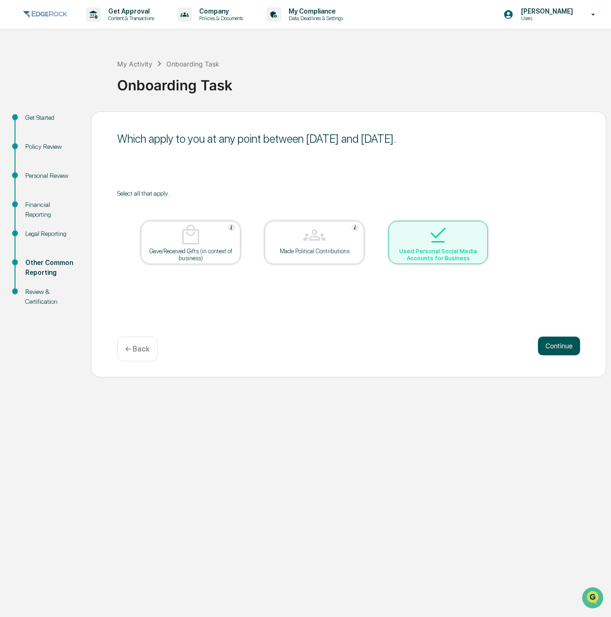
click at [572, 347] on button "Continue" at bounding box center [559, 346] width 42 height 19
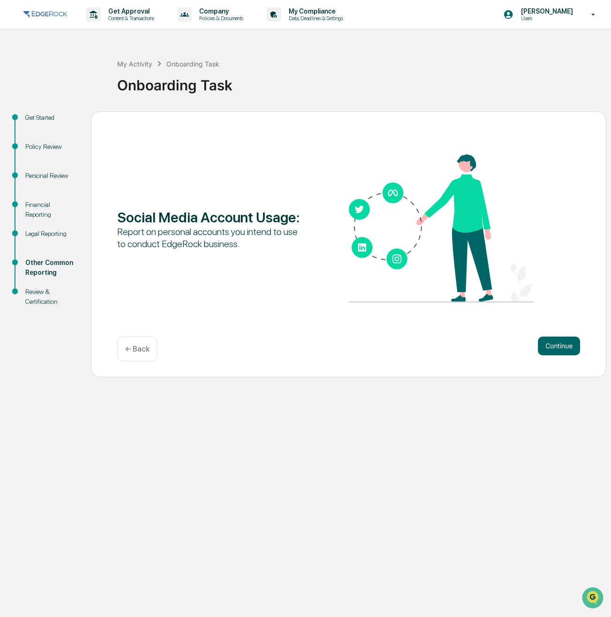
click at [572, 347] on button "Continue" at bounding box center [559, 346] width 42 height 19
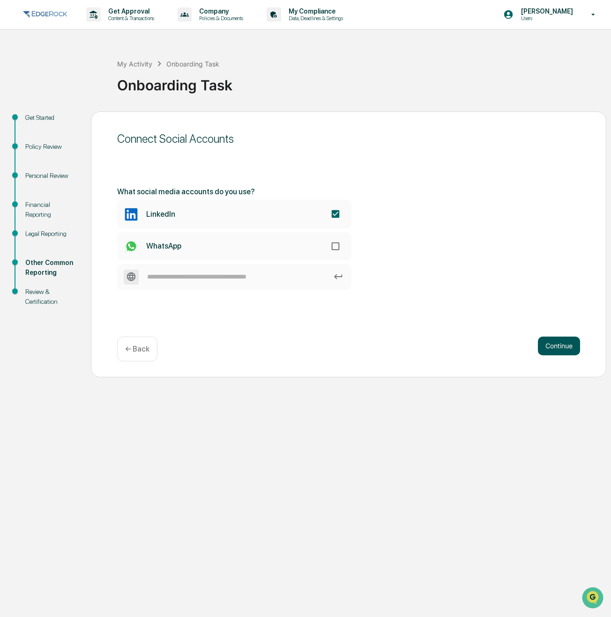
click at [549, 346] on button "Continue" at bounding box center [559, 346] width 42 height 19
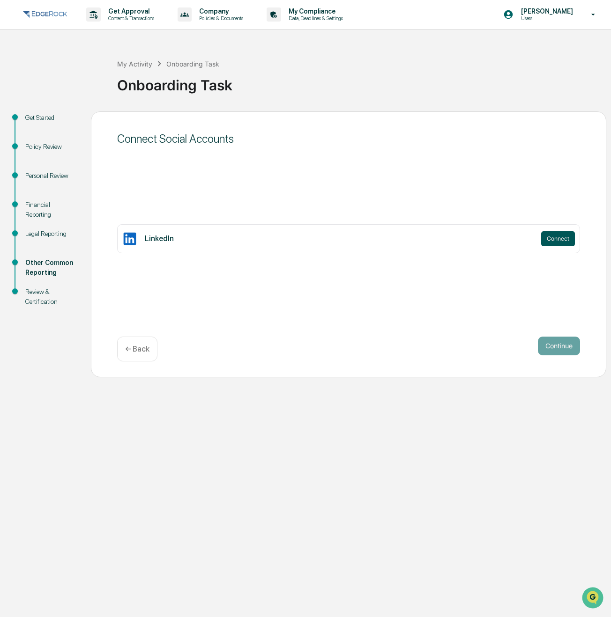
click at [553, 238] on button "Connect" at bounding box center [558, 238] width 34 height 15
drag, startPoint x: 304, startPoint y: 277, endPoint x: 110, endPoint y: 150, distance: 232.8
click at [301, 277] on div "Connect Social Accounts LinkedIn Connect Continue ← Back" at bounding box center [348, 244] width 515 height 266
click at [284, 89] on div "Onboarding Task" at bounding box center [361, 81] width 489 height 24
click at [39, 211] on div "Financial Reporting" at bounding box center [50, 210] width 51 height 20
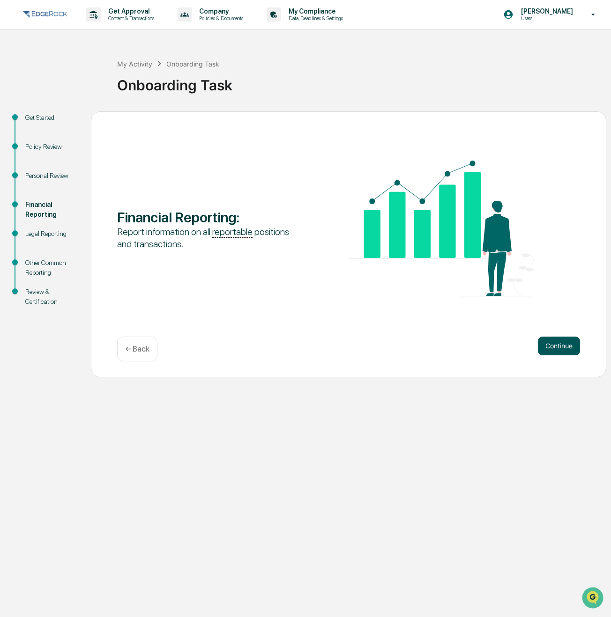
click at [555, 345] on button "Continue" at bounding box center [559, 346] width 42 height 19
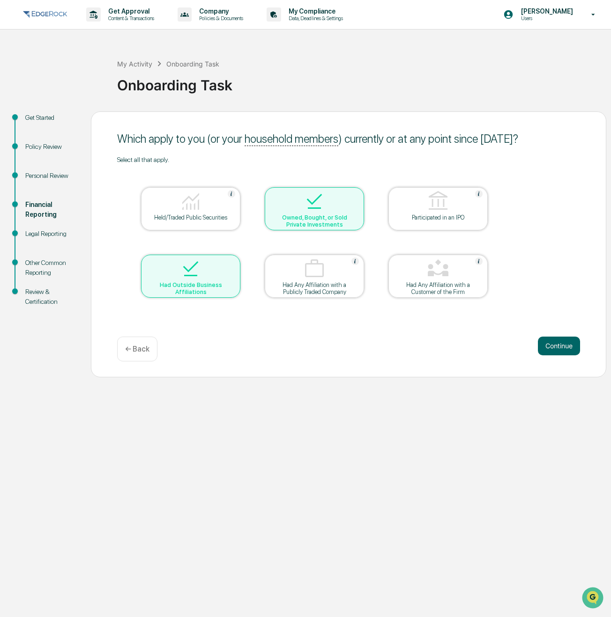
click at [192, 222] on div "Held/Traded Public Securities" at bounding box center [190, 208] width 99 height 43
click at [60, 178] on div "Personal Review" at bounding box center [50, 176] width 51 height 10
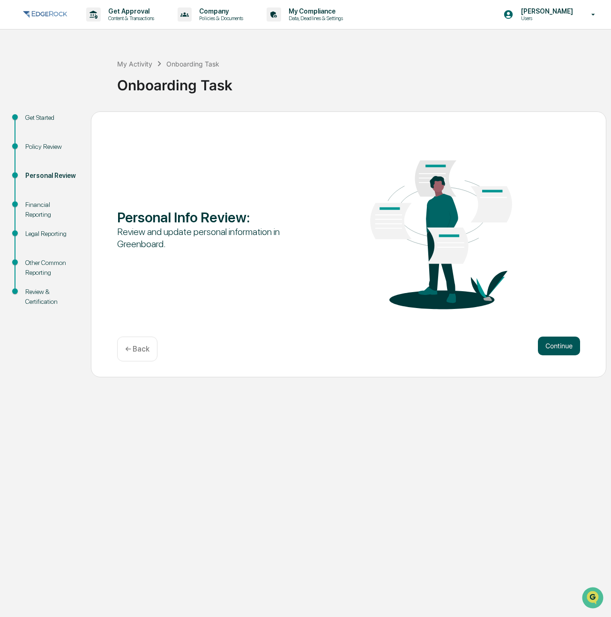
click at [557, 344] on button "Continue" at bounding box center [559, 346] width 42 height 19
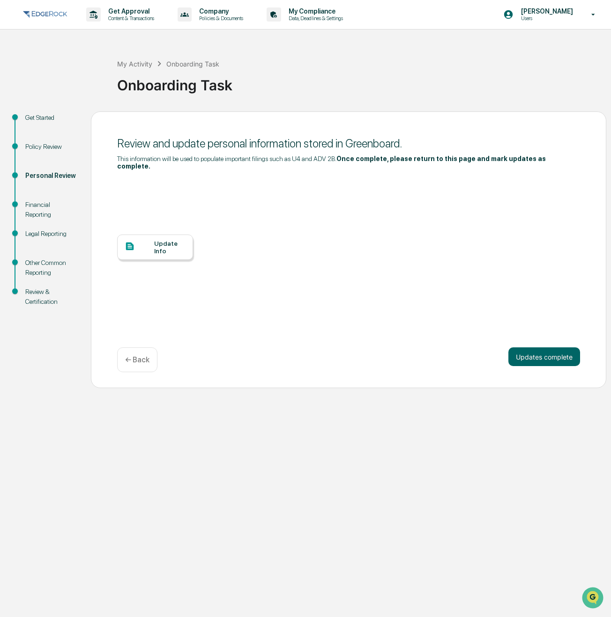
click at [557, 348] on button "Updates complete" at bounding box center [544, 357] width 72 height 19
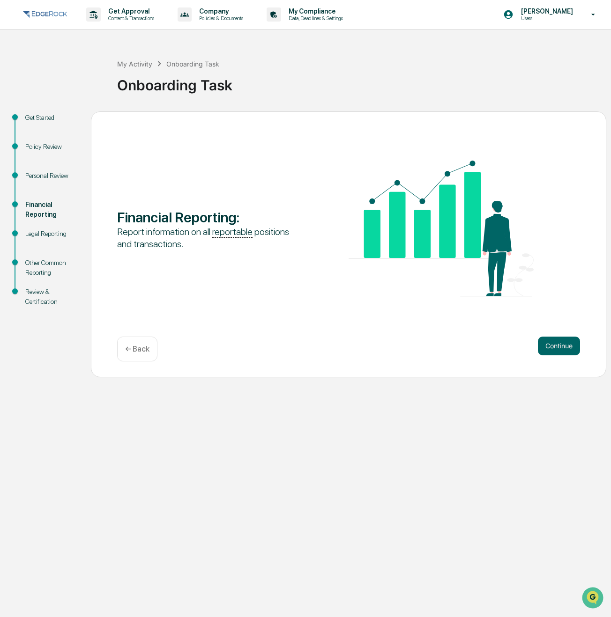
click at [557, 344] on button "Continue" at bounding box center [559, 346] width 42 height 19
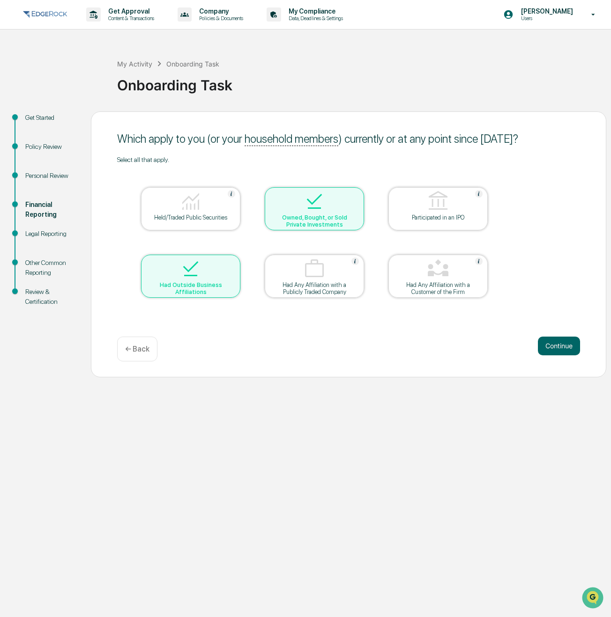
click at [178, 208] on div at bounding box center [191, 202] width 94 height 24
click at [566, 356] on div "Continue ← Back" at bounding box center [348, 349] width 463 height 25
click at [567, 349] on button "Continue" at bounding box center [559, 346] width 42 height 19
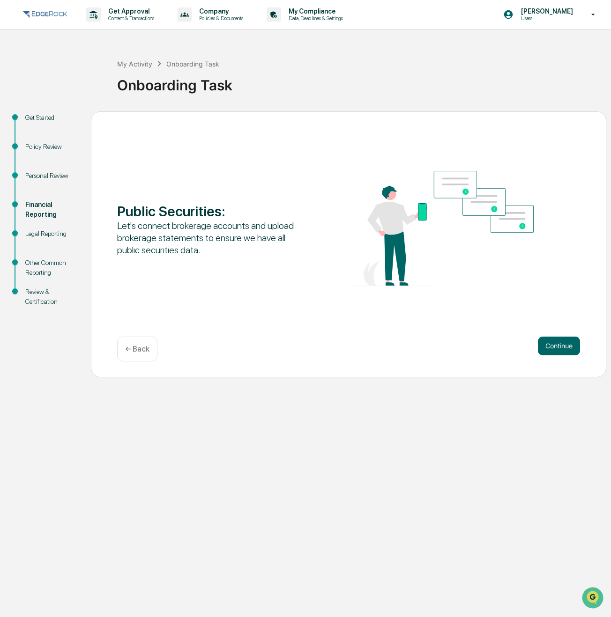
click at [567, 349] on button "Continue" at bounding box center [559, 346] width 42 height 19
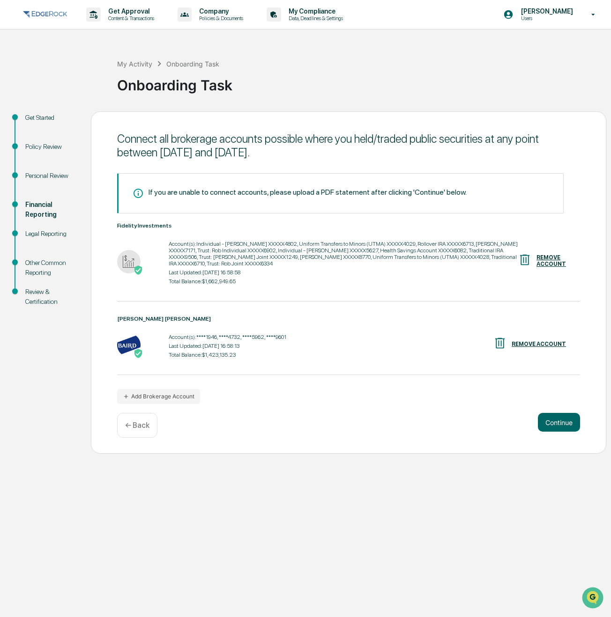
click at [552, 263] on div "REMOVE ACCOUNT" at bounding box center [551, 260] width 30 height 13
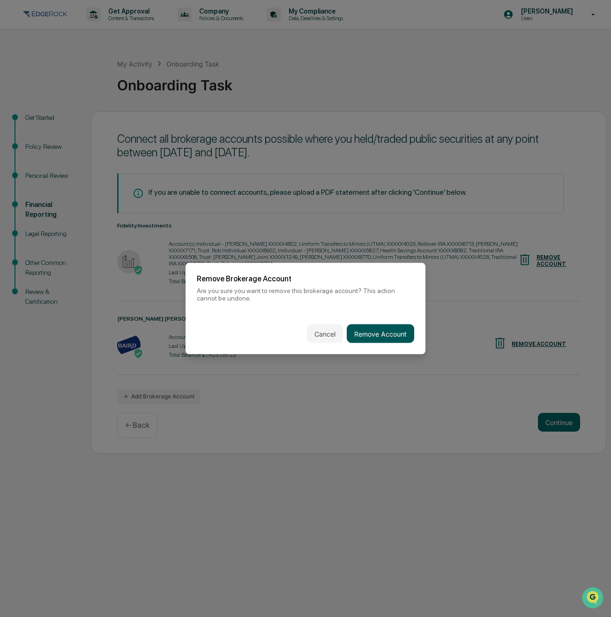
click at [376, 334] on button "Remove Account" at bounding box center [380, 334] width 67 height 19
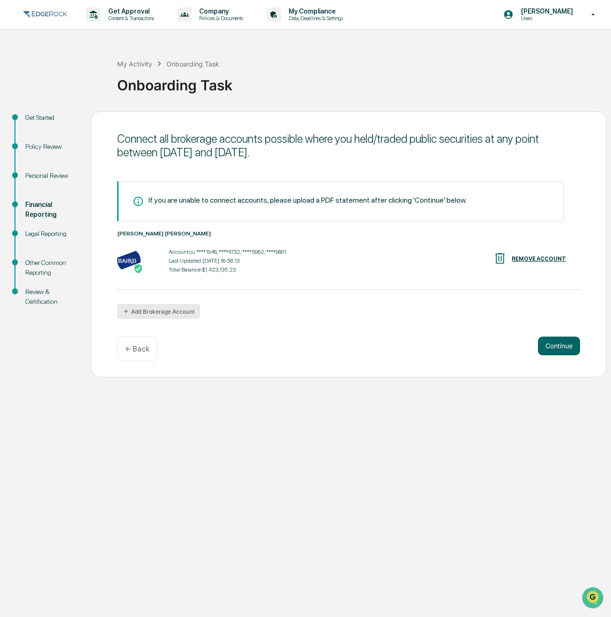
click at [173, 317] on button "Add Brokerage Account" at bounding box center [158, 311] width 83 height 15
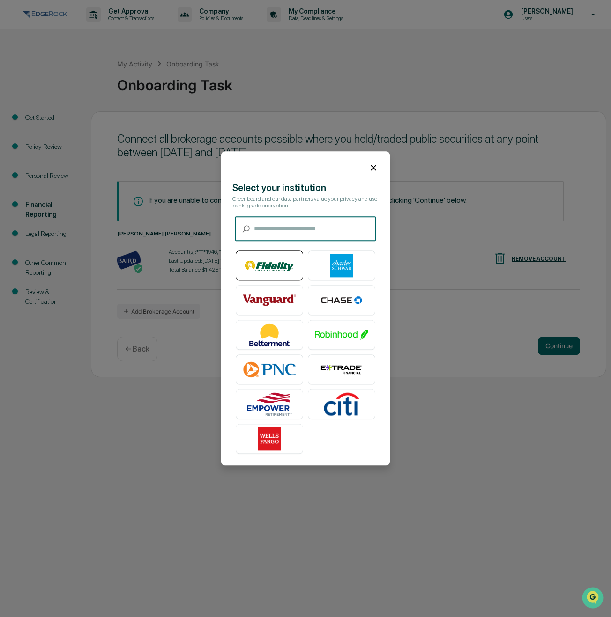
click at [279, 272] on img at bounding box center [269, 265] width 53 height 23
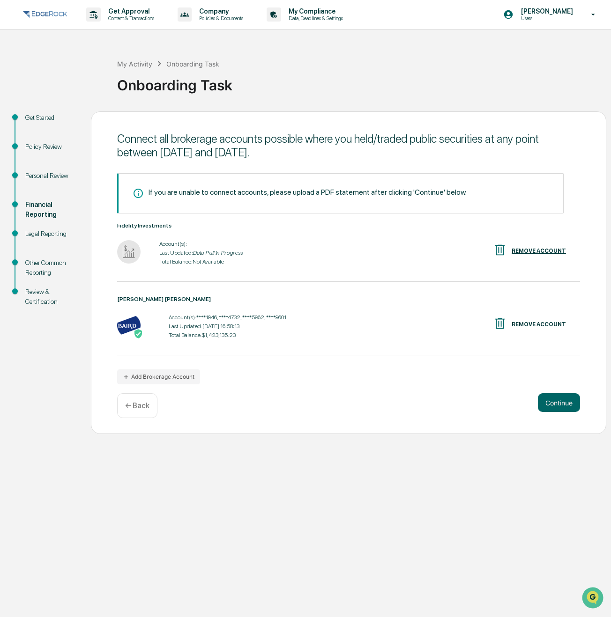
click at [45, 265] on div "Other Common Reporting" at bounding box center [50, 268] width 51 height 20
click at [25, 264] on div "Other Common Reporting" at bounding box center [50, 268] width 51 height 20
click at [556, 404] on button "Continue" at bounding box center [559, 402] width 42 height 19
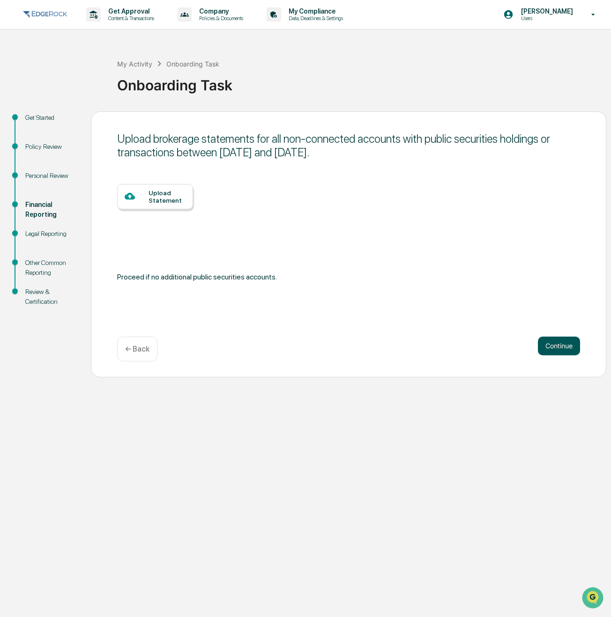
click at [558, 344] on button "Continue" at bounding box center [559, 346] width 42 height 19
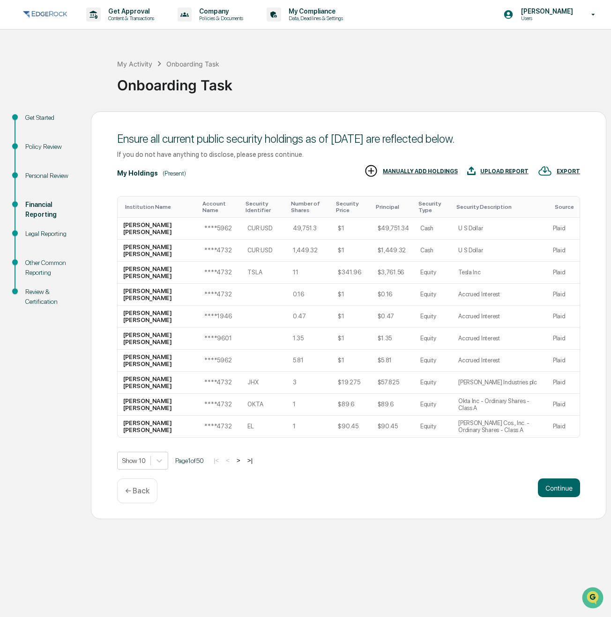
click at [44, 178] on div "Personal Review" at bounding box center [50, 176] width 51 height 10
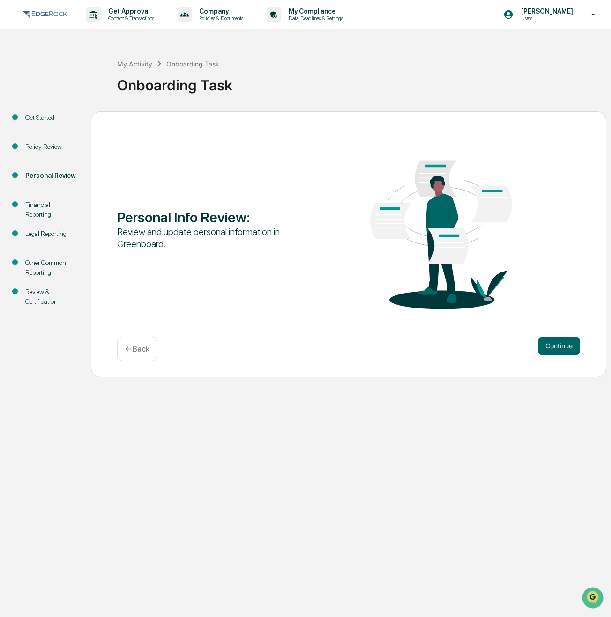
click at [41, 209] on div "Financial Reporting" at bounding box center [50, 210] width 51 height 20
click at [569, 349] on button "Continue" at bounding box center [559, 346] width 42 height 19
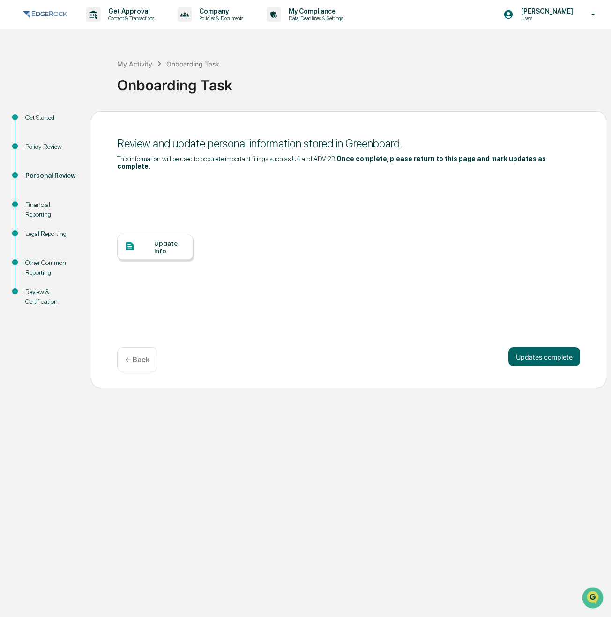
click at [569, 349] on button "Updates complete" at bounding box center [544, 357] width 72 height 19
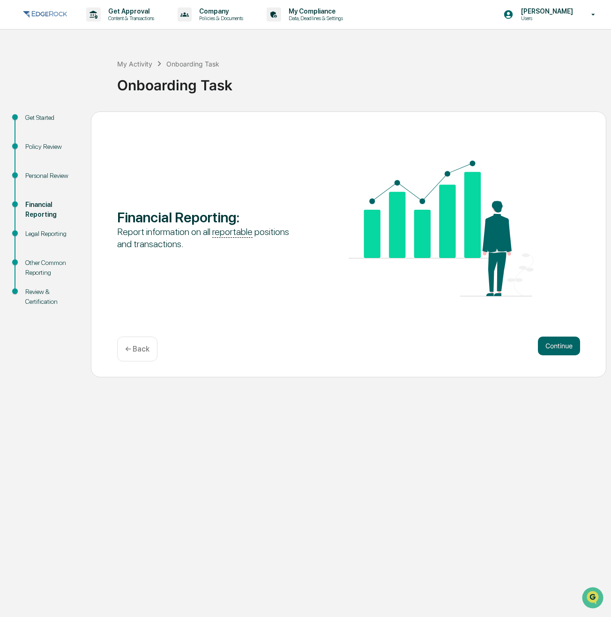
click at [569, 349] on button "Continue" at bounding box center [559, 346] width 42 height 19
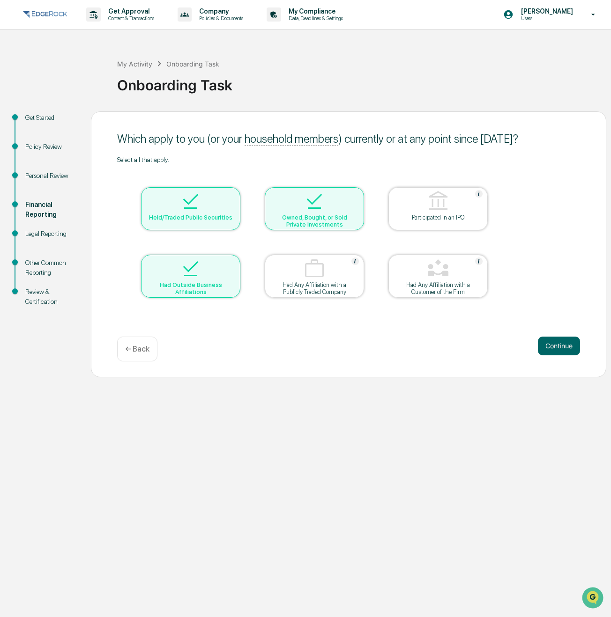
click at [569, 349] on button "Continue" at bounding box center [559, 346] width 42 height 19
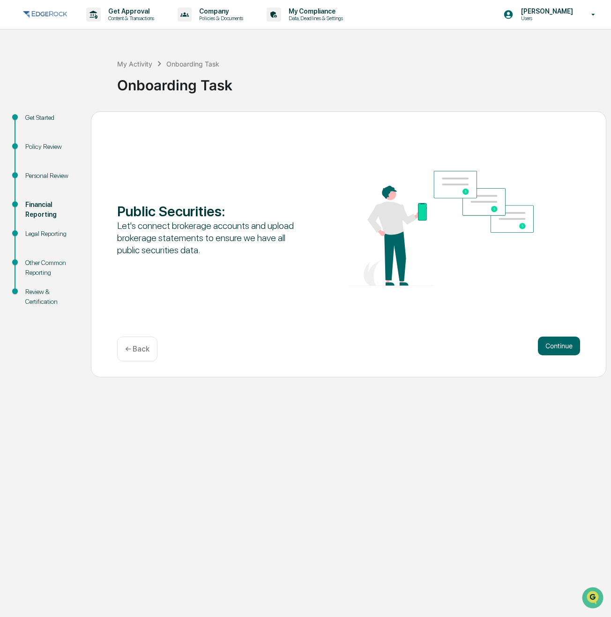
click at [569, 349] on button "Continue" at bounding box center [559, 346] width 42 height 19
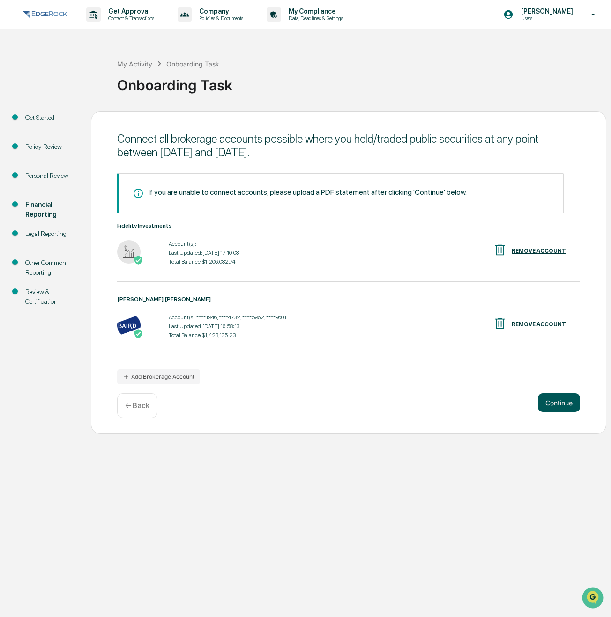
click at [553, 394] on button "Continue" at bounding box center [559, 402] width 42 height 19
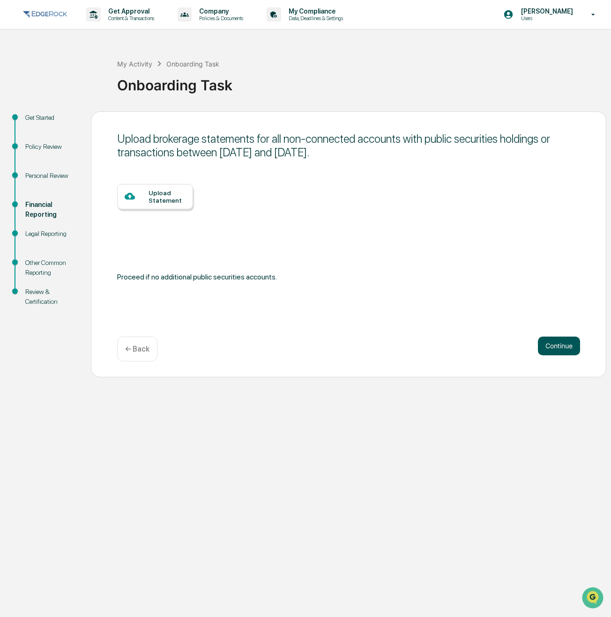
click at [555, 345] on button "Continue" at bounding box center [559, 346] width 42 height 19
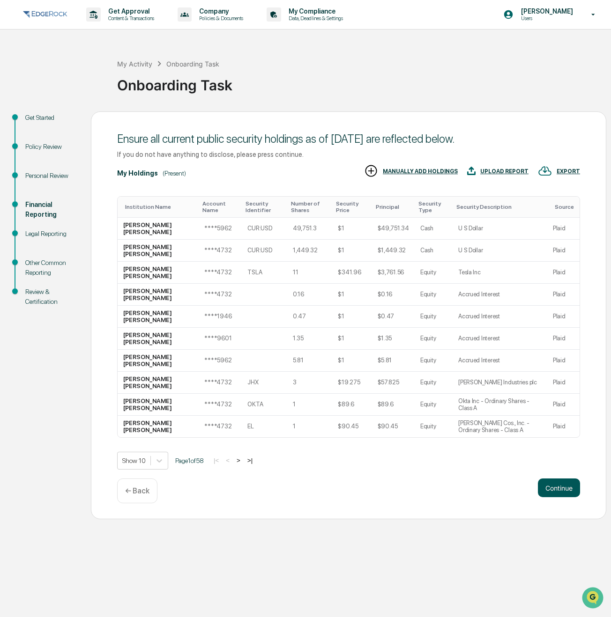
click at [560, 492] on button "Continue" at bounding box center [559, 488] width 42 height 19
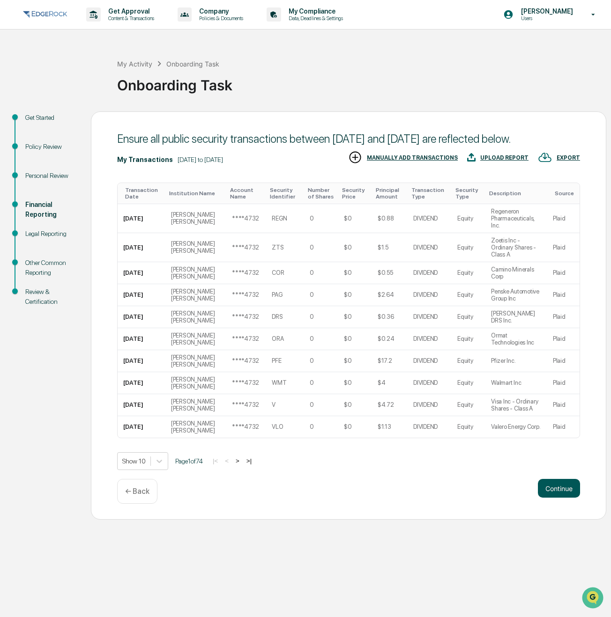
click at [553, 498] on button "Continue" at bounding box center [559, 488] width 42 height 19
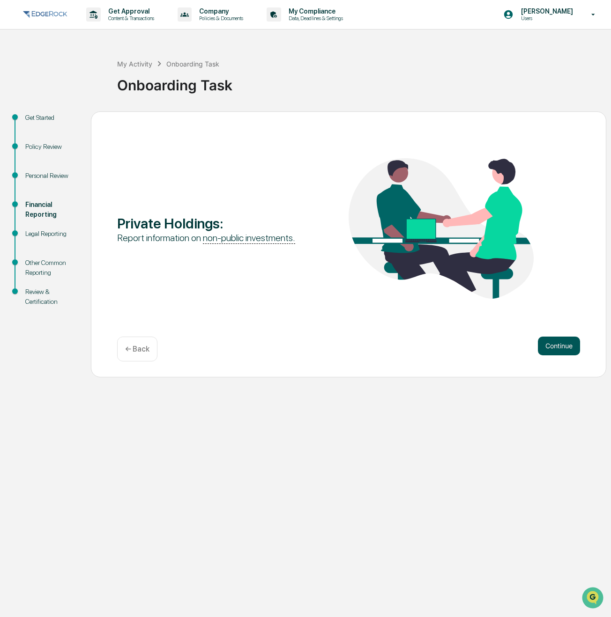
click at [563, 342] on button "Continue" at bounding box center [559, 346] width 42 height 19
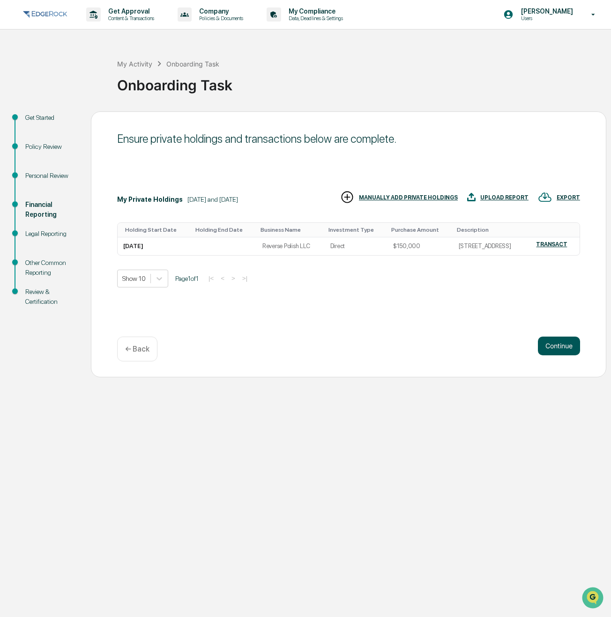
click at [569, 349] on button "Continue" at bounding box center [559, 346] width 42 height 19
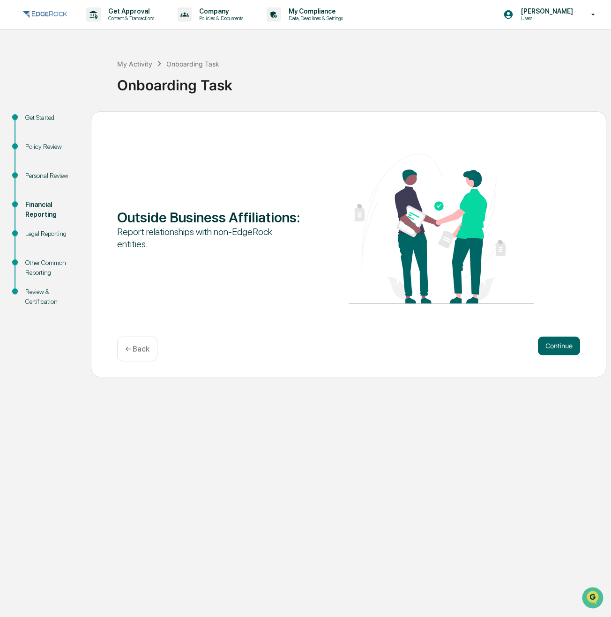
click at [569, 349] on button "Continue" at bounding box center [559, 346] width 42 height 19
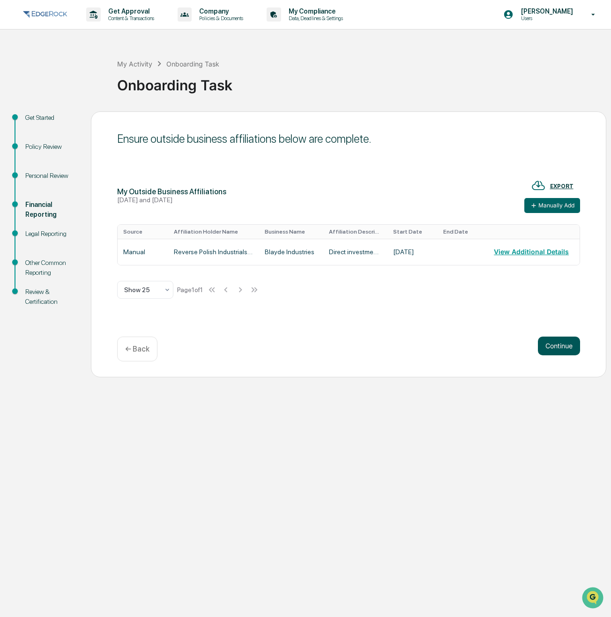
click at [571, 345] on button "Continue" at bounding box center [559, 346] width 42 height 19
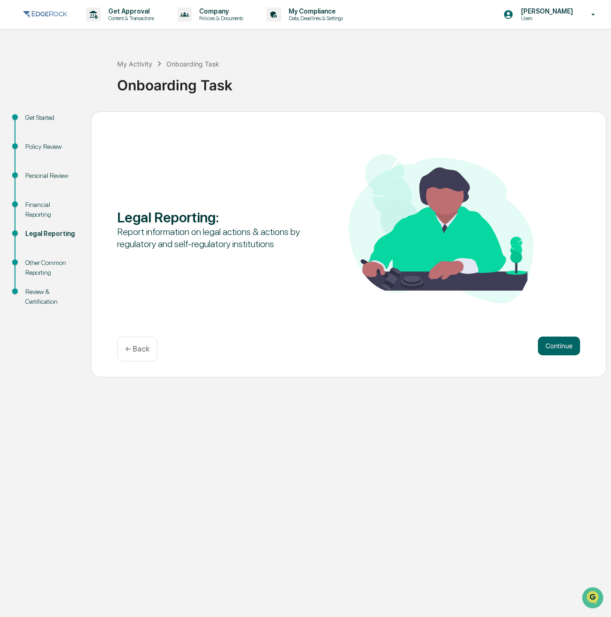
click at [571, 345] on button "Continue" at bounding box center [559, 346] width 42 height 19
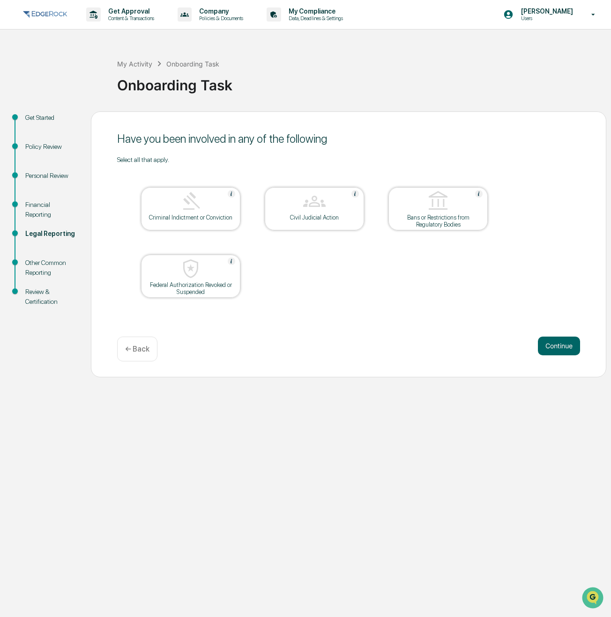
click at [571, 345] on button "Continue" at bounding box center [559, 346] width 42 height 19
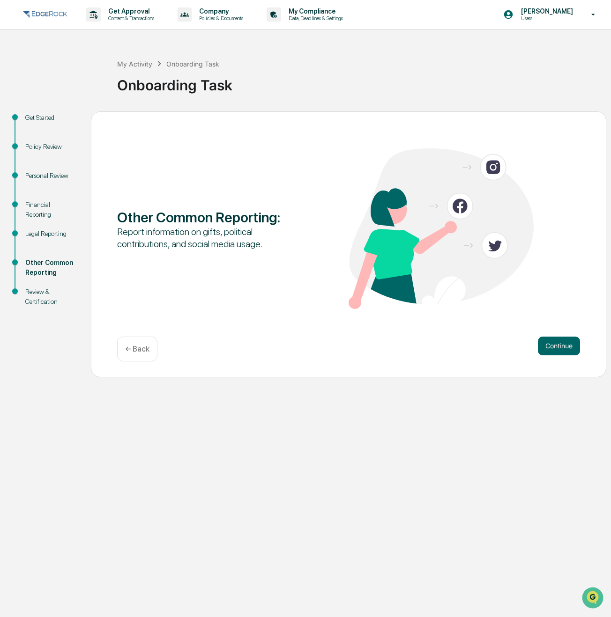
click at [571, 345] on button "Continue" at bounding box center [559, 346] width 42 height 19
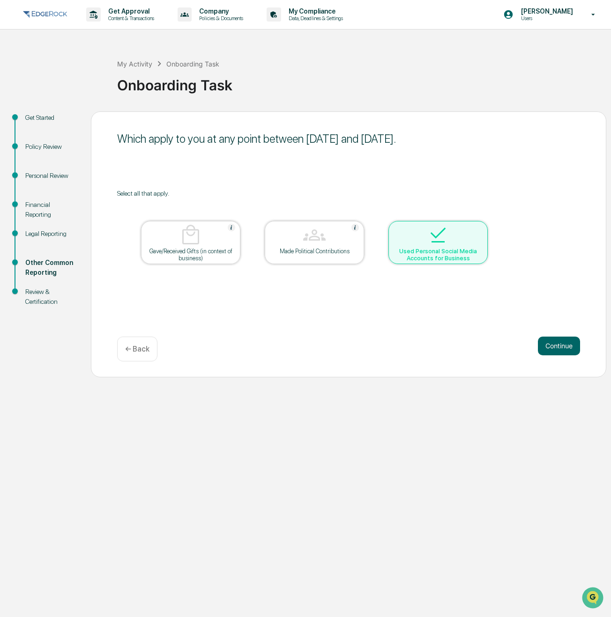
click at [571, 345] on button "Continue" at bounding box center [559, 346] width 42 height 19
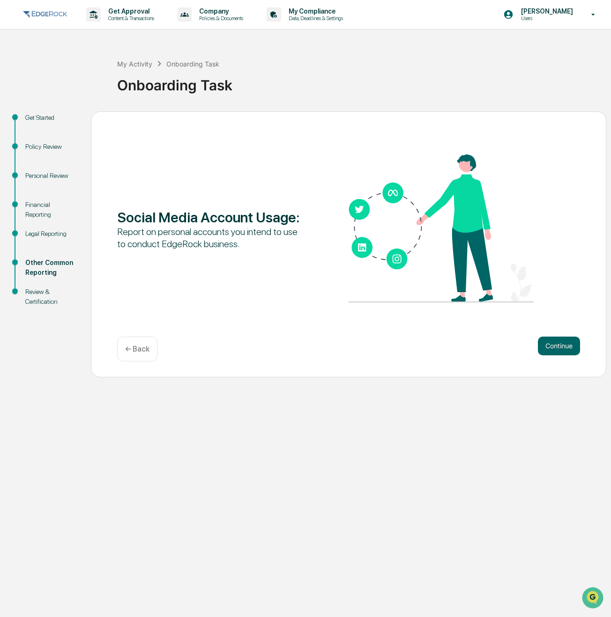
click at [571, 345] on button "Continue" at bounding box center [559, 346] width 42 height 19
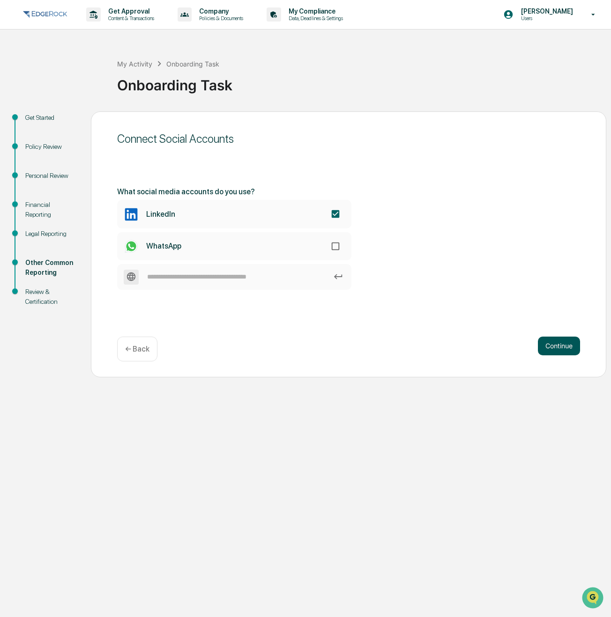
click at [558, 343] on button "Continue" at bounding box center [559, 346] width 42 height 19
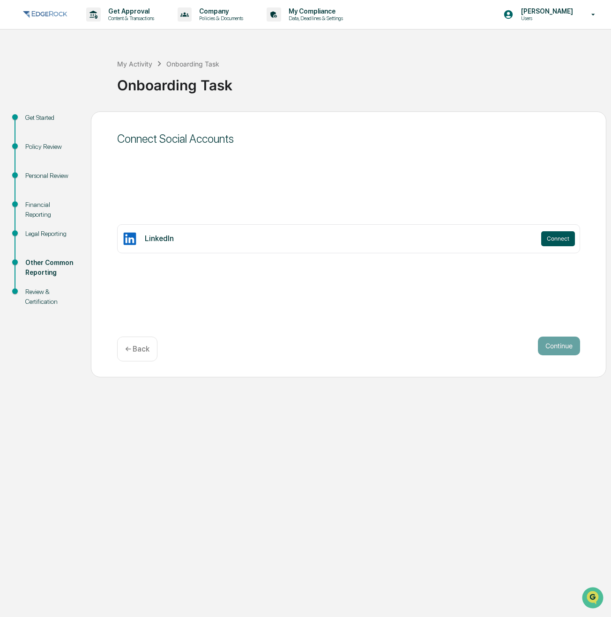
click at [559, 242] on button "Connect" at bounding box center [558, 238] width 34 height 15
click at [352, 110] on div "My Activity Onboarding Task Onboarding Task" at bounding box center [361, 77] width 489 height 67
click at [44, 217] on div "Financial Reporting" at bounding box center [50, 210] width 51 height 20
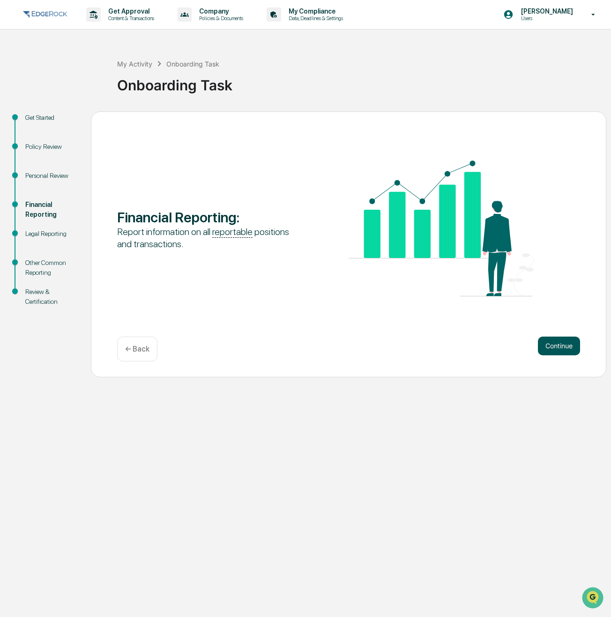
click at [564, 351] on button "Continue" at bounding box center [559, 346] width 42 height 19
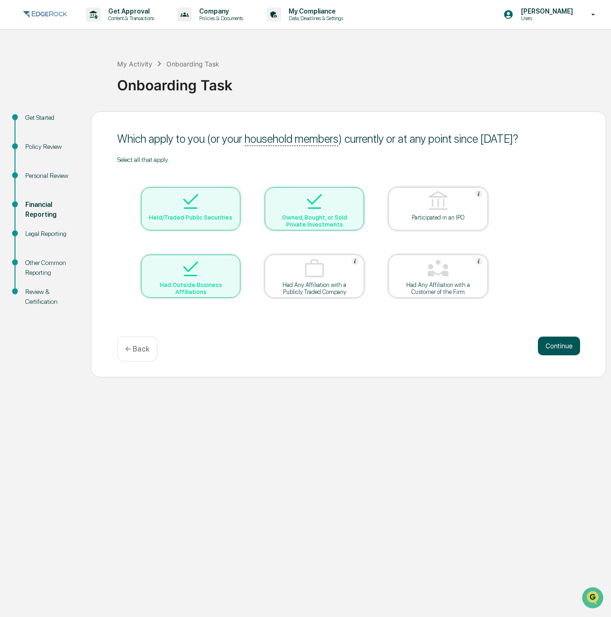
click at [554, 344] on button "Continue" at bounding box center [559, 346] width 42 height 19
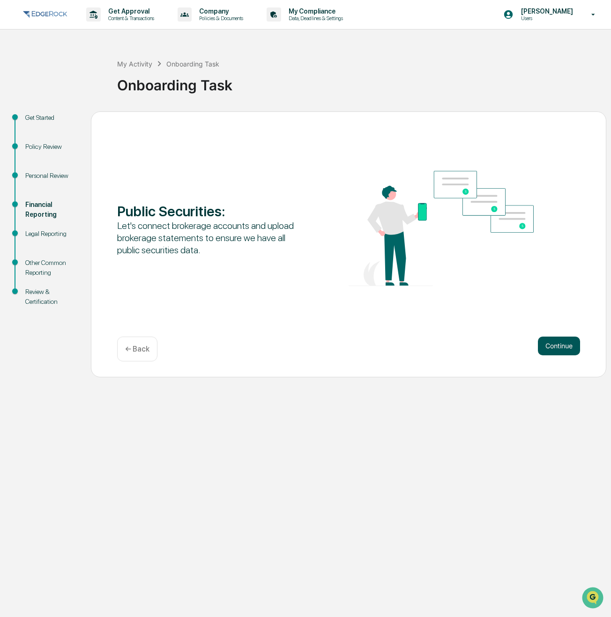
click at [569, 345] on button "Continue" at bounding box center [559, 346] width 42 height 19
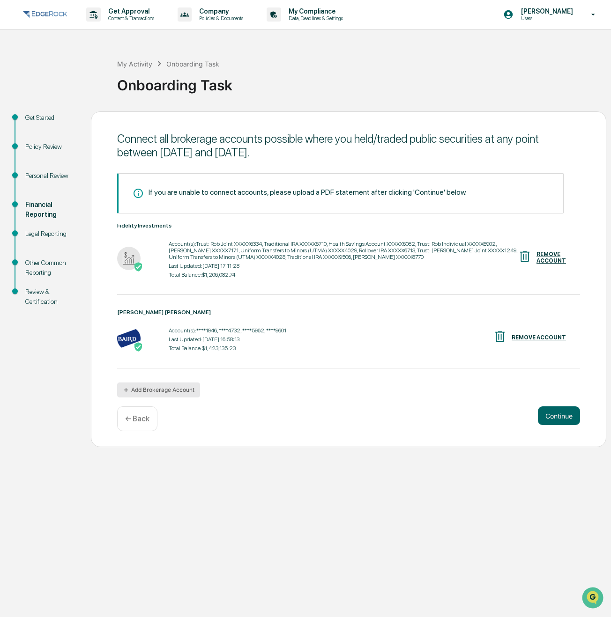
click at [155, 395] on button "Add Brokerage Account" at bounding box center [158, 390] width 83 height 15
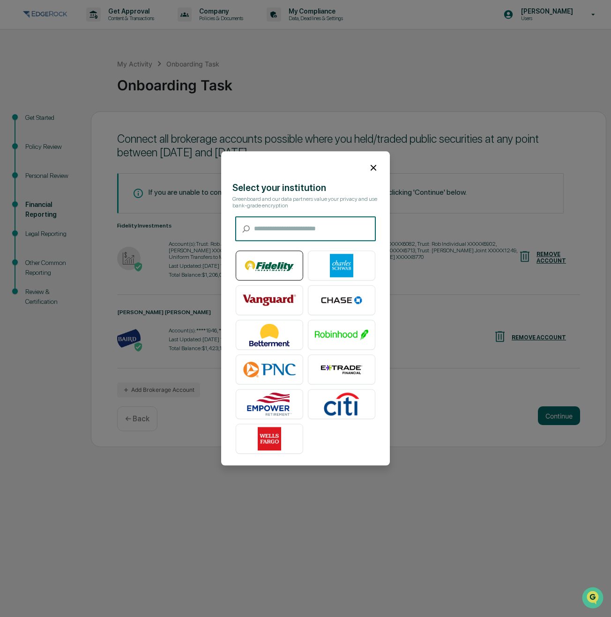
click at [277, 271] on img at bounding box center [269, 265] width 53 height 23
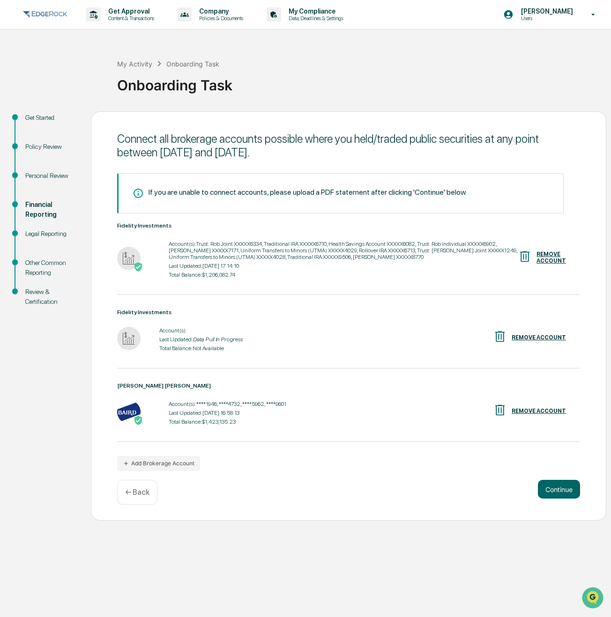
click at [558, 262] on div "REMOVE ACCOUNT" at bounding box center [551, 257] width 30 height 13
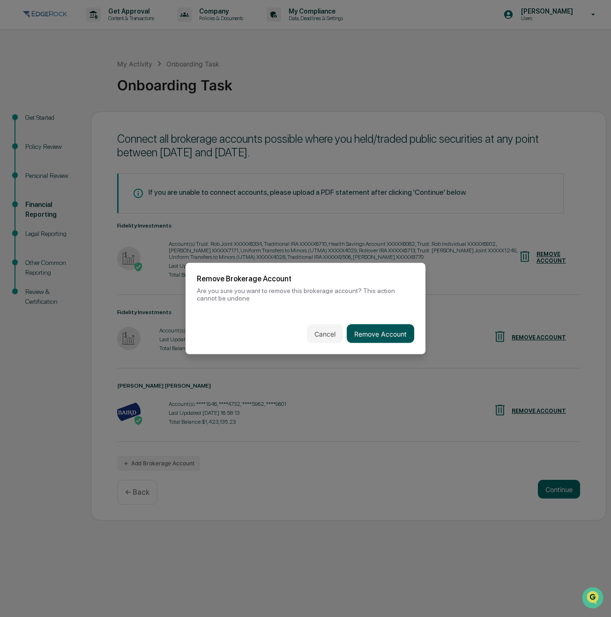
click at [378, 333] on button "Remove Account" at bounding box center [380, 334] width 67 height 19
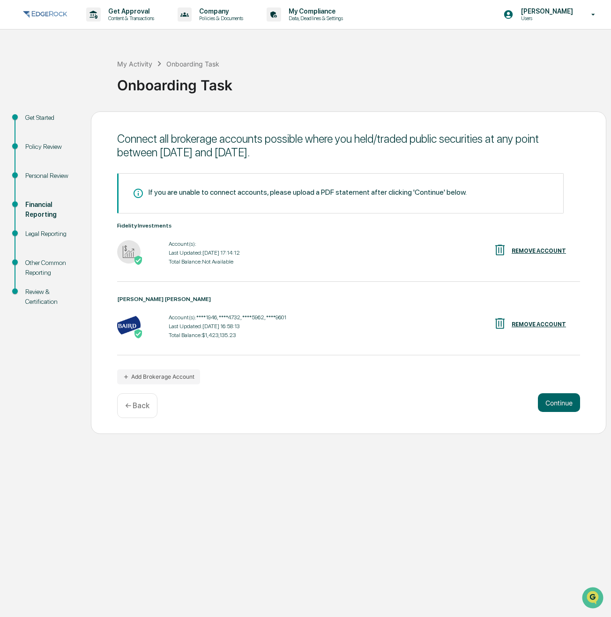
click at [366, 80] on div "Onboarding Task" at bounding box center [361, 81] width 489 height 24
click at [29, 237] on div "Legal Reporting" at bounding box center [50, 234] width 51 height 10
click at [556, 397] on button "Continue" at bounding box center [559, 402] width 42 height 19
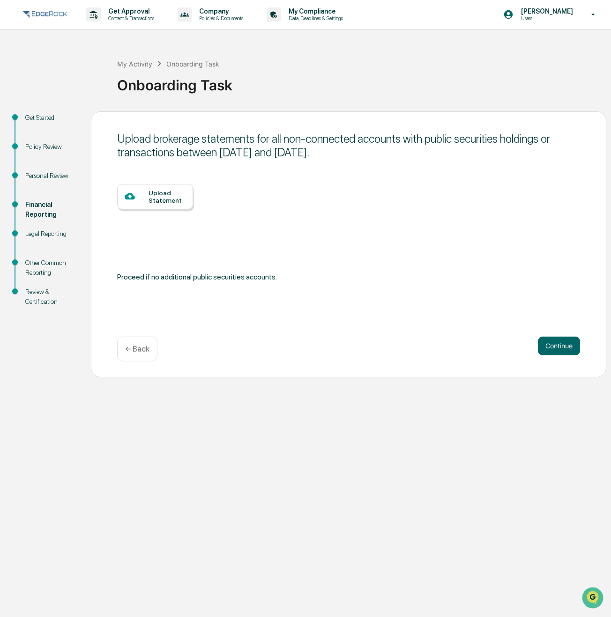
click at [142, 349] on p "← Back" at bounding box center [137, 349] width 24 height 9
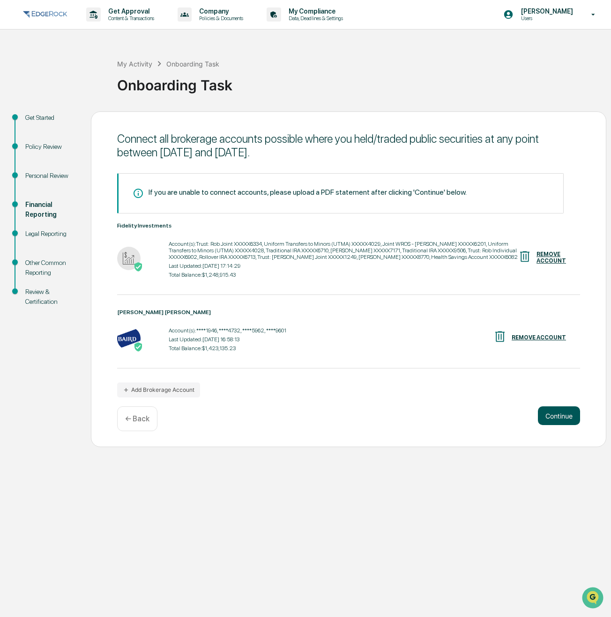
click at [556, 415] on button "Continue" at bounding box center [559, 416] width 42 height 19
